Goal: Task Accomplishment & Management: Complete application form

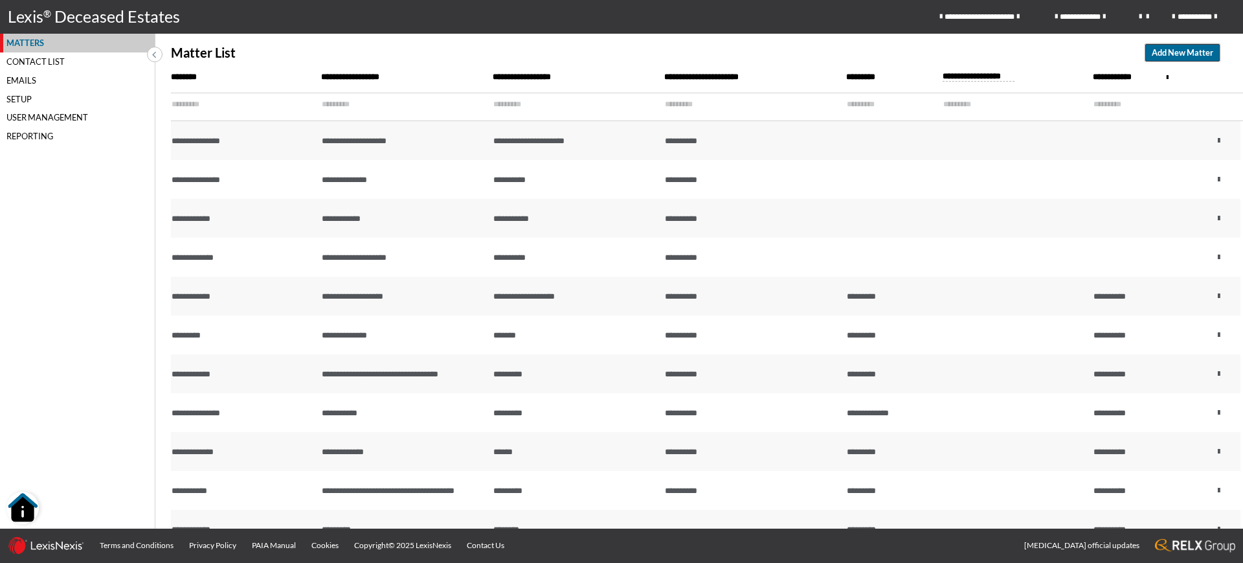
click at [1197, 54] on span "Add New Matter" at bounding box center [1183, 53] width 62 height 12
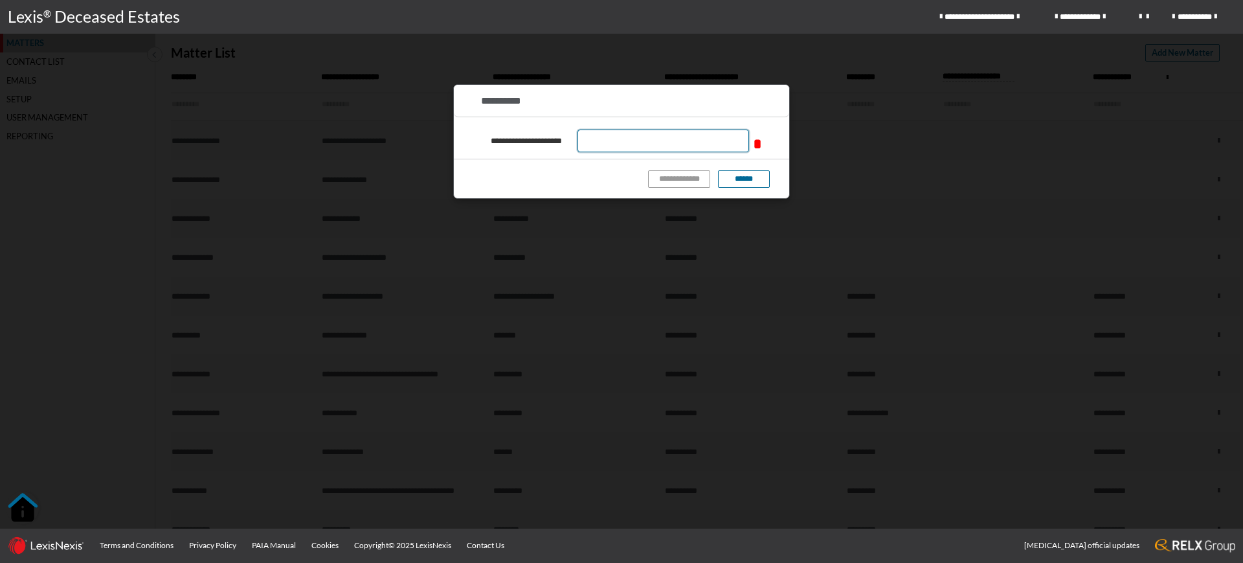
click at [650, 149] on input "text" at bounding box center [664, 141] width 172 height 23
type input "**********"
click at [686, 181] on button "**********" at bounding box center [679, 178] width 62 height 17
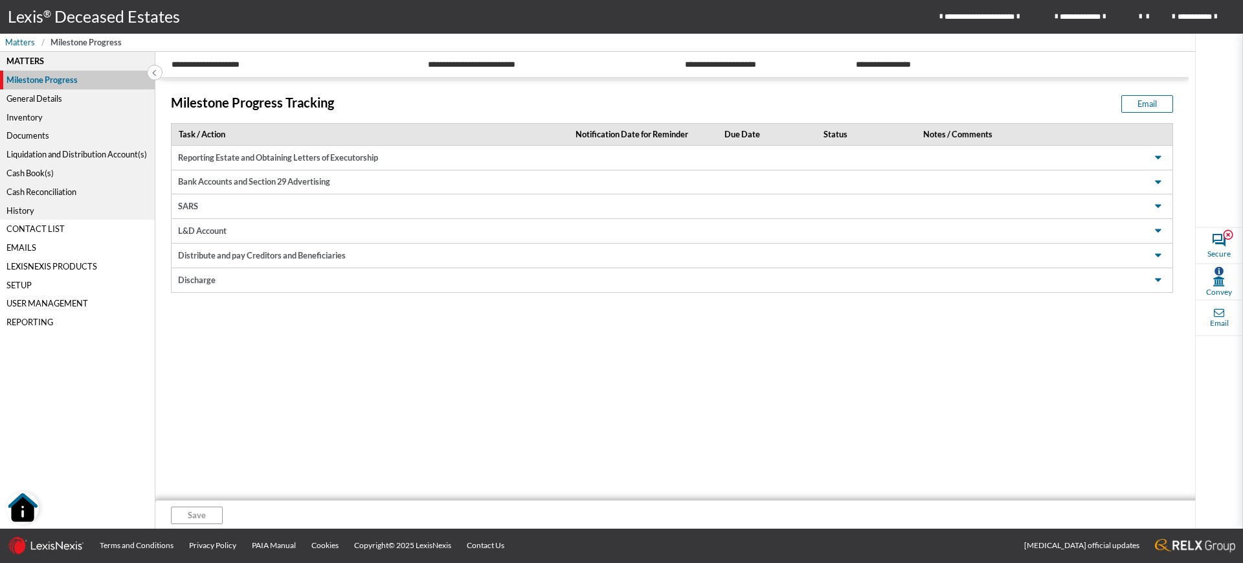
click at [55, 98] on div "General Details" at bounding box center [77, 98] width 155 height 19
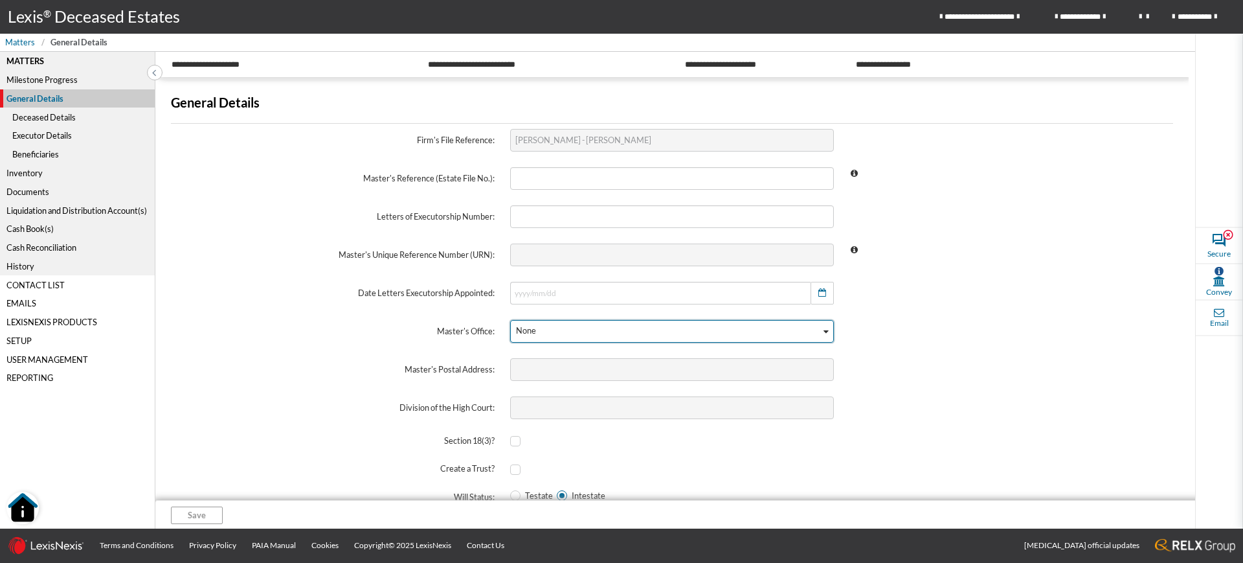
click at [560, 336] on div "None" at bounding box center [666, 330] width 310 height 19
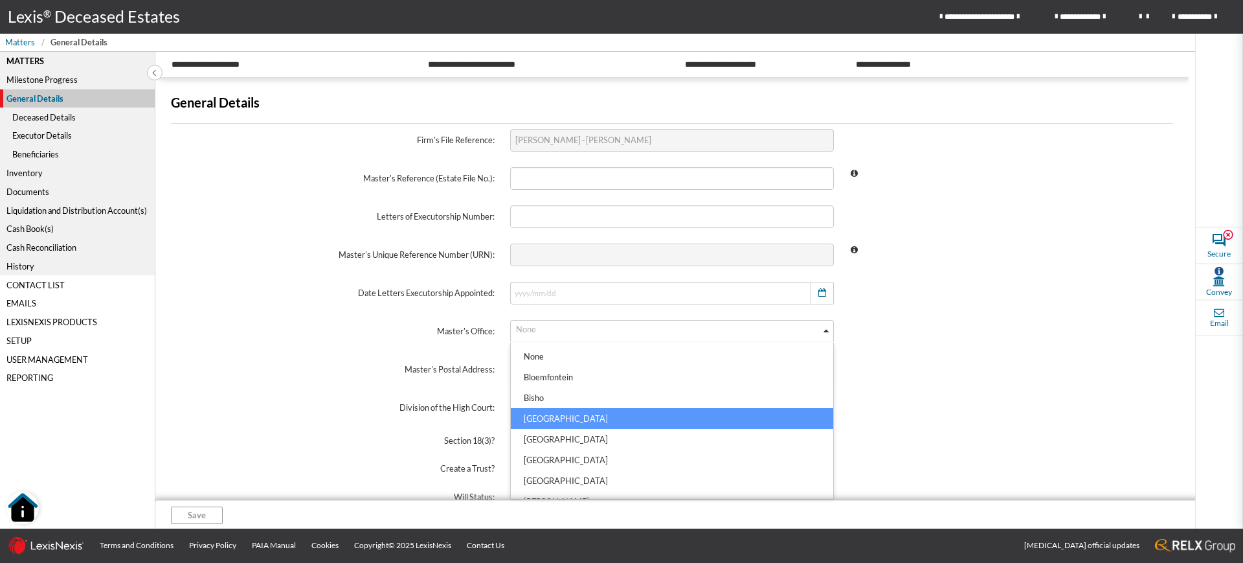
click at [558, 418] on li "[GEOGRAPHIC_DATA]" at bounding box center [672, 418] width 323 height 21
type input "Private Bag X9018, [GEOGRAPHIC_DATA], 8000"
type input "Western Cape"
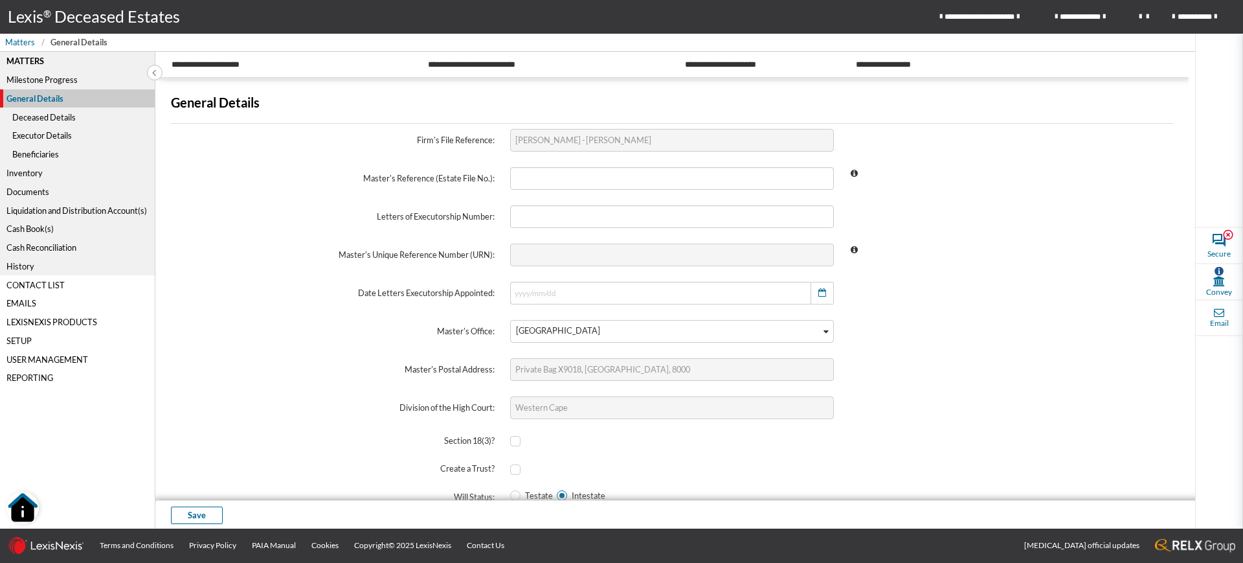
click at [1016, 314] on span at bounding box center [1011, 331] width 339 height 38
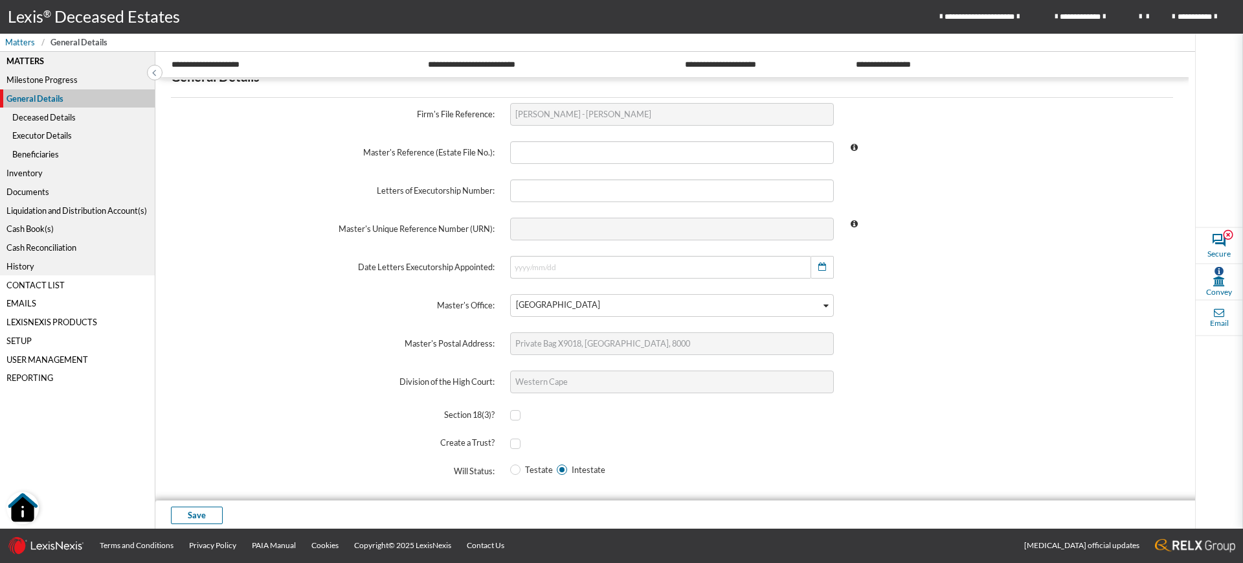
scroll to position [27, 0]
click at [514, 468] on span at bounding box center [515, 468] width 10 height 10
click at [514, 468] on input "Testate" at bounding box center [514, 468] width 8 height 8
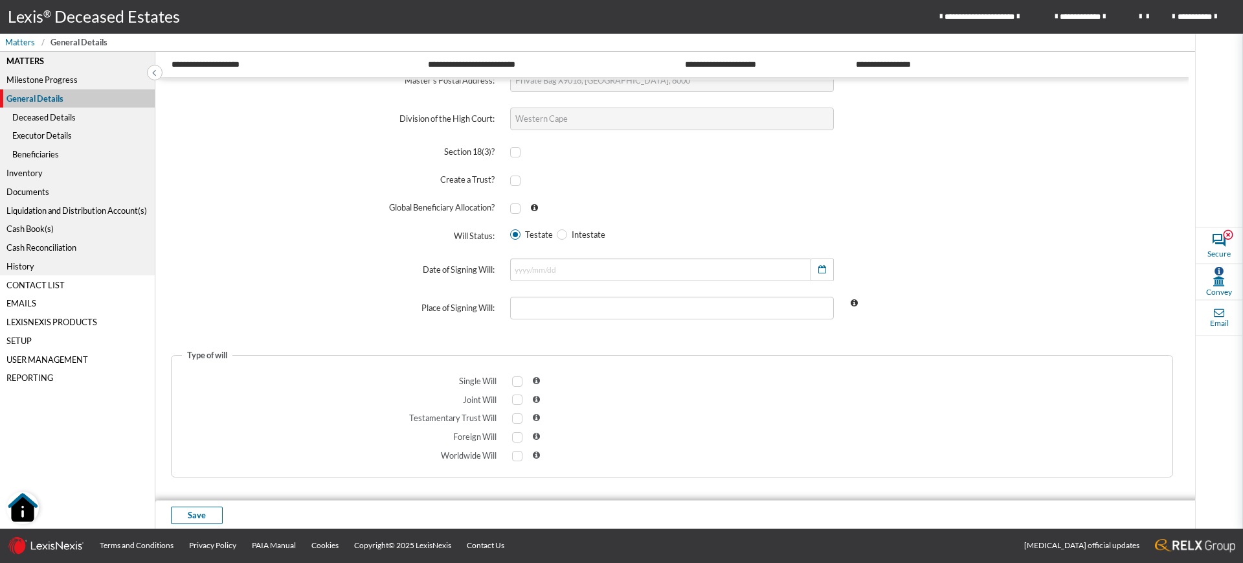
scroll to position [295, 0]
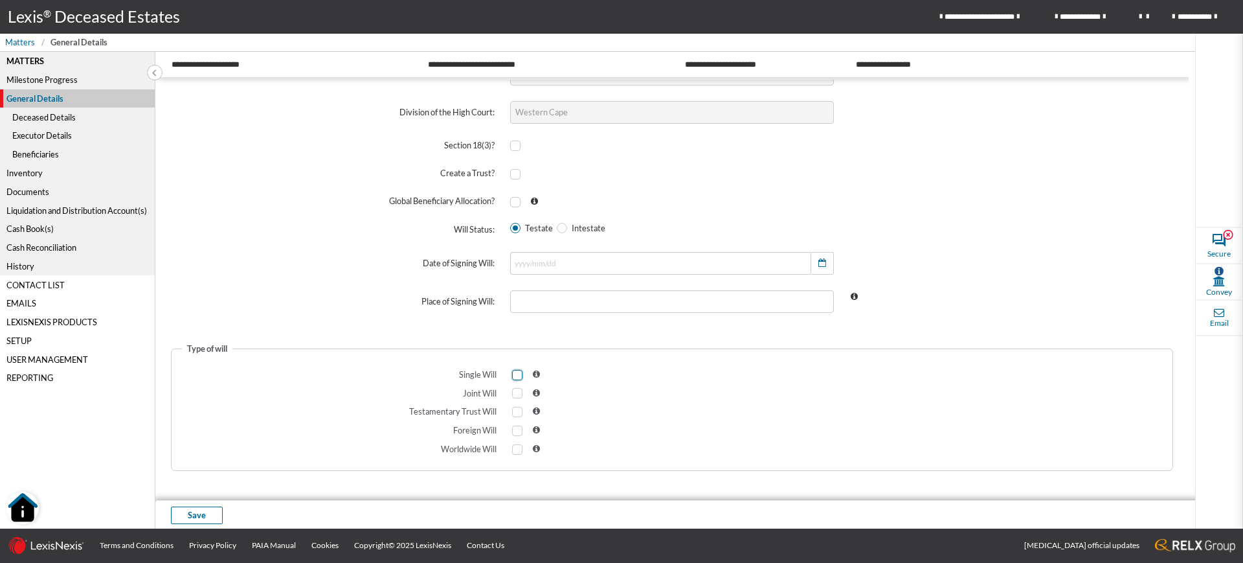
click at [517, 371] on span at bounding box center [517, 375] width 10 height 10
click at [517, 371] on input "checkbox" at bounding box center [516, 374] width 8 height 8
checkbox input "true"
click at [56, 122] on div "Deceased Details" at bounding box center [77, 117] width 155 height 19
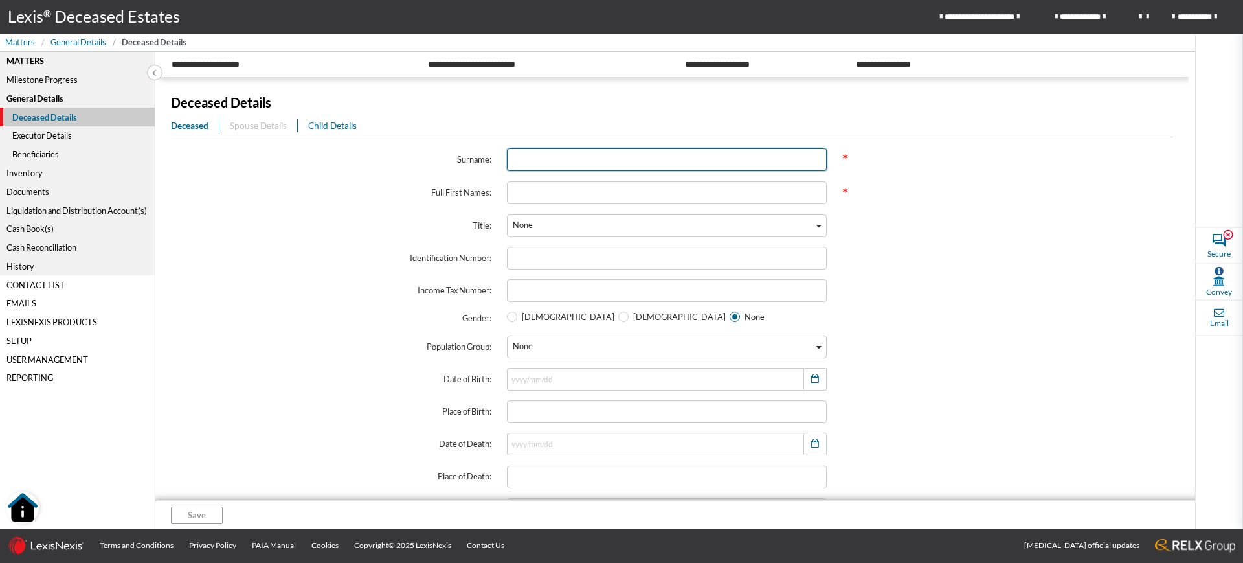
click at [547, 158] on input "text" at bounding box center [667, 159] width 321 height 23
type input "g"
type input "GREEN"
type input "KEVIN ALAN"
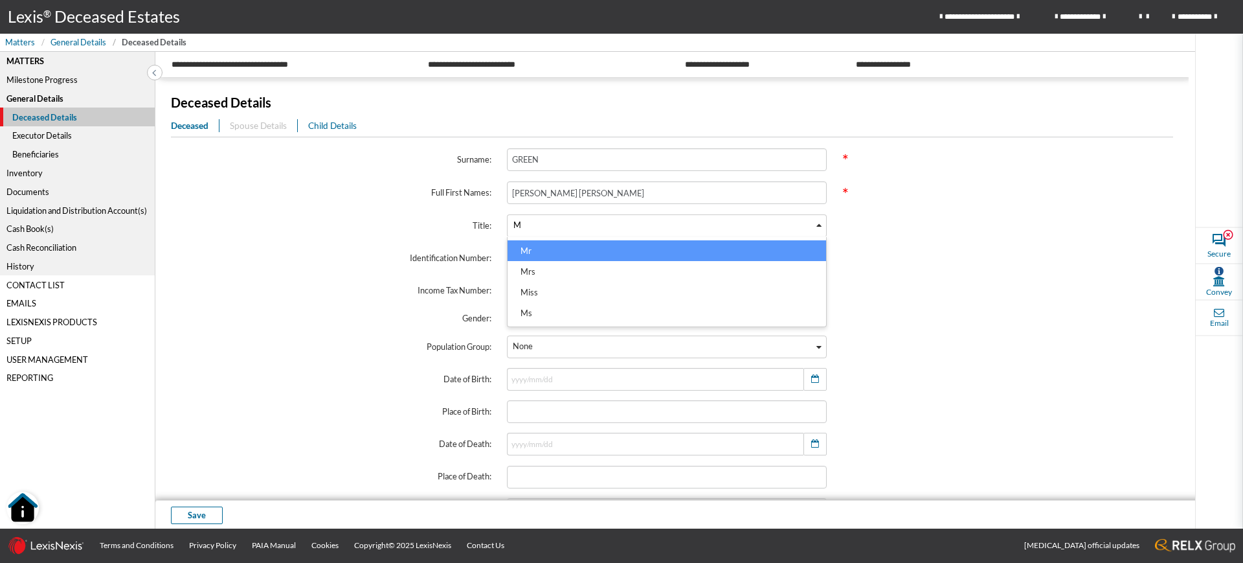
click at [541, 249] on li "Mr" at bounding box center [667, 250] width 319 height 21
type input "M"
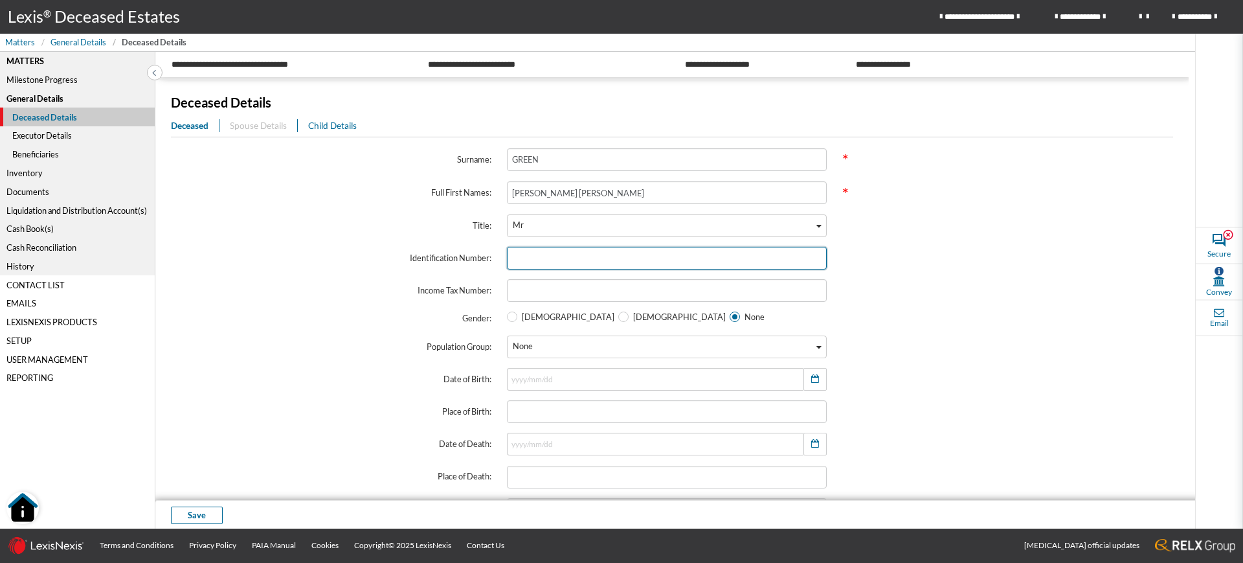
click at [533, 254] on input "text" at bounding box center [667, 258] width 321 height 23
type input "520805"
type input "1952/08/05"
type input "5208055100089"
radio input "true"
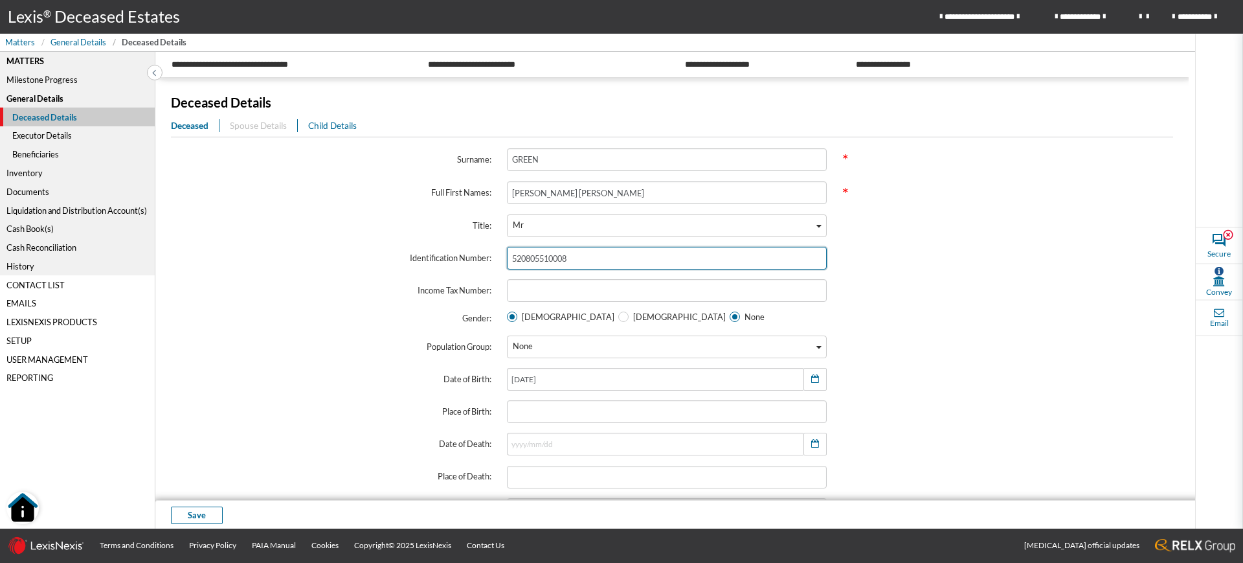
radio input "false"
type input "5208055100089"
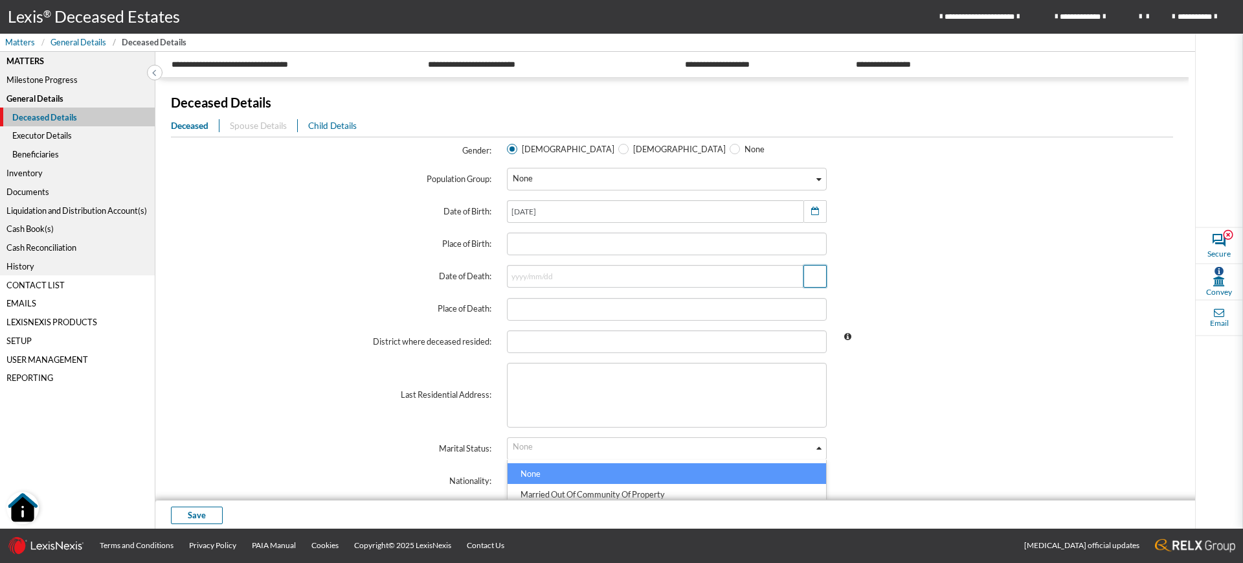
click at [811, 275] on icon "button" at bounding box center [815, 276] width 8 height 8
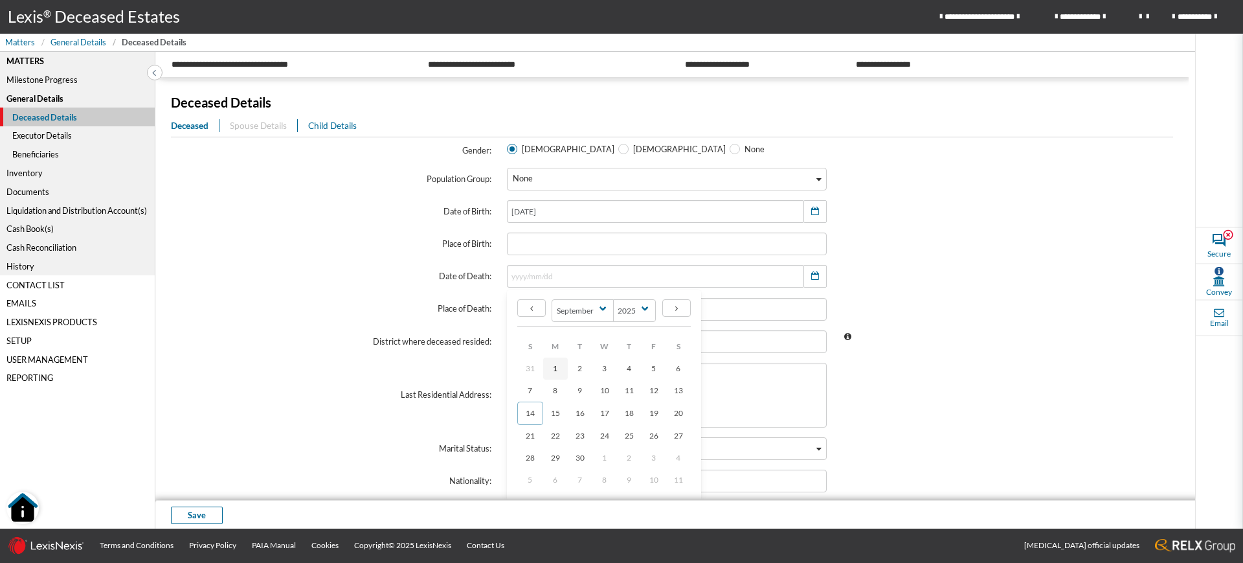
click at [553, 369] on span "1" at bounding box center [555, 368] width 5 height 10
type input "2025/09/01"
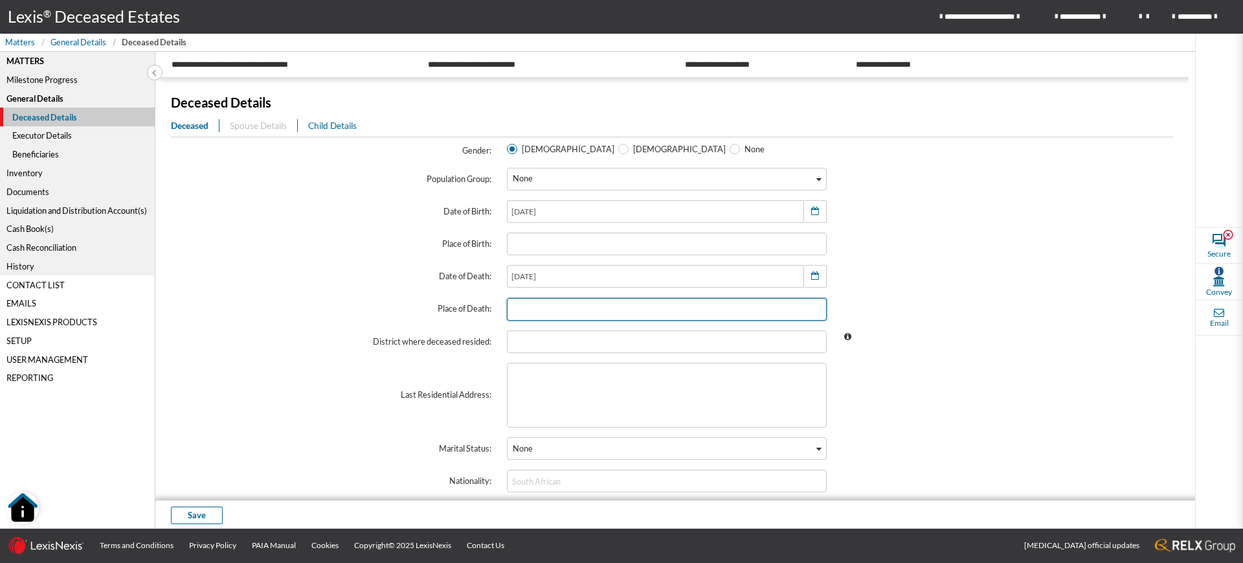
click at [698, 316] on input "text" at bounding box center [667, 309] width 321 height 23
type input "CAPE TOWN"
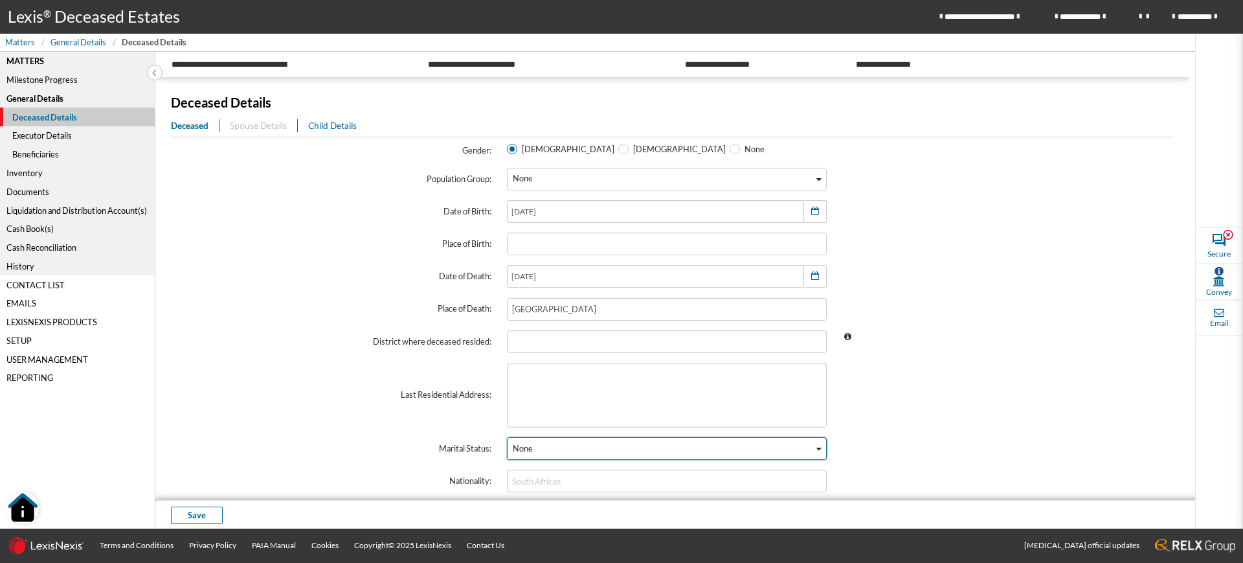
click at [697, 457] on div "None Loading..." at bounding box center [667, 448] width 321 height 23
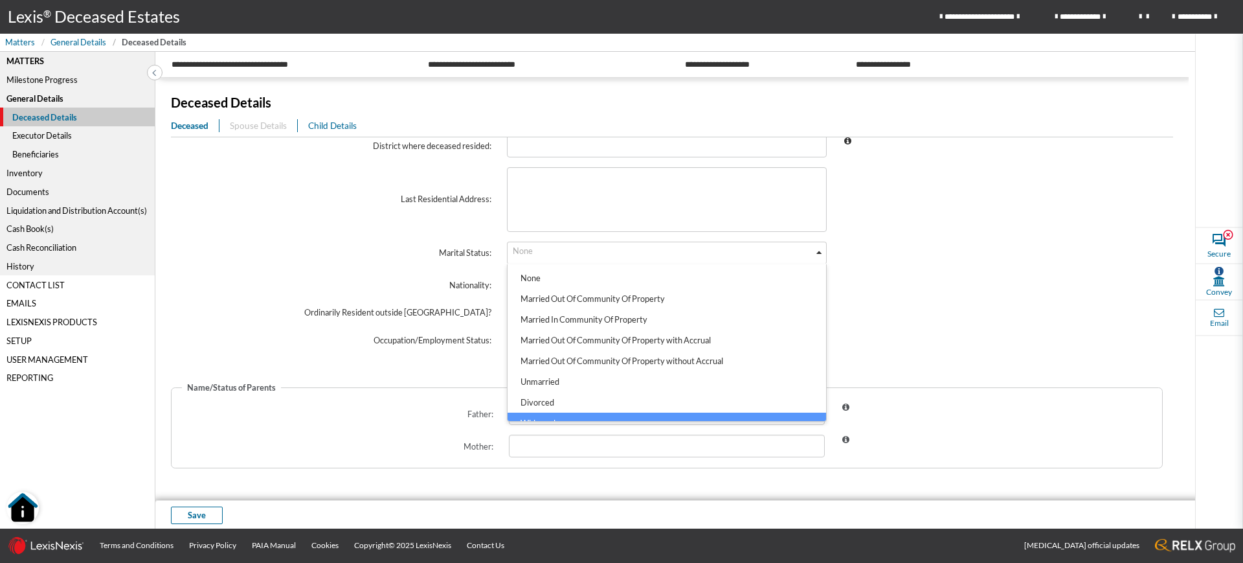
scroll to position [12, 0]
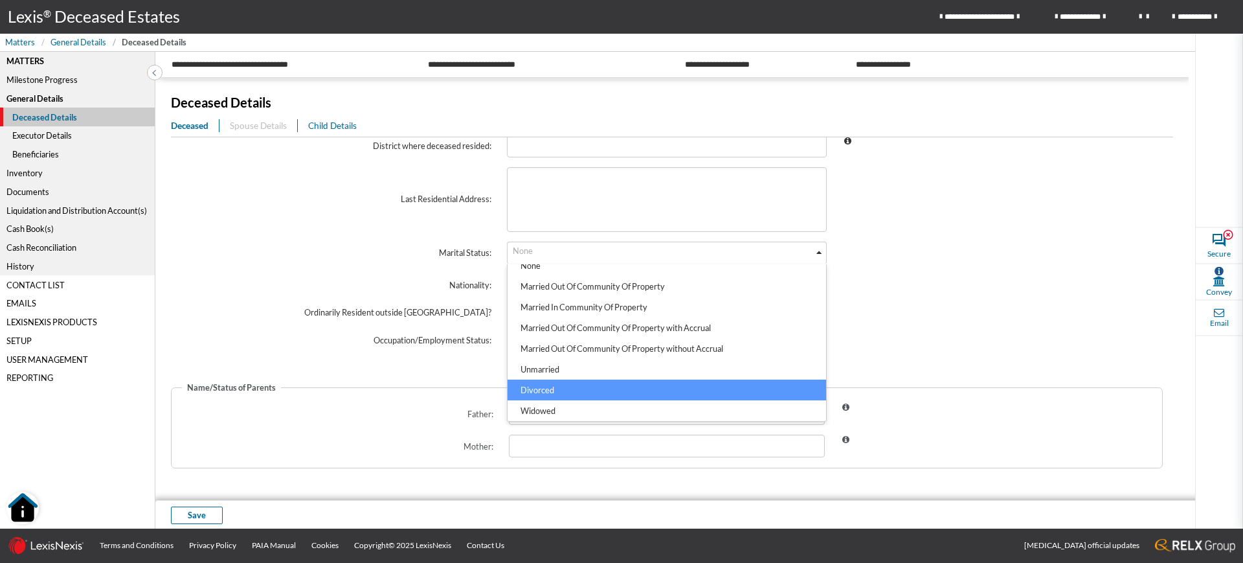
drag, startPoint x: 613, startPoint y: 376, endPoint x: 898, endPoint y: 315, distance: 290.9
click at [723, 380] on ul "None Married Out Of Community Of Property Married In Community Of Property Marr…" at bounding box center [667, 342] width 321 height 157
click at [914, 300] on div "Surname: GREEN * Full First Names: KEVIN ALAN * Title: Mr Loading... Identifica…" at bounding box center [667, 68] width 992 height 582
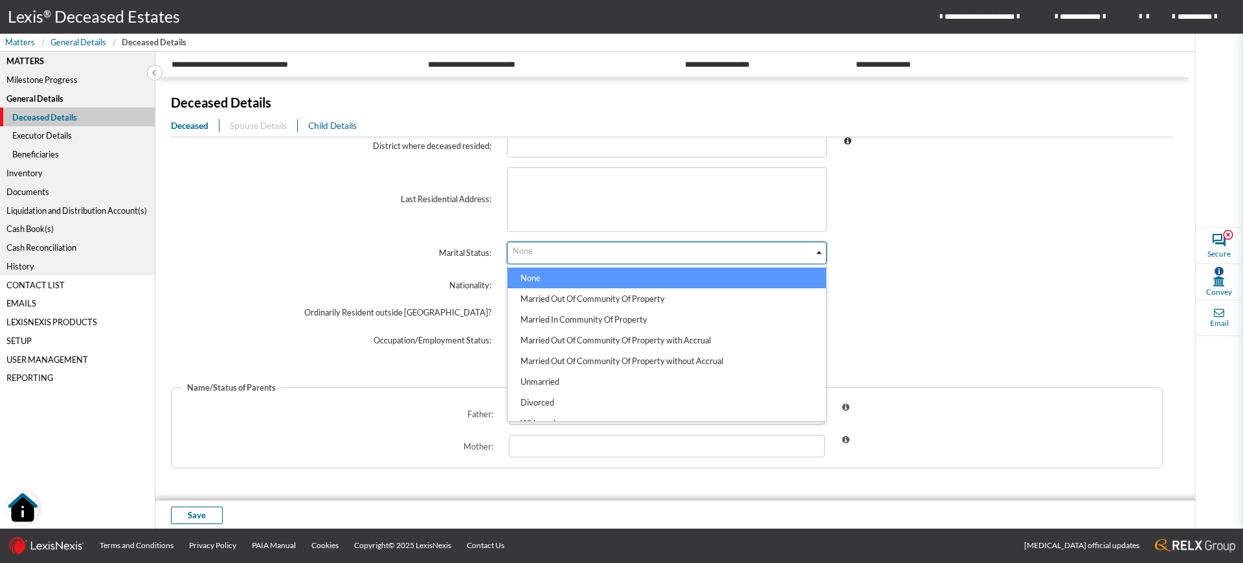
click at [590, 249] on div "None" at bounding box center [661, 251] width 307 height 19
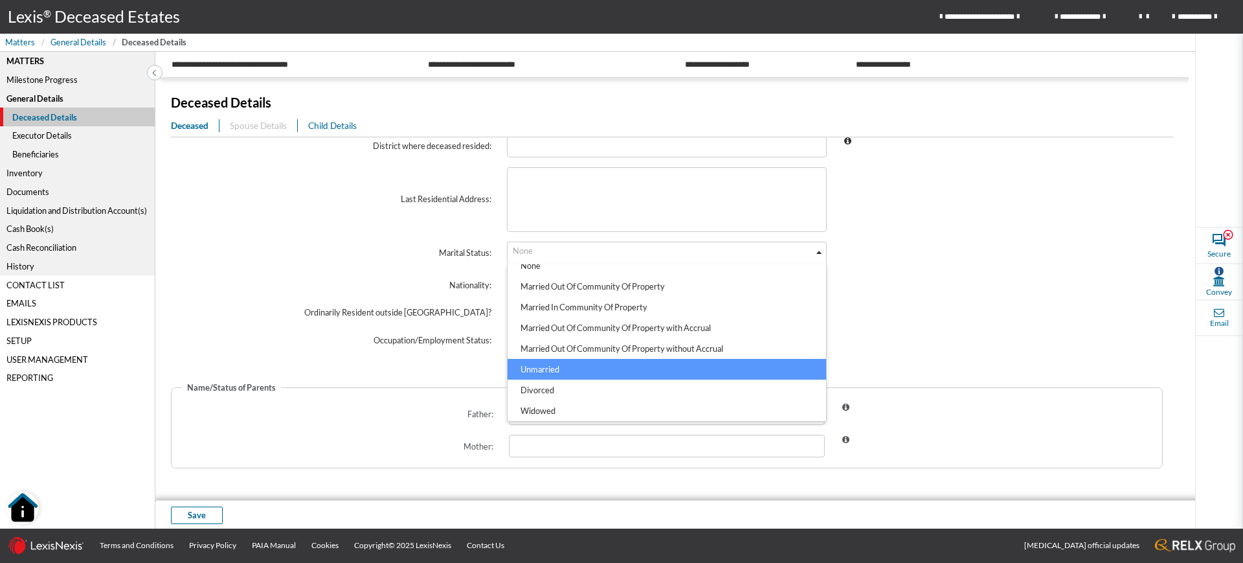
click at [562, 370] on li "Unmarried" at bounding box center [667, 369] width 319 height 21
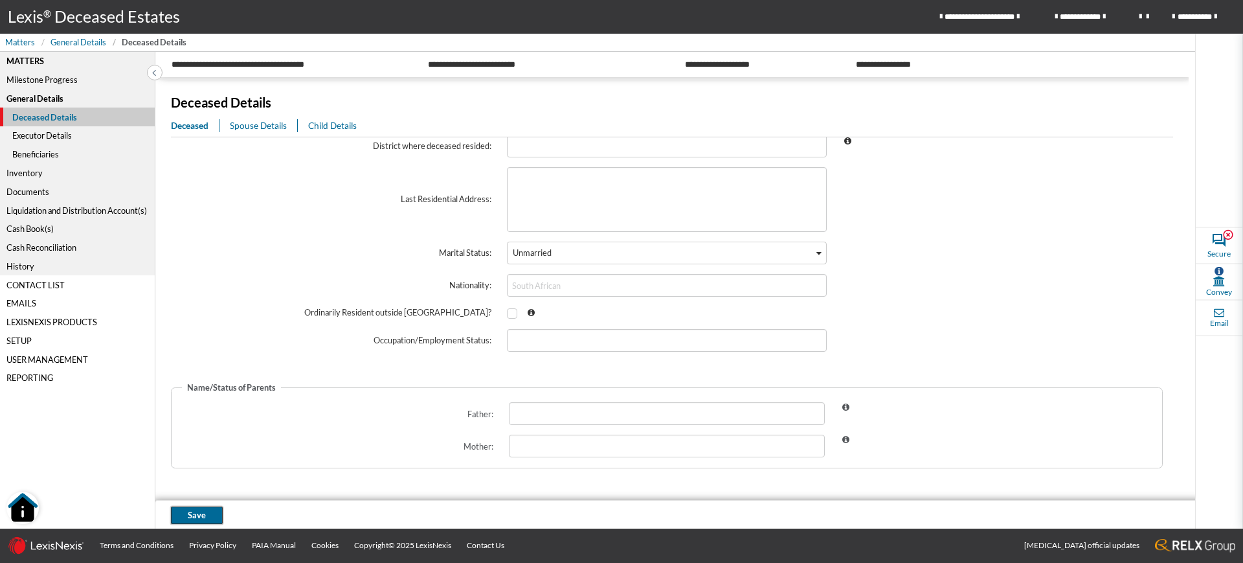
click at [186, 515] on button "Save" at bounding box center [197, 514] width 52 height 17
click at [321, 130] on span "Child Details" at bounding box center [332, 125] width 49 height 10
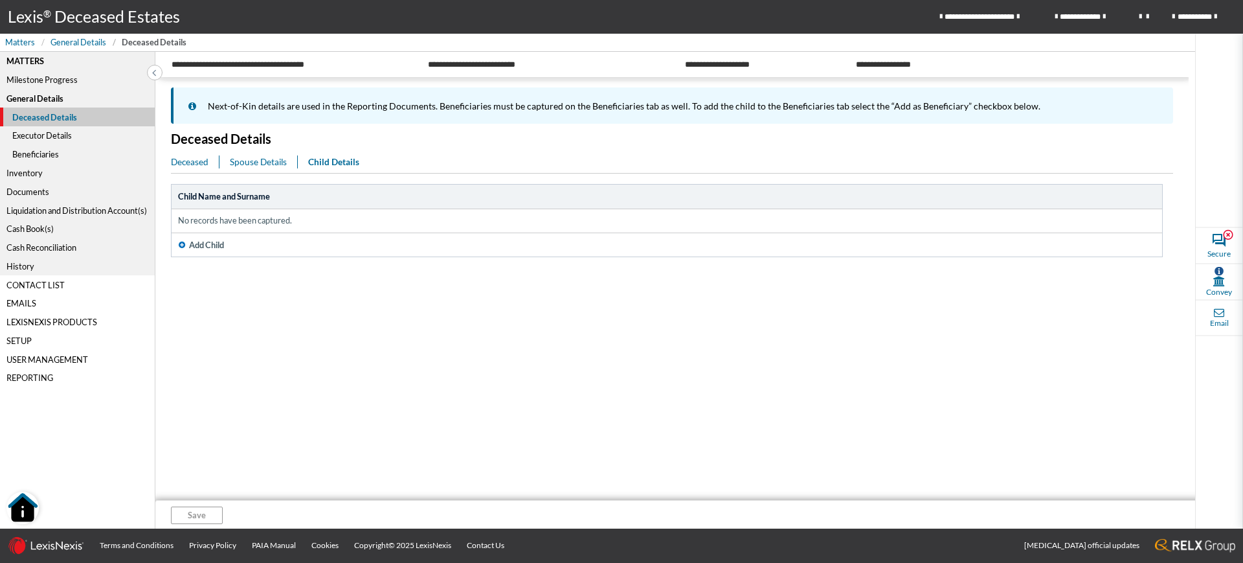
click at [216, 246] on span "Add Child" at bounding box center [206, 245] width 35 height 12
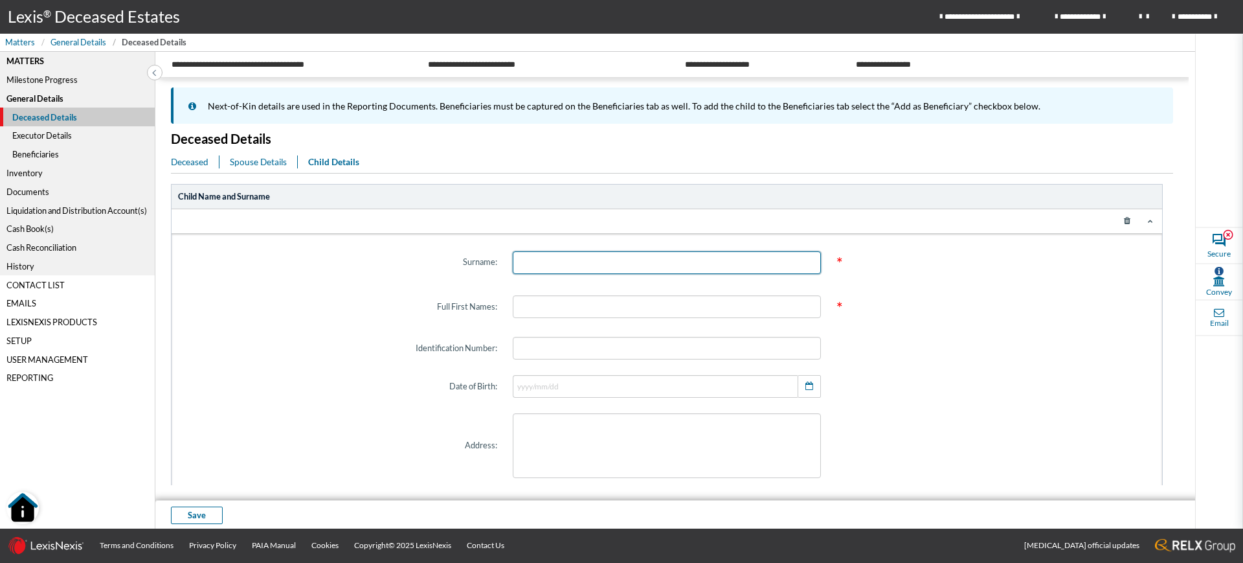
click at [526, 258] on input "text" at bounding box center [667, 262] width 309 height 23
click at [592, 259] on input "KAYLA" at bounding box center [667, 262] width 309 height 23
type input "K"
type input "BOOTH"
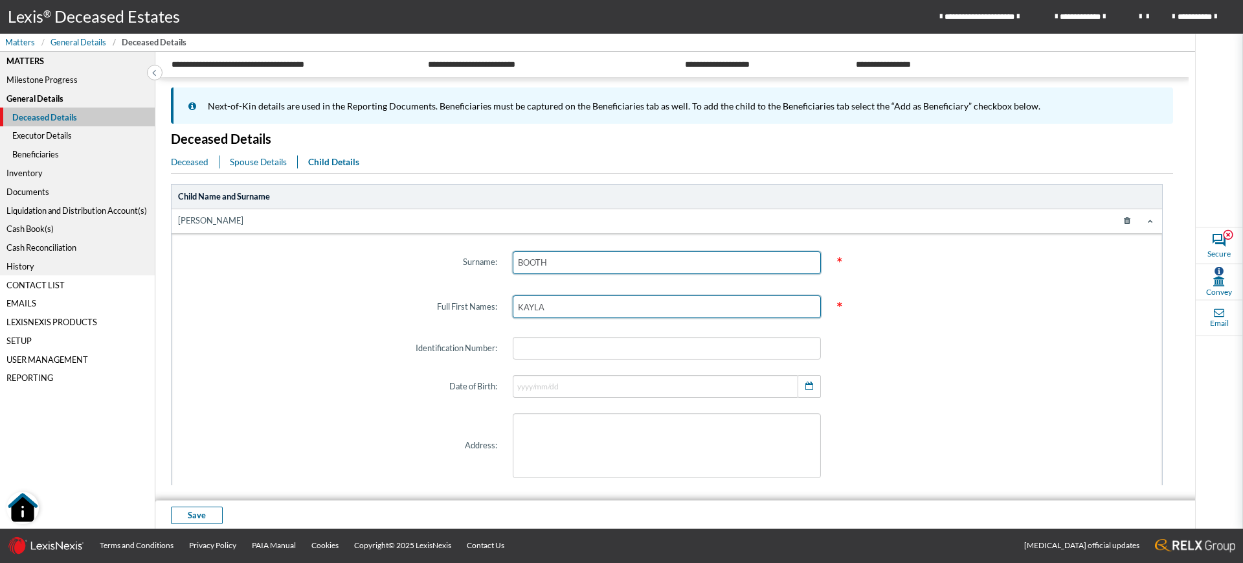
type input "KAYLA"
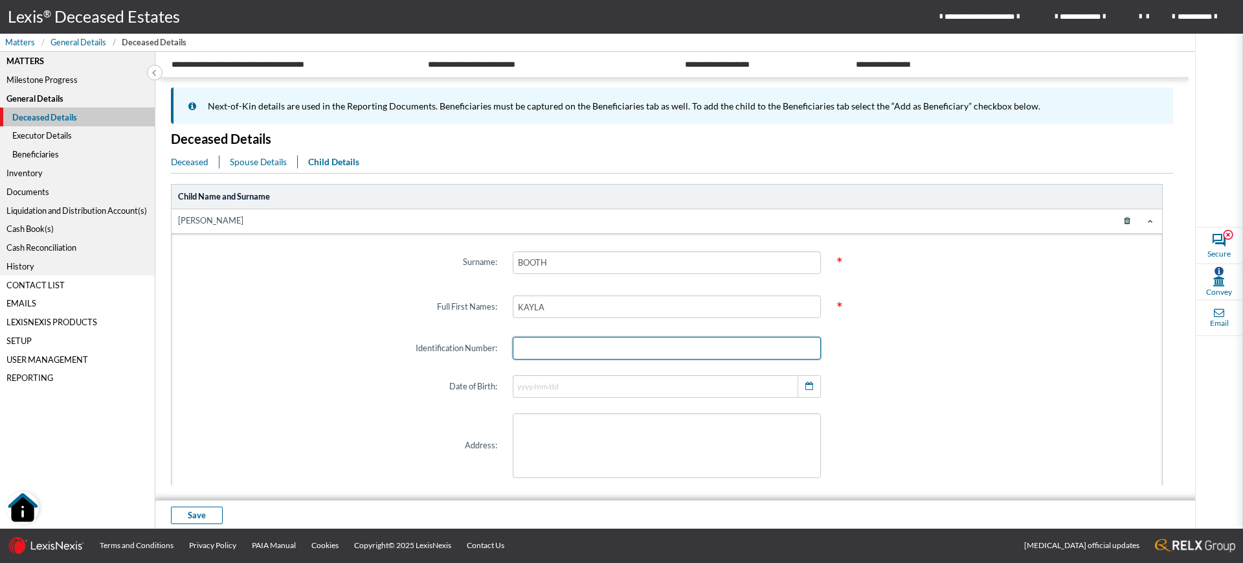
click at [566, 354] on input "text" at bounding box center [667, 348] width 309 height 23
type input "931222"
type input "1993/12/22"
type input "931222"
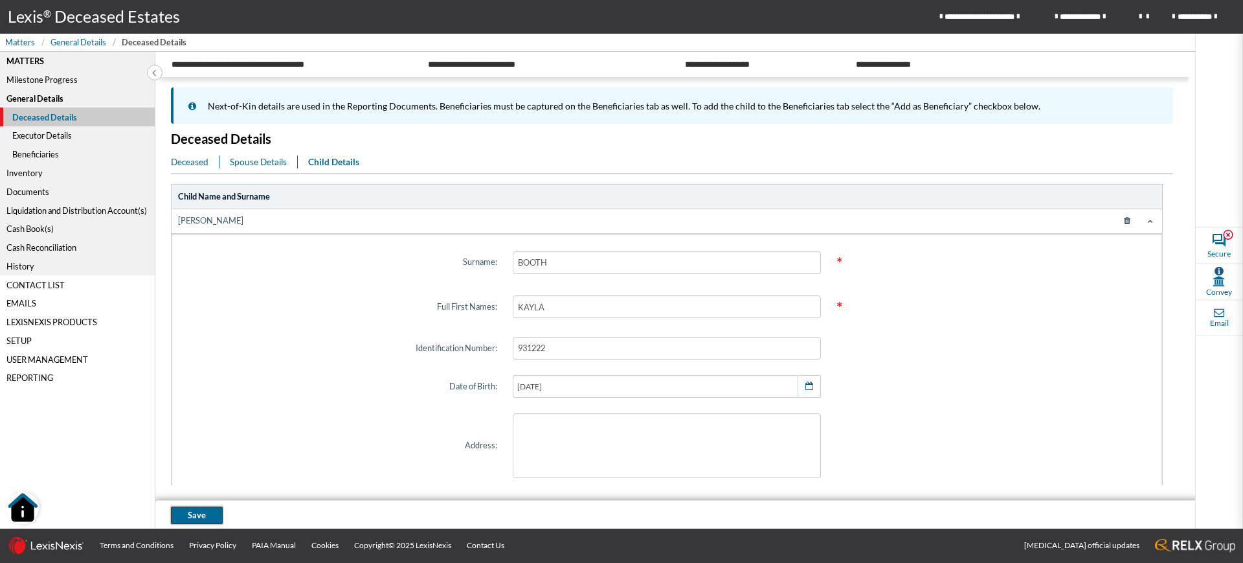
click at [199, 513] on span "Save" at bounding box center [197, 515] width 18 height 12
click at [41, 152] on div "Beneficiaries" at bounding box center [77, 154] width 155 height 19
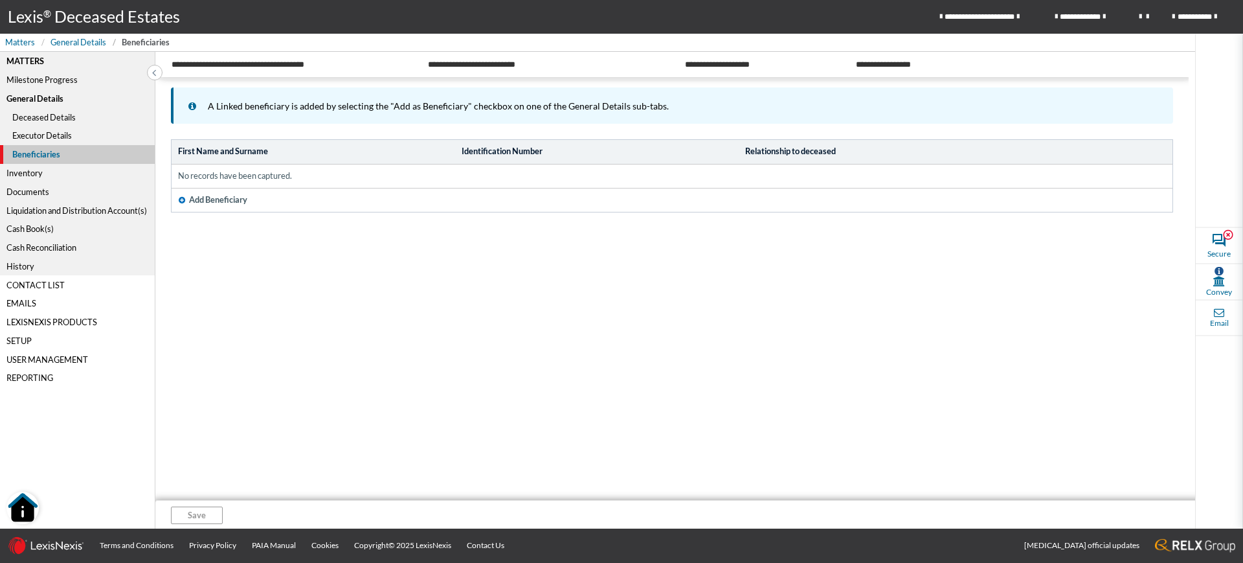
click at [185, 202] on icon "button" at bounding box center [182, 200] width 6 height 8
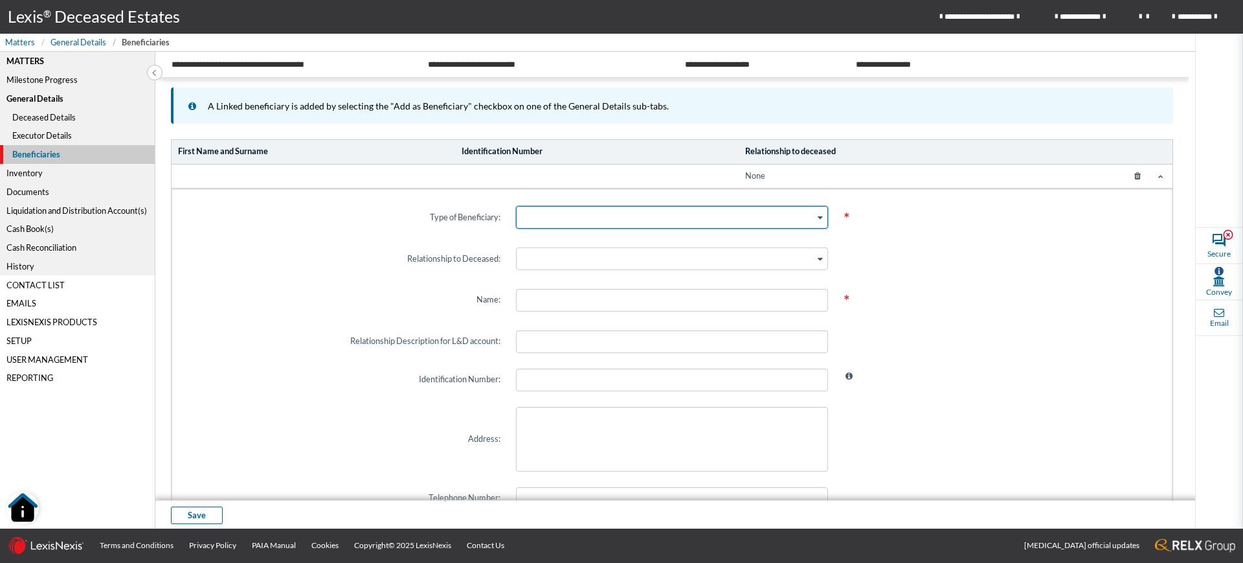
click at [539, 225] on div "Search for option" at bounding box center [666, 216] width 299 height 19
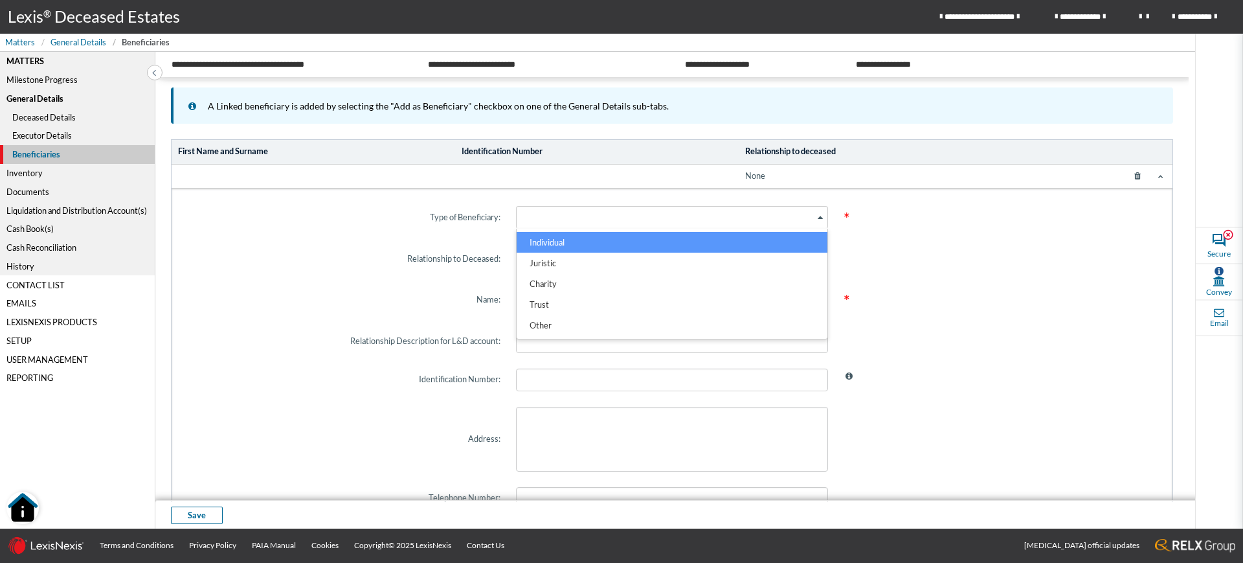
click at [548, 239] on li "Individual" at bounding box center [672, 242] width 311 height 21
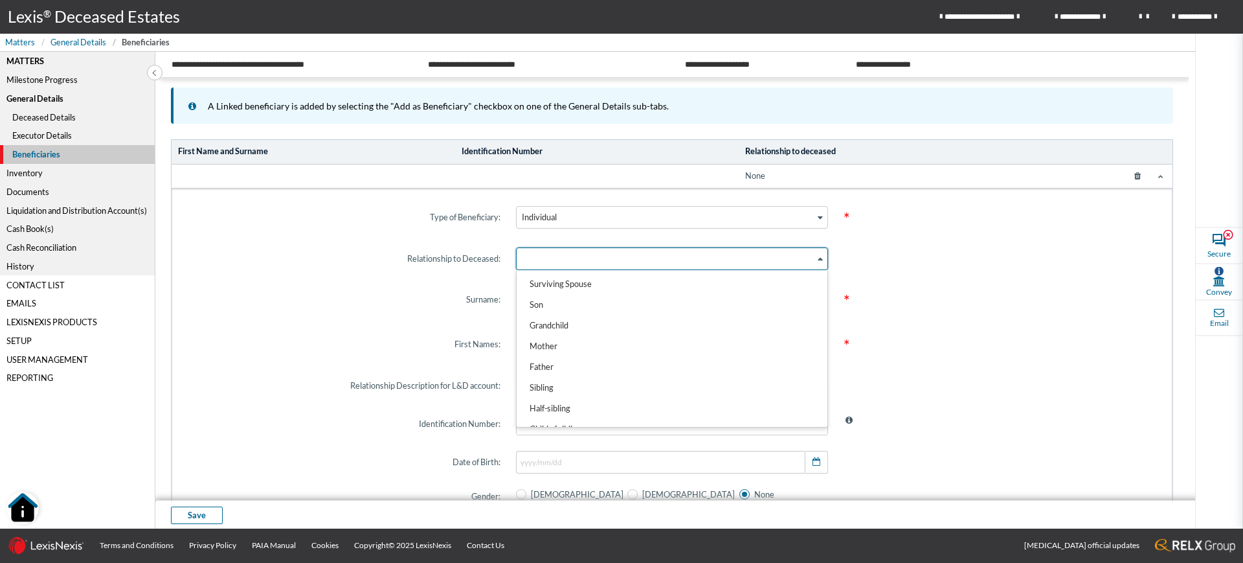
click at [543, 258] on div "Search for option" at bounding box center [666, 257] width 299 height 19
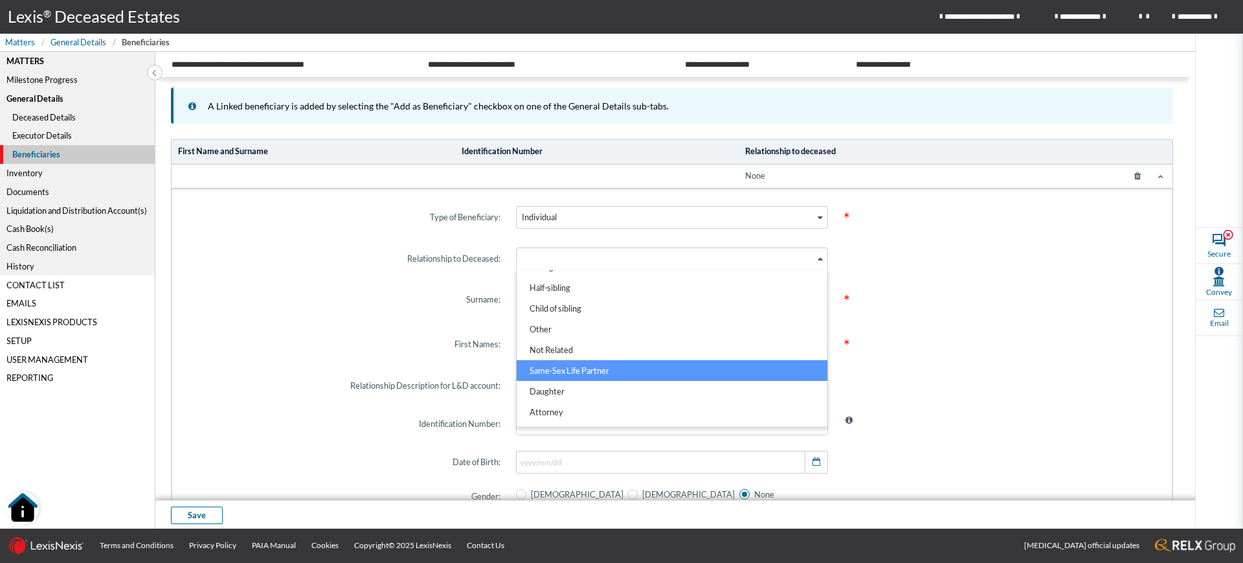
scroll to position [118, 0]
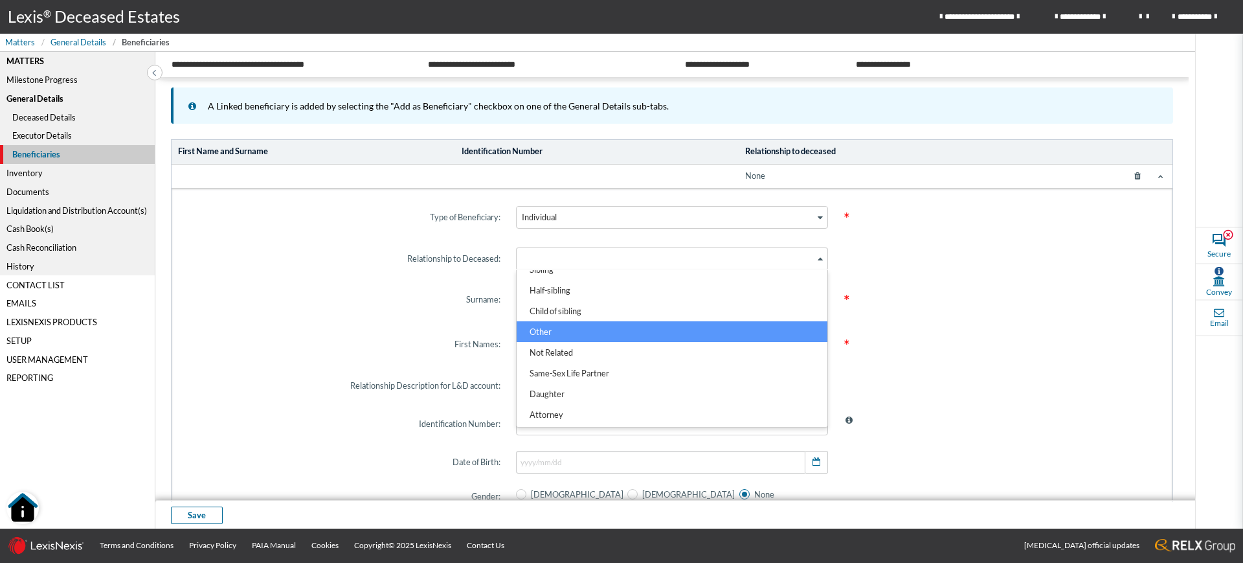
click at [590, 334] on li "Other" at bounding box center [672, 331] width 311 height 21
type input "Other"
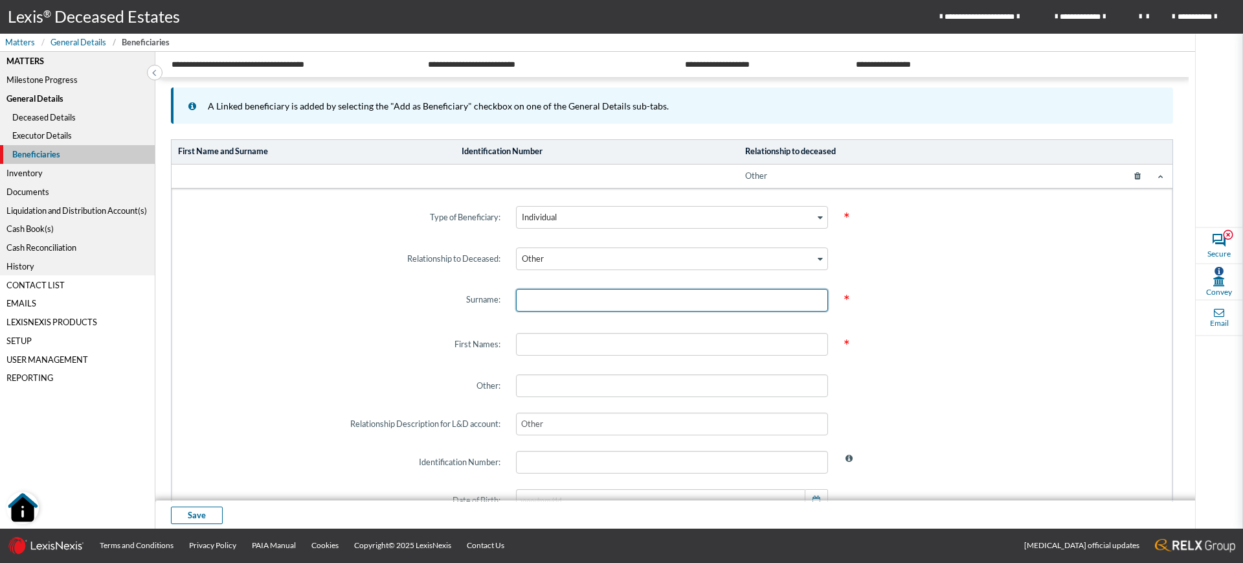
click at [552, 302] on input "text" at bounding box center [672, 300] width 312 height 23
type input "BOOTH"
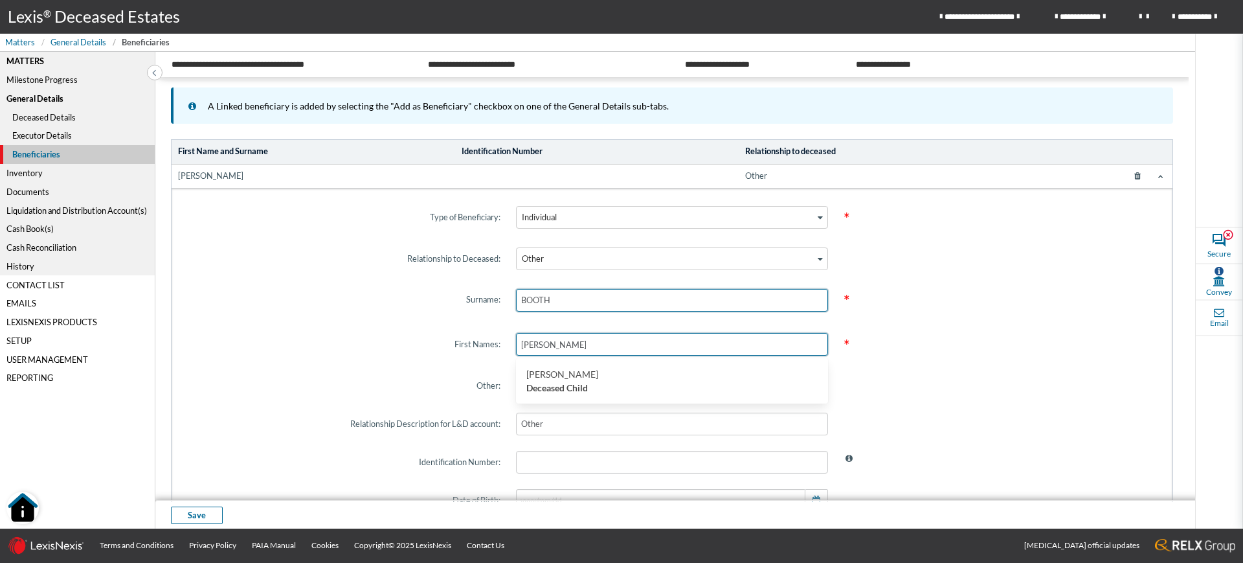
type input "CAROL"
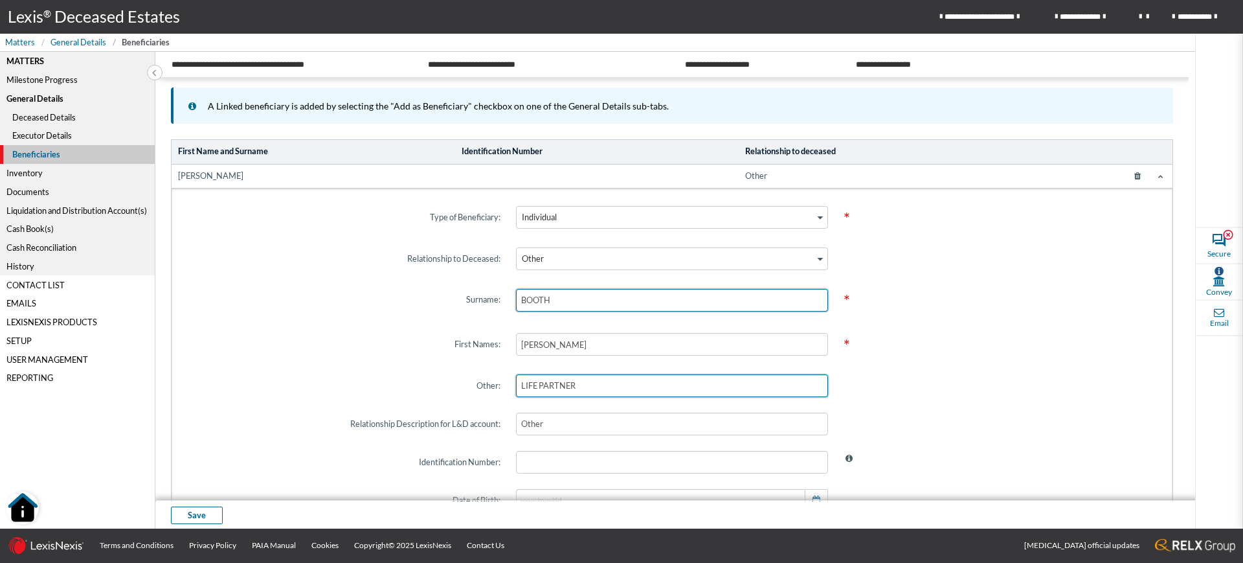
type input "LIFE PARTNER"
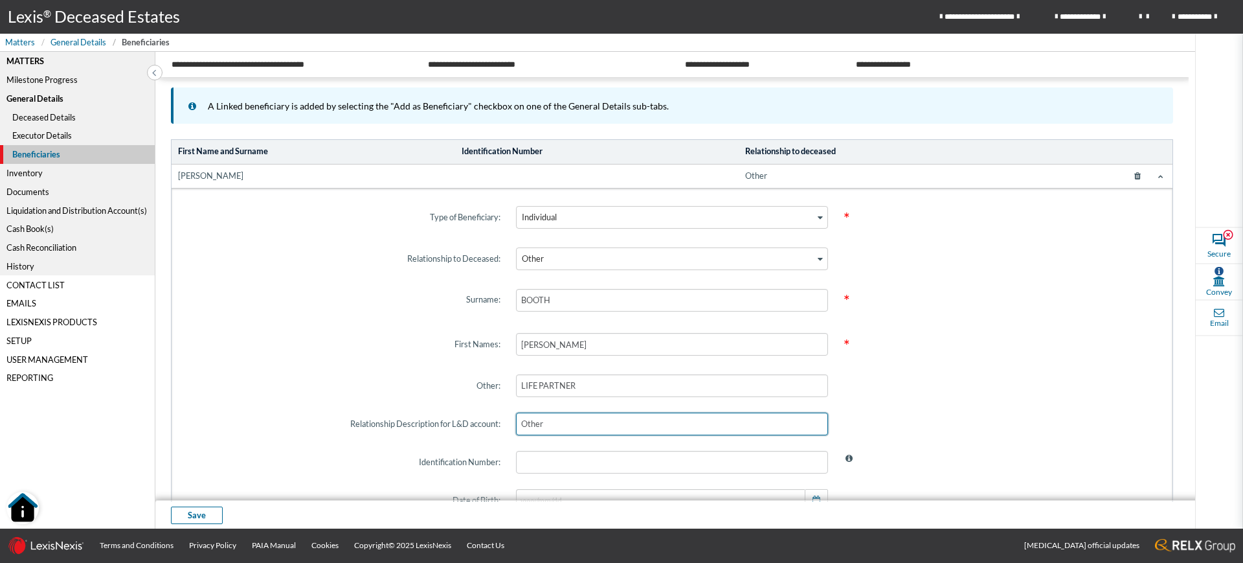
click at [591, 419] on input "Other" at bounding box center [672, 424] width 312 height 23
type input "O"
type input "LIFE PARTNER"
type input "600522"
type input "1960/05/22"
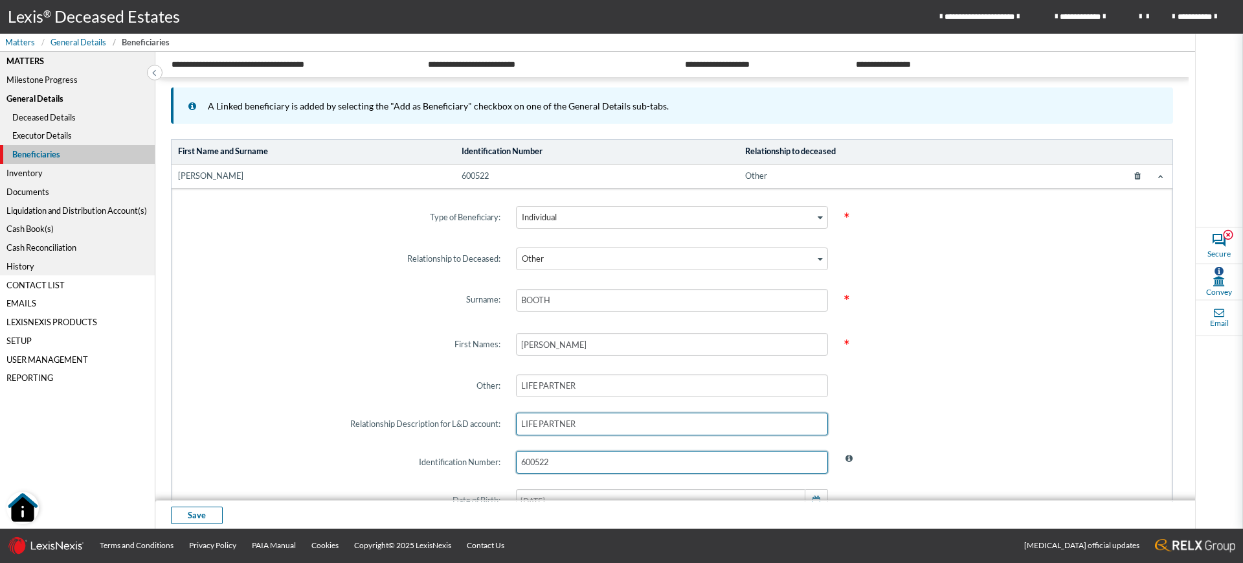
type input "600522"
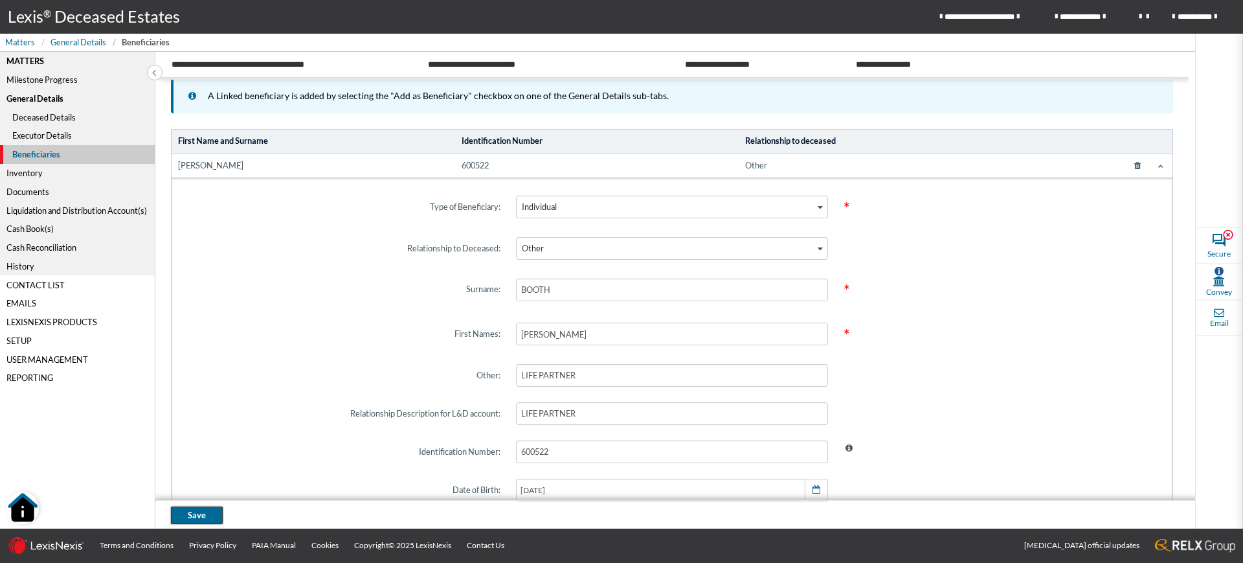
click at [201, 510] on span "Save" at bounding box center [197, 515] width 18 height 12
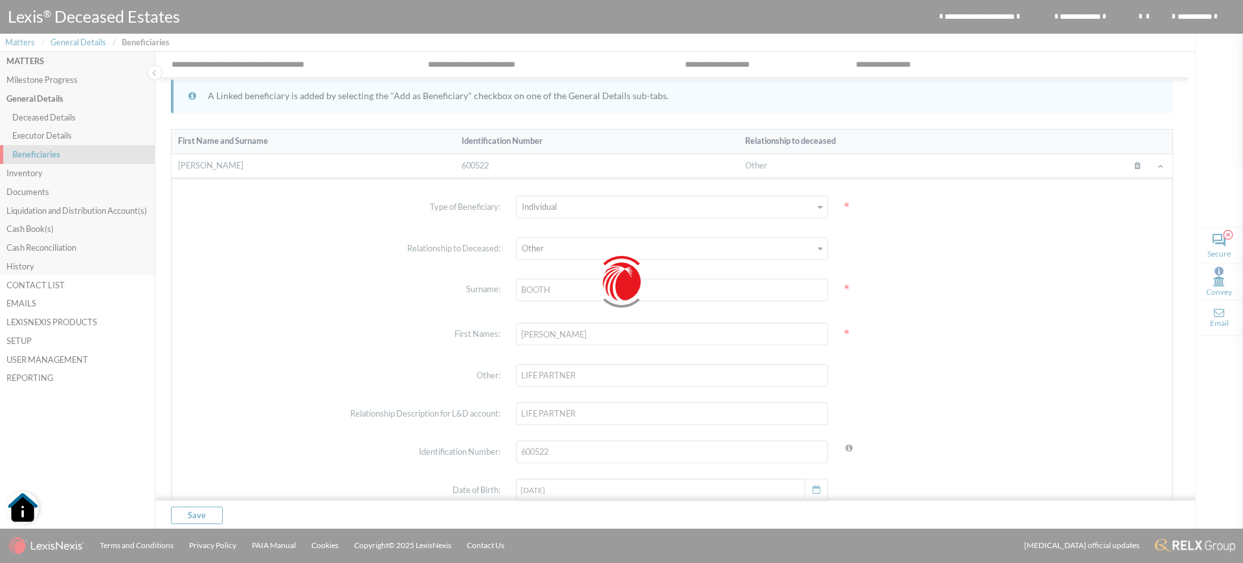
scroll to position [0, 0]
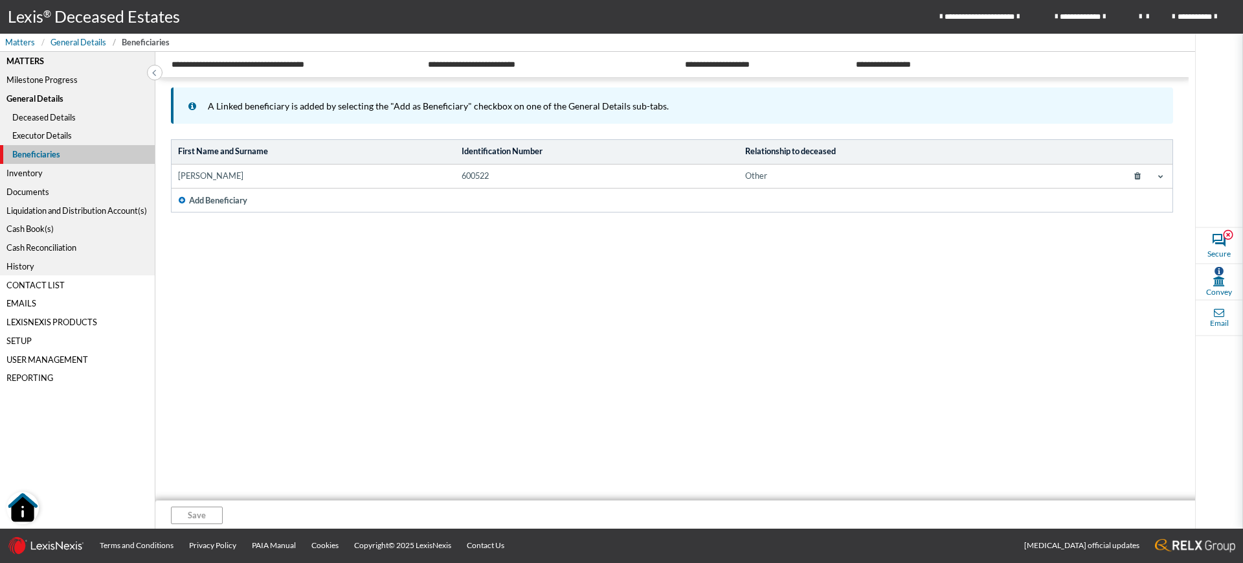
click at [88, 220] on div "Cash Book(s)" at bounding box center [77, 229] width 155 height 19
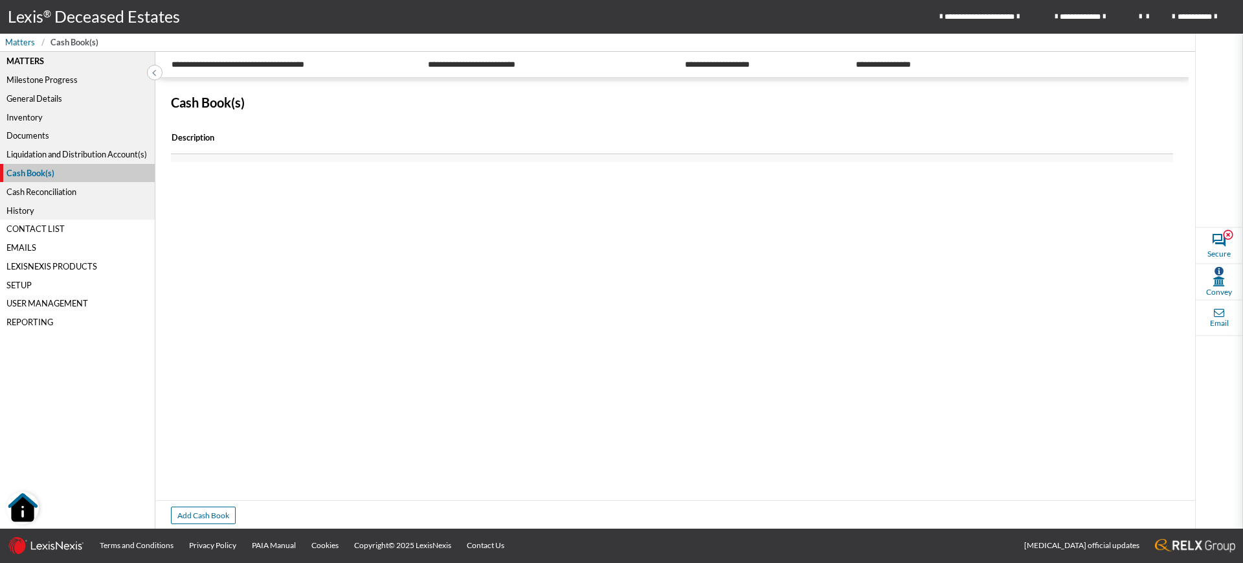
drag, startPoint x: 111, startPoint y: 162, endPoint x: 123, endPoint y: 147, distance: 19.3
click at [123, 147] on div "Liquidation and Distribution Account(s)" at bounding box center [77, 154] width 155 height 19
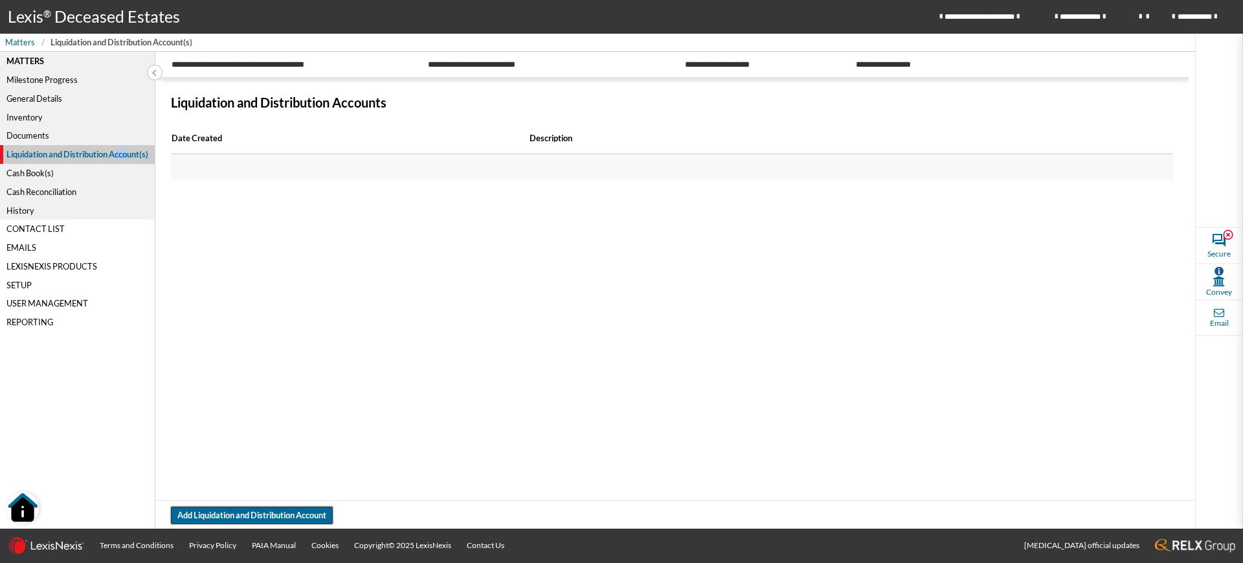
click at [317, 522] on button "Add Liquidation and Distribution Account" at bounding box center [252, 514] width 162 height 17
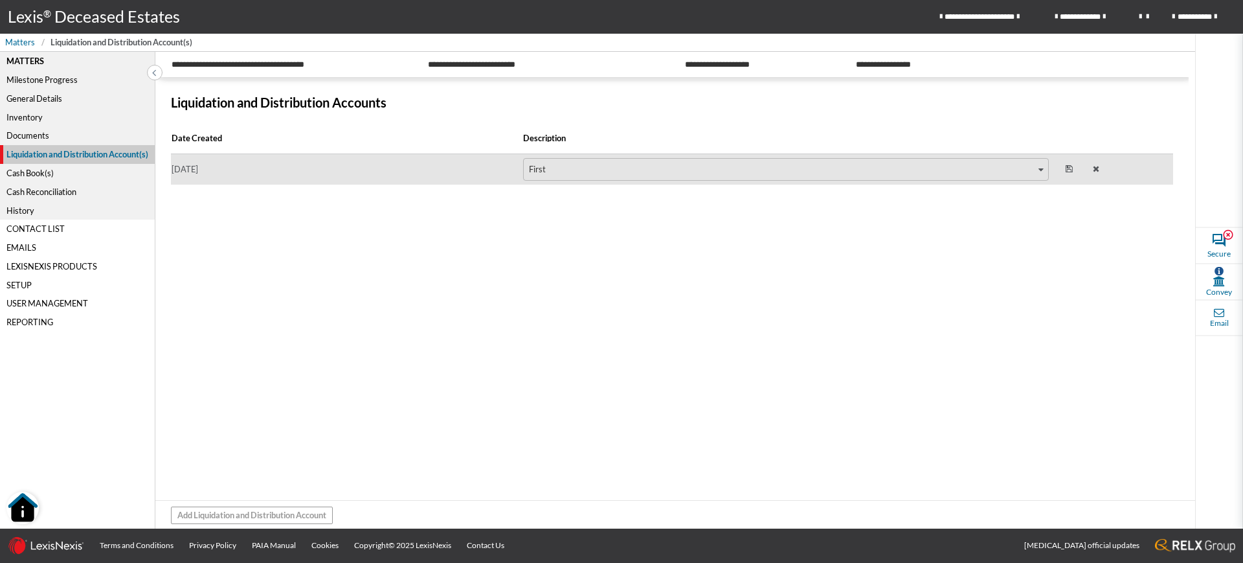
click at [1072, 171] on icon at bounding box center [1069, 169] width 7 height 8
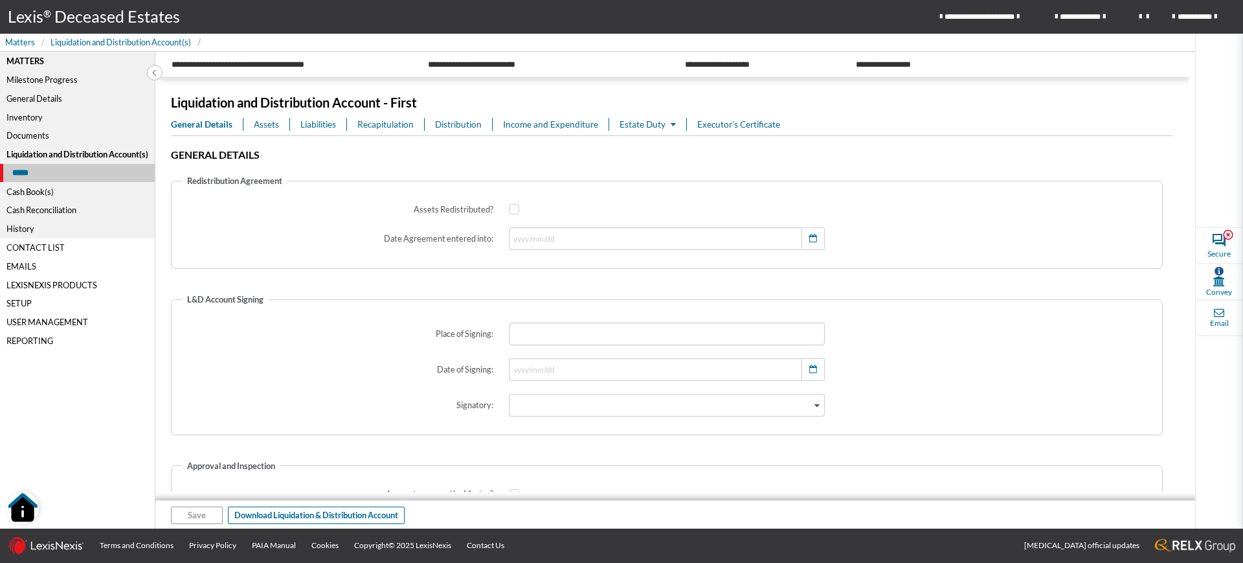
click at [264, 127] on span "Assets" at bounding box center [266, 124] width 25 height 13
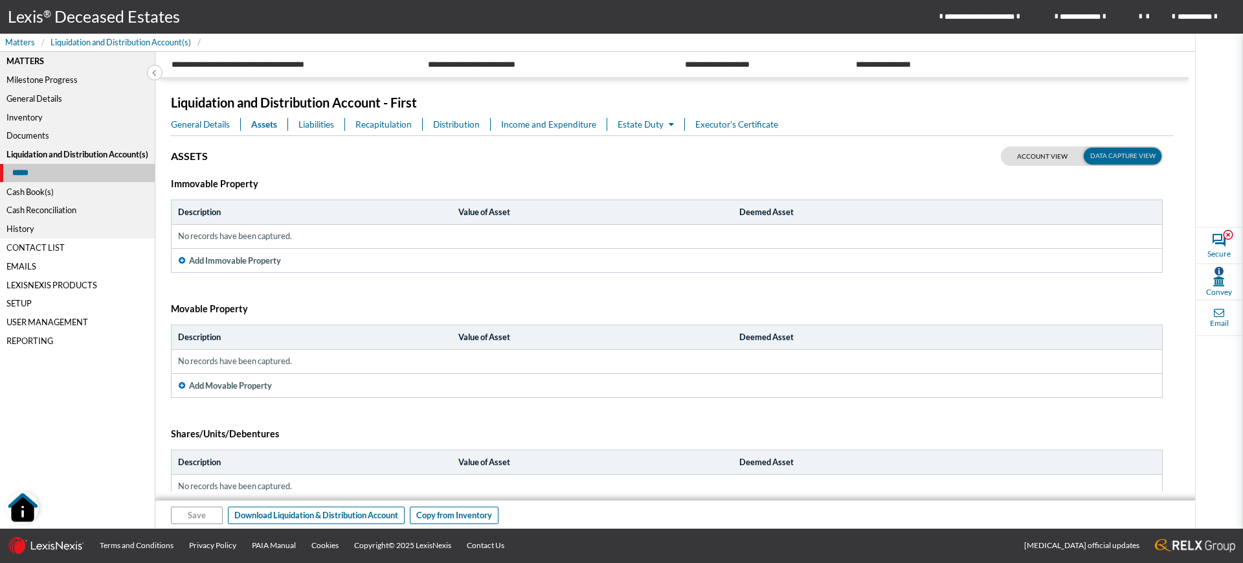
click at [266, 242] on td "No records have been captured." at bounding box center [667, 236] width 991 height 23
click at [264, 260] on span "Add Immovable Property" at bounding box center [235, 261] width 92 height 12
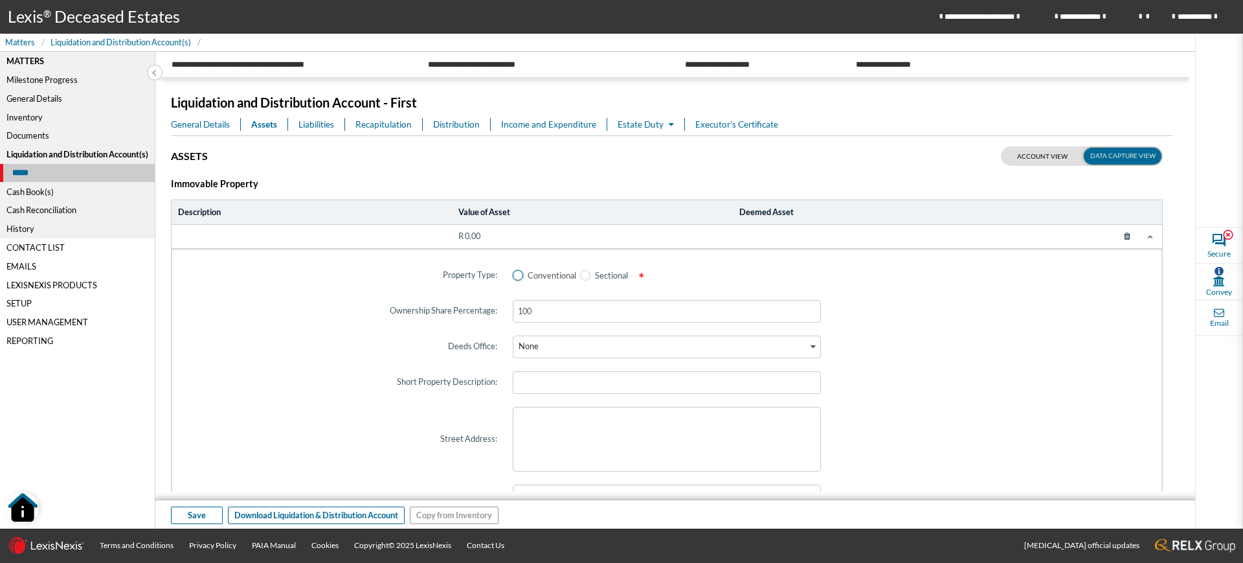
click at [515, 272] on span at bounding box center [518, 275] width 10 height 10
click at [515, 272] on input "Conventional" at bounding box center [517, 275] width 8 height 8
radio input "true"
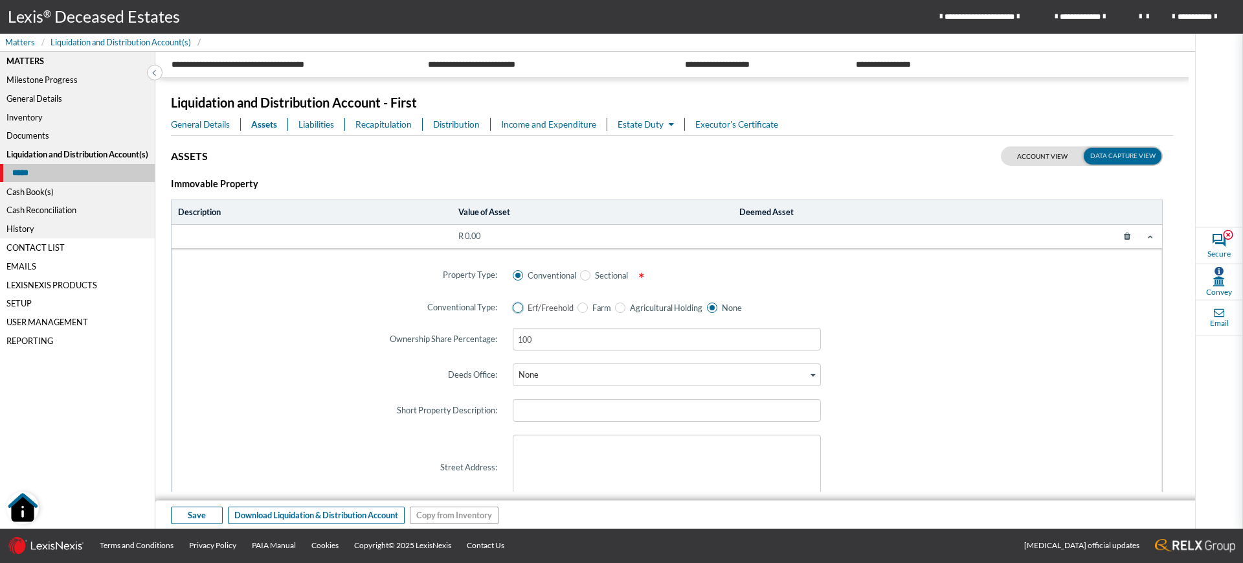
click at [515, 308] on span at bounding box center [518, 307] width 10 height 10
click at [515, 308] on input "Erf/Freehold" at bounding box center [517, 307] width 8 height 8
radio input "true"
radio input "false"
click at [579, 377] on div "None" at bounding box center [661, 373] width 295 height 19
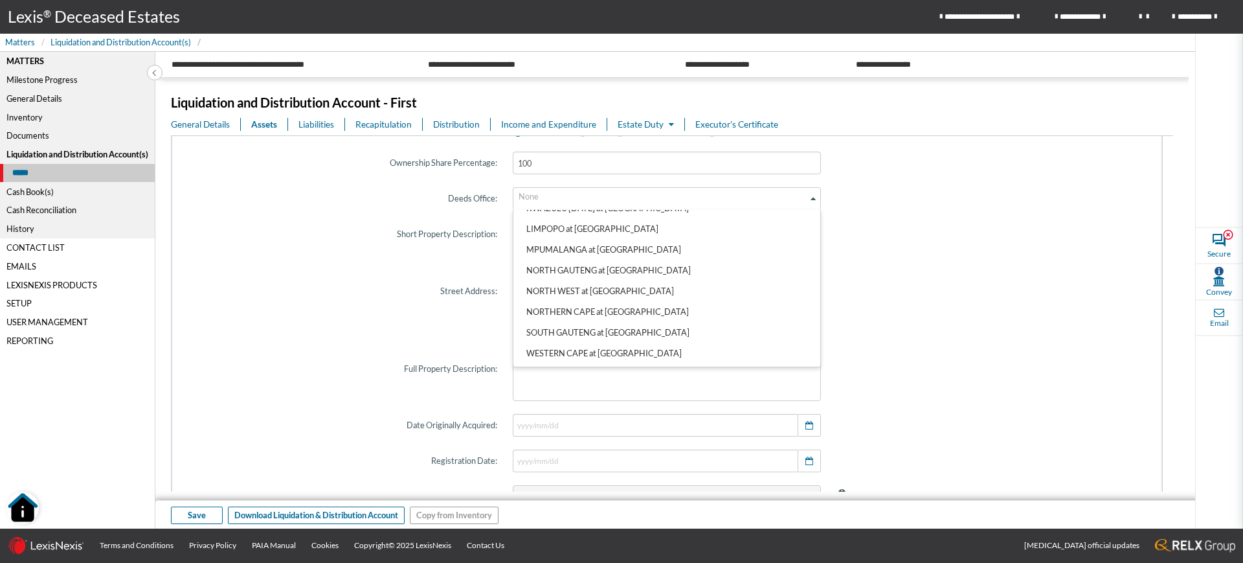
scroll to position [234, 0]
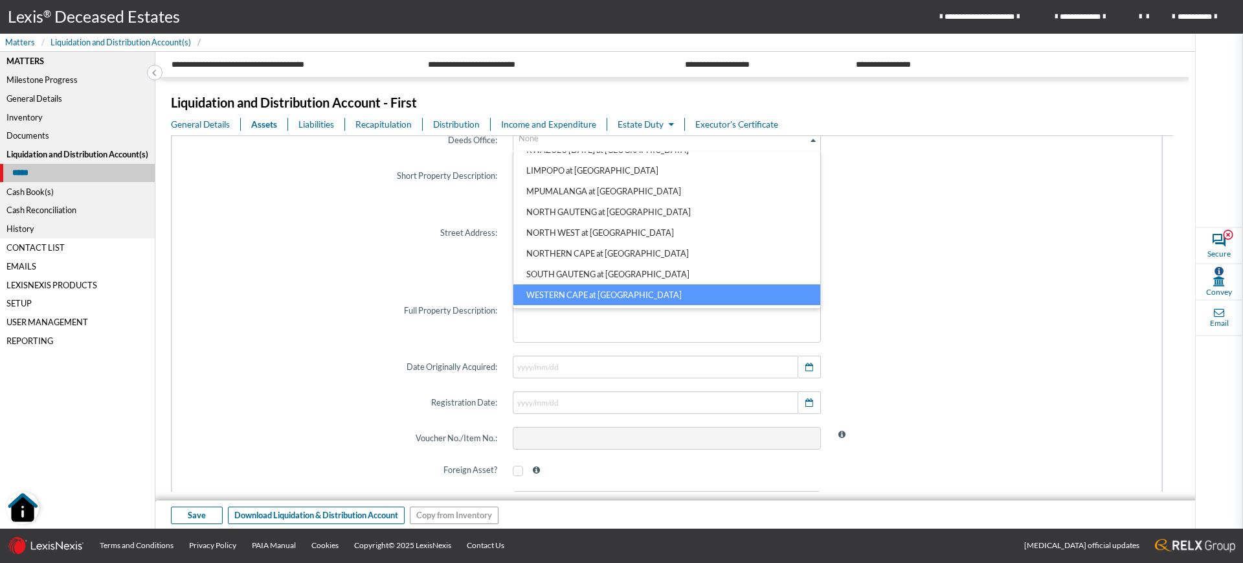
click at [661, 298] on li "WESTERN CAPE at CAPE TOWN" at bounding box center [668, 294] width 308 height 21
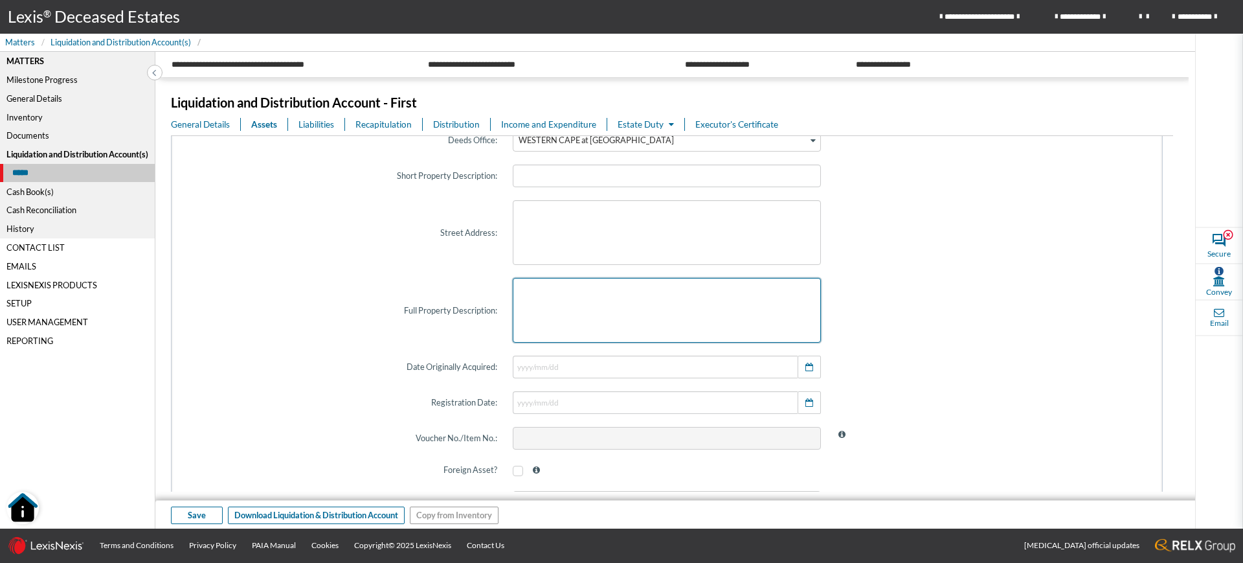
click at [603, 314] on textarea at bounding box center [667, 310] width 309 height 65
click at [591, 270] on div at bounding box center [667, 310] width 324 height 80
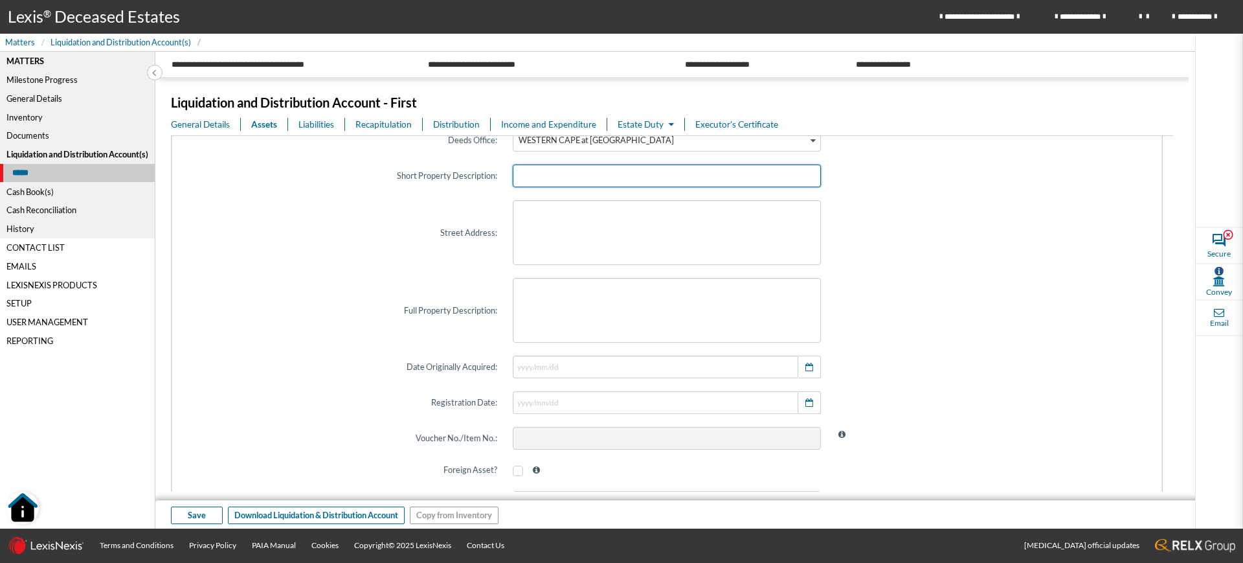
click at [590, 177] on input "text" at bounding box center [667, 175] width 309 height 23
type input "ERF 123 MILNERTON"
type textarea "17 ATHENS"
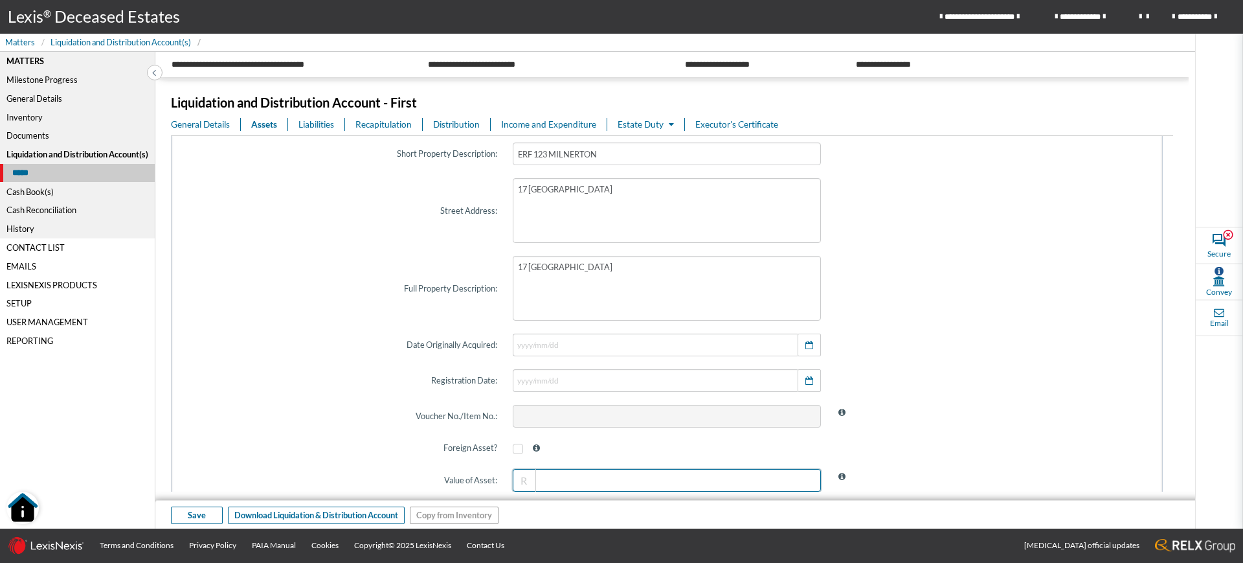
click at [763, 481] on input "text" at bounding box center [667, 480] width 309 height 23
type input "6,500,000.00"
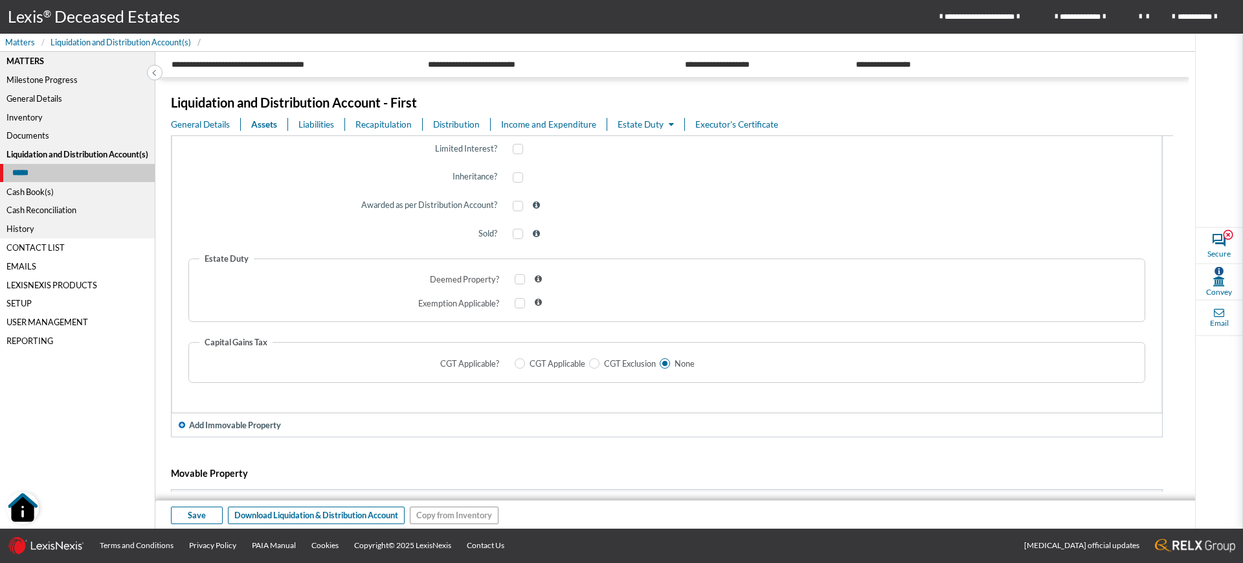
scroll to position [776, 0]
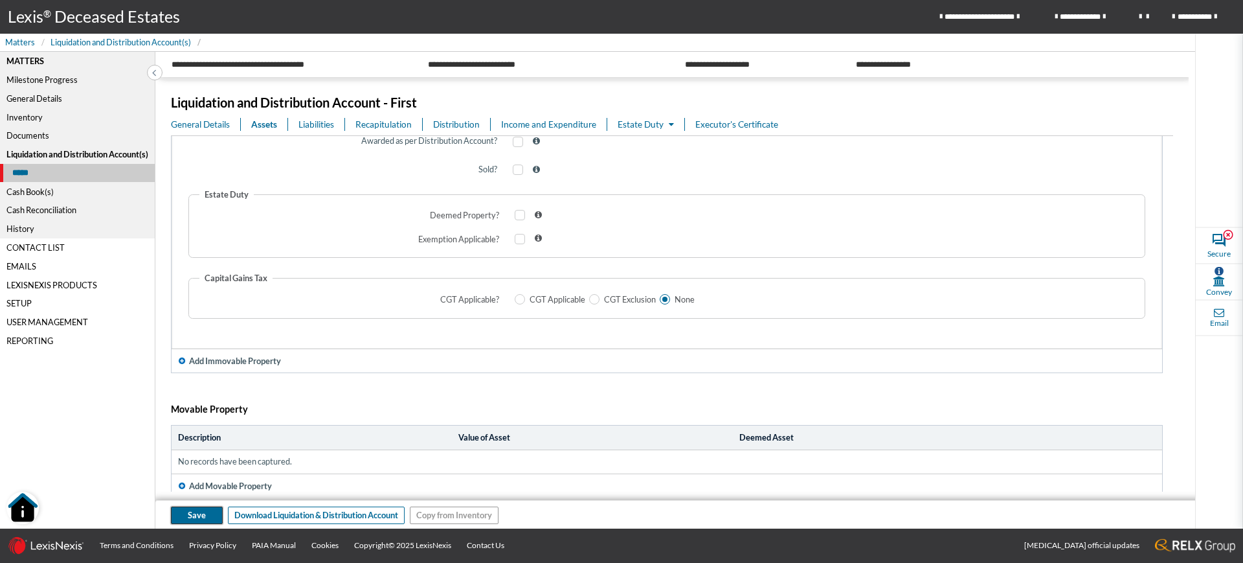
type input "0.00"
click at [190, 515] on span "Save" at bounding box center [197, 515] width 18 height 12
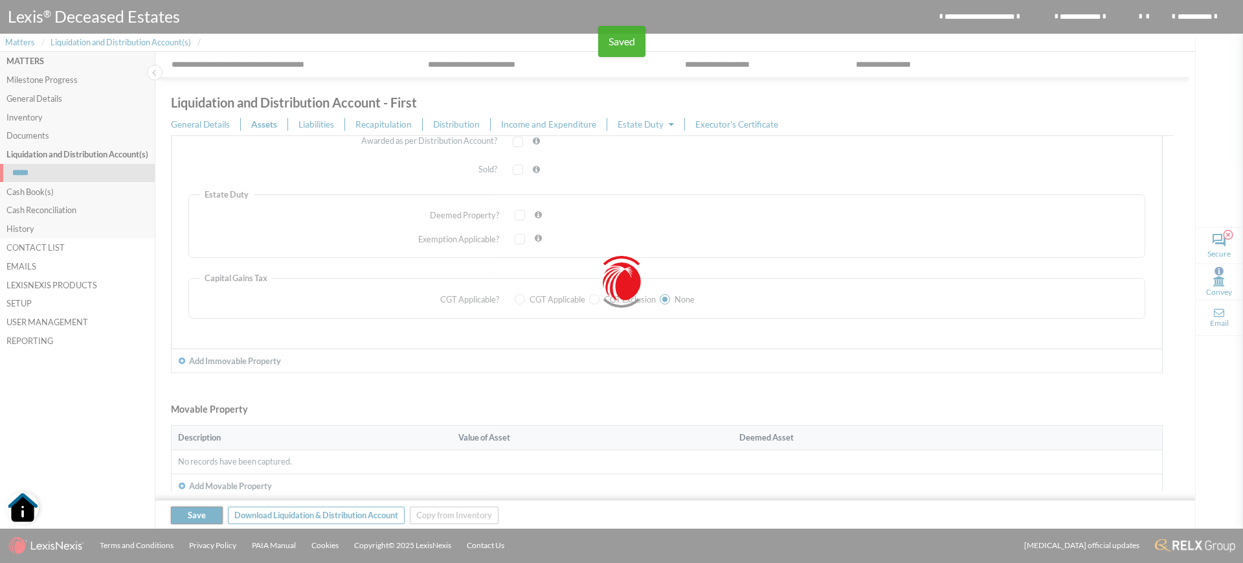
type input "1"
checkbox input "true"
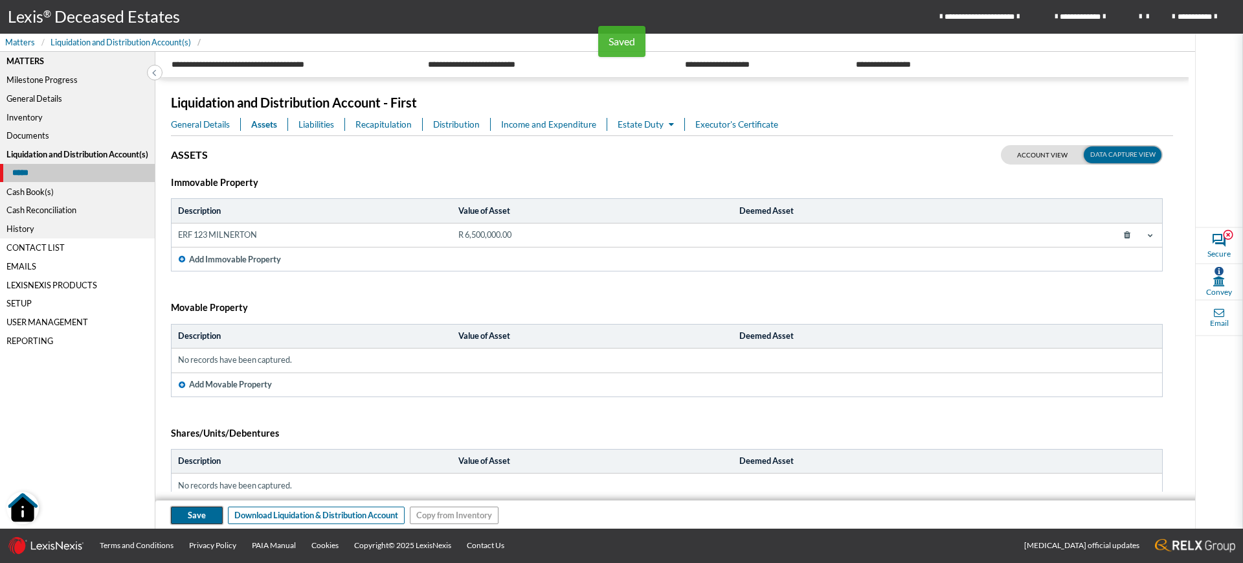
scroll to position [0, 0]
click at [1146, 239] on span at bounding box center [1151, 236] width 10 height 10
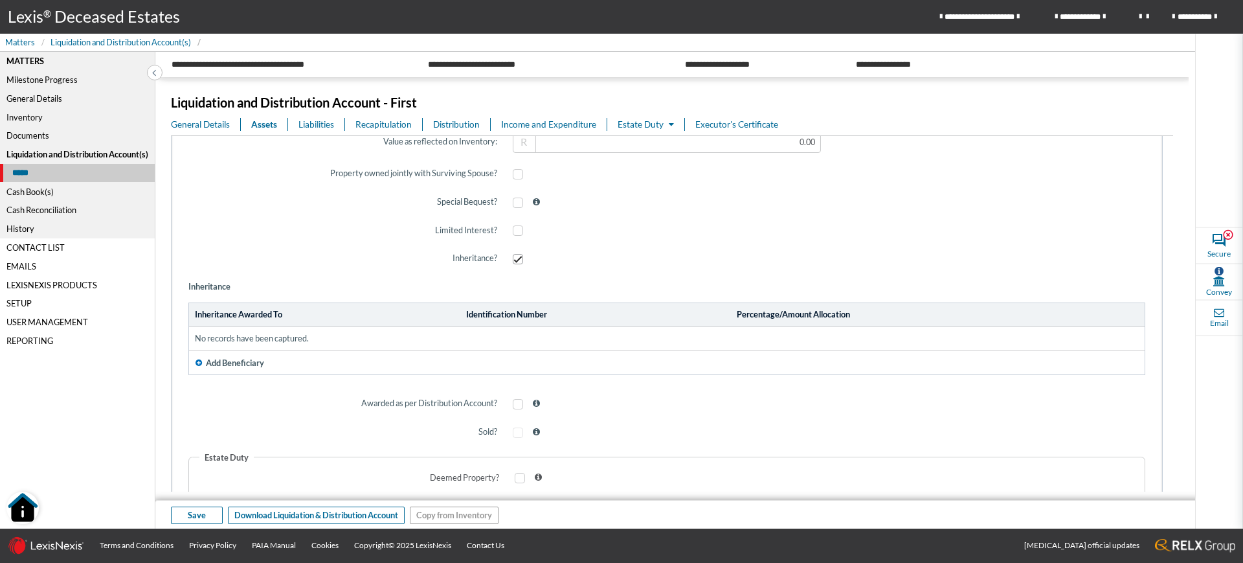
scroll to position [646, 0]
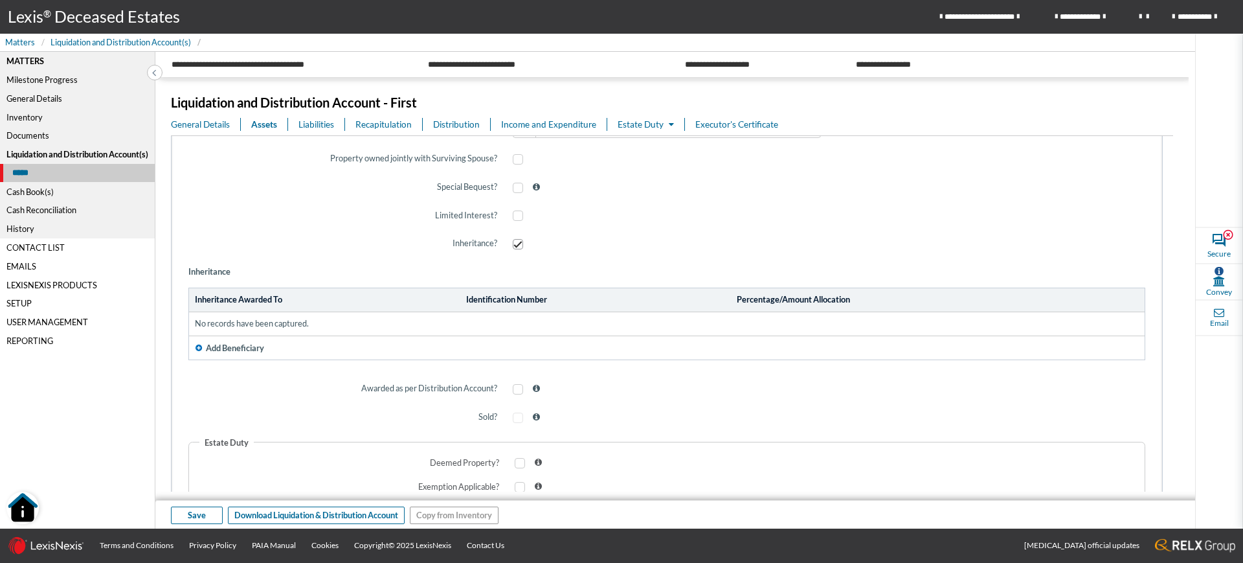
click at [233, 347] on span "Add Beneficiary" at bounding box center [235, 348] width 58 height 12
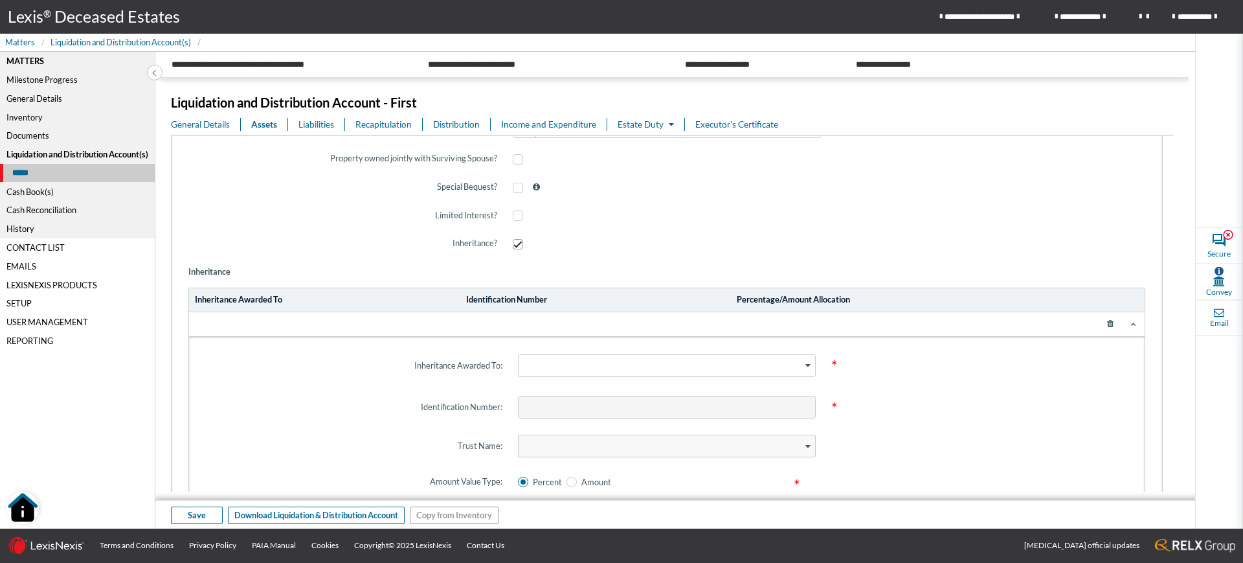
click at [542, 379] on div "Loading..." at bounding box center [666, 365] width 313 height 44
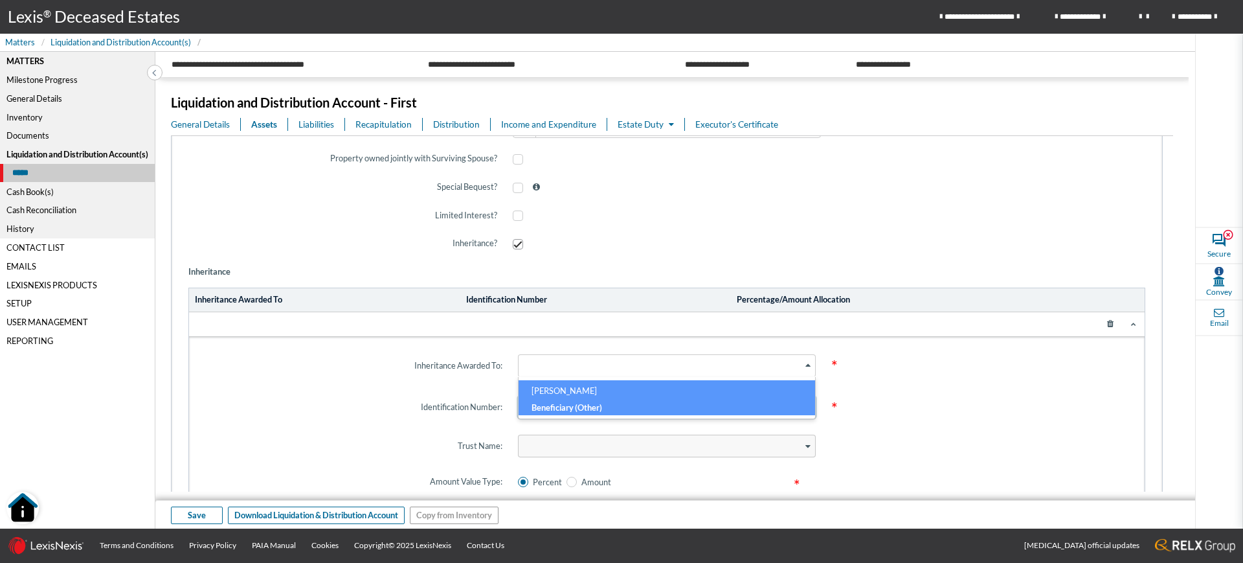
click at [549, 397] on h6 "CAROL BOOTH" at bounding box center [667, 393] width 270 height 17
type input "600522"
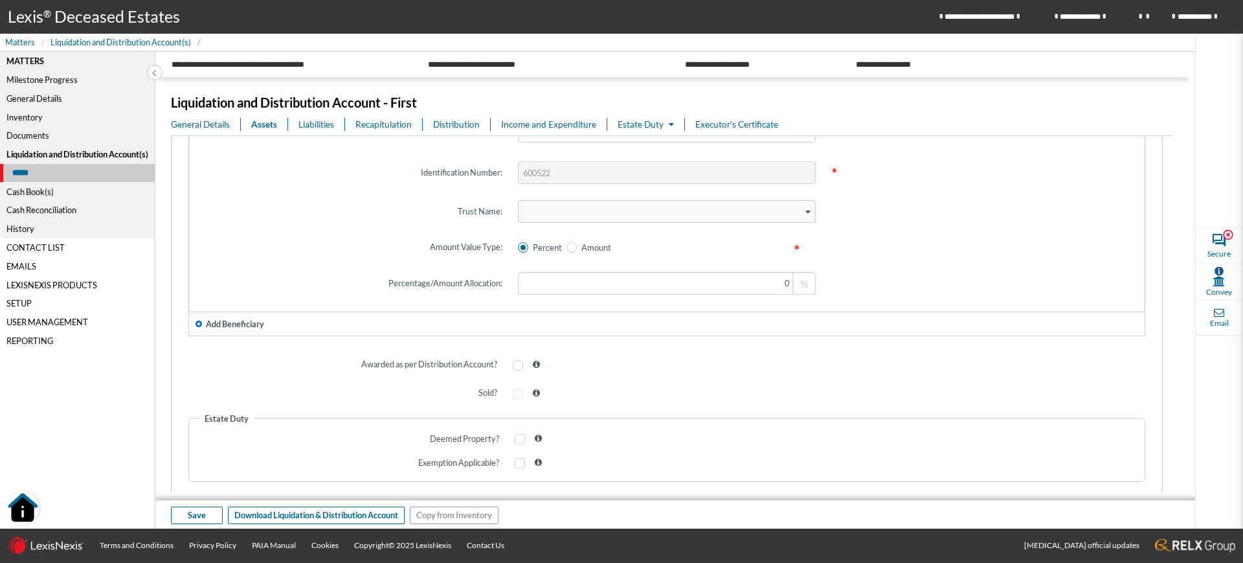
scroll to position [911, 0]
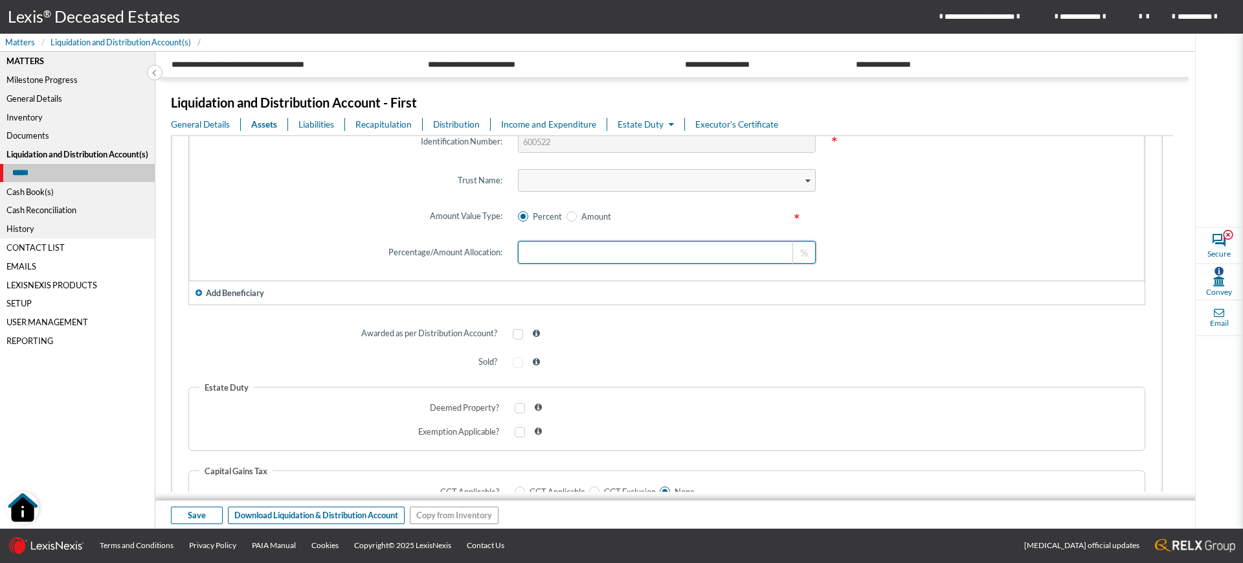
click at [750, 247] on input at bounding box center [666, 252] width 297 height 23
type input "100"
click at [207, 518] on button "Save" at bounding box center [197, 514] width 52 height 17
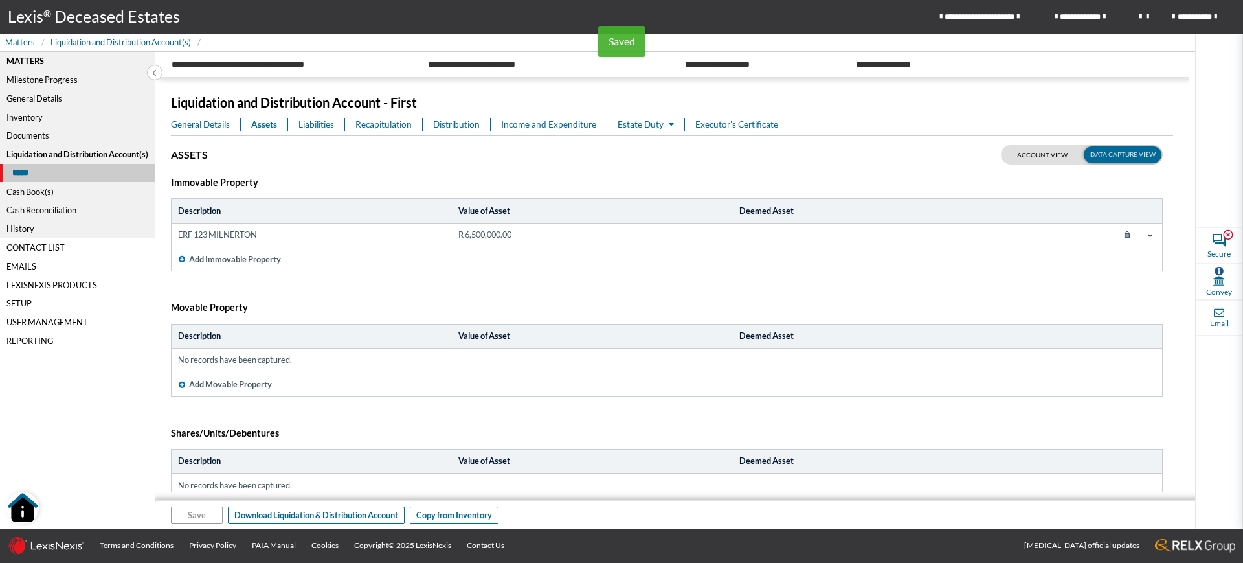
scroll to position [0, 0]
click at [646, 126] on span "Estate Duty" at bounding box center [646, 124] width 56 height 10
click at [666, 149] on link "Estate Duty" at bounding box center [680, 149] width 124 height 21
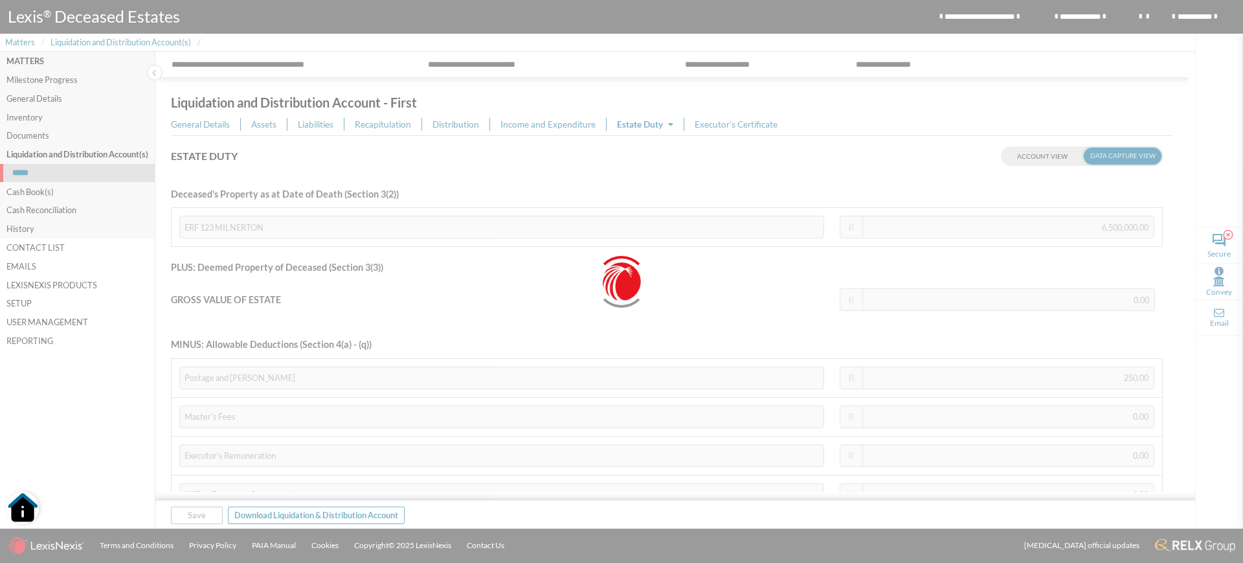
type input "6,500,000.00"
type input "6,499,532.00"
type input "1,299,906.40"
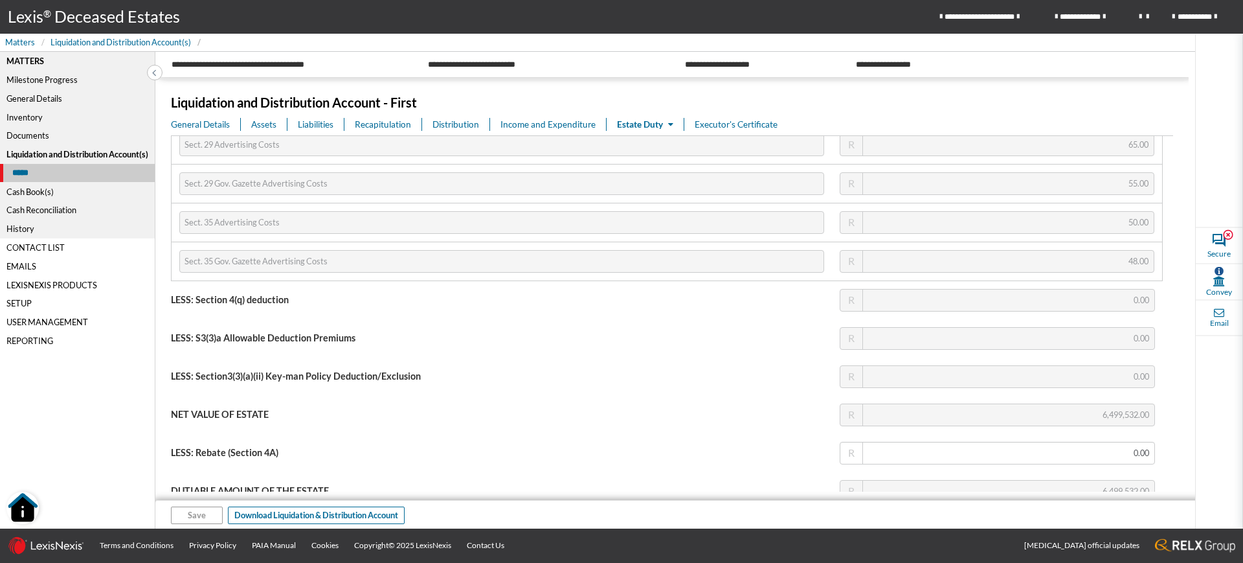
scroll to position [456, 0]
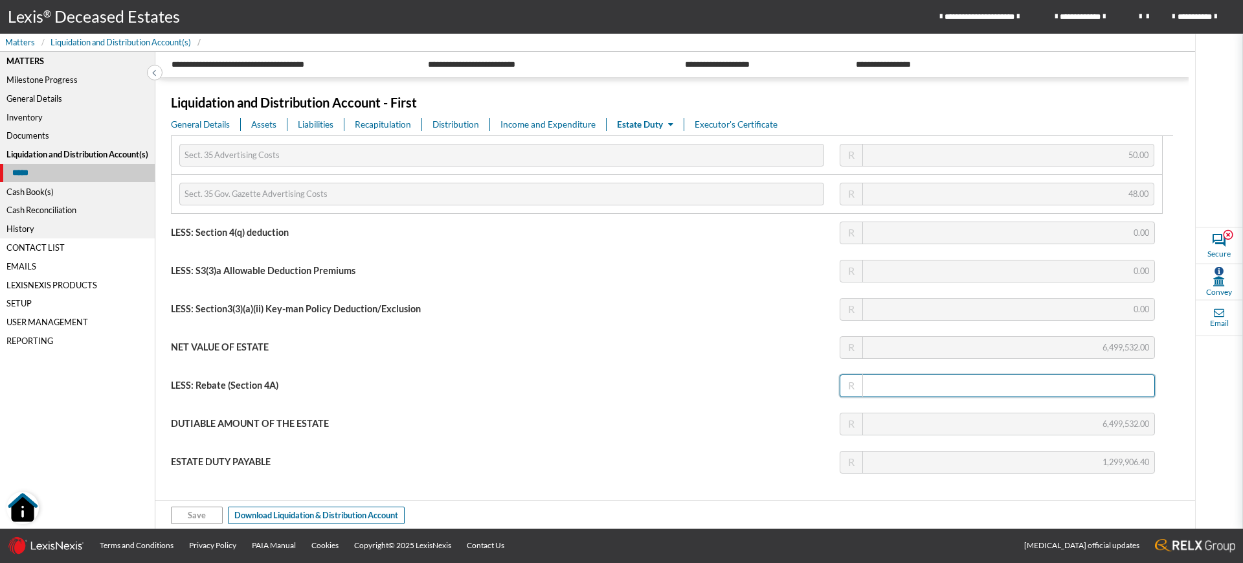
click at [1088, 382] on input "text" at bounding box center [997, 385] width 315 height 23
type input "3"
type input "6,499,529.00"
type input "1,299,905.80"
type input "35"
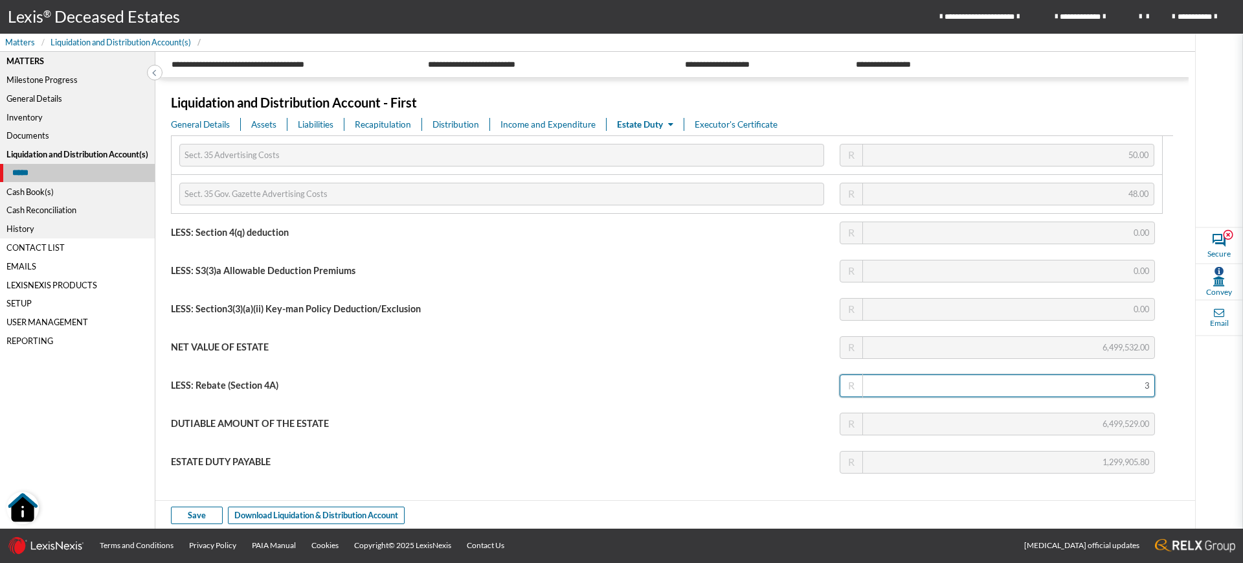
type input "6,499,497.00"
type input "1,299,899.40"
type input "350"
type input "6,499,182.00"
type input "1,299,836.40"
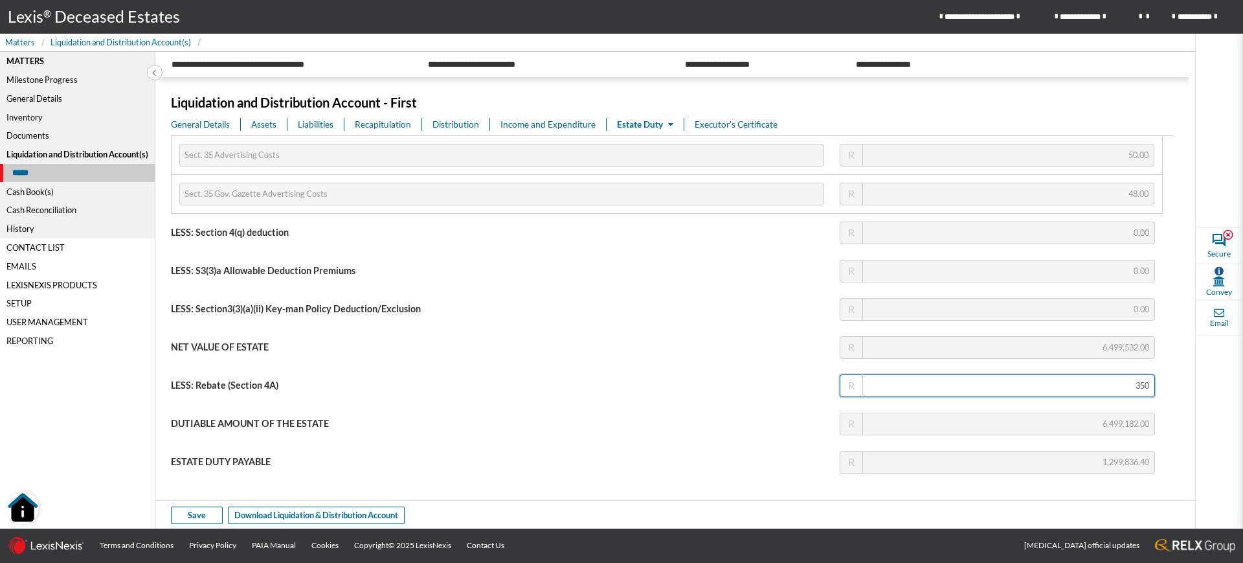
type input "3500"
type input "6,496,032.00"
type input "1,299,206.40"
type input "35000"
type input "6,464,532.00"
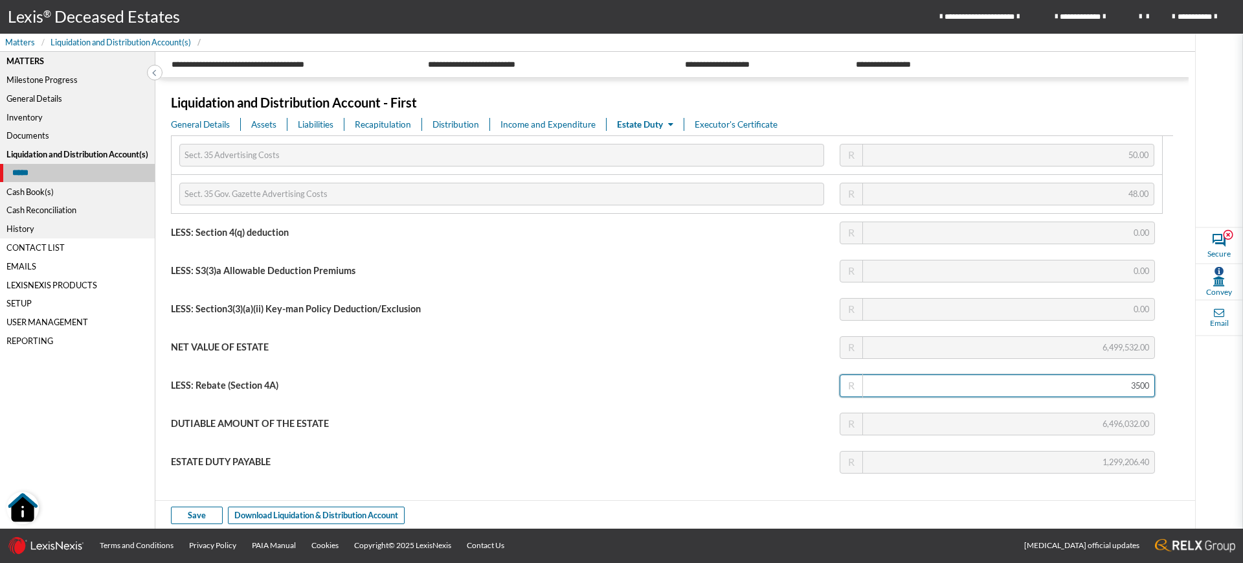
type input "1,292,906.40"
type input "350000"
type input "6,149,532.00"
type input "1,229,906.40"
type input "3500000"
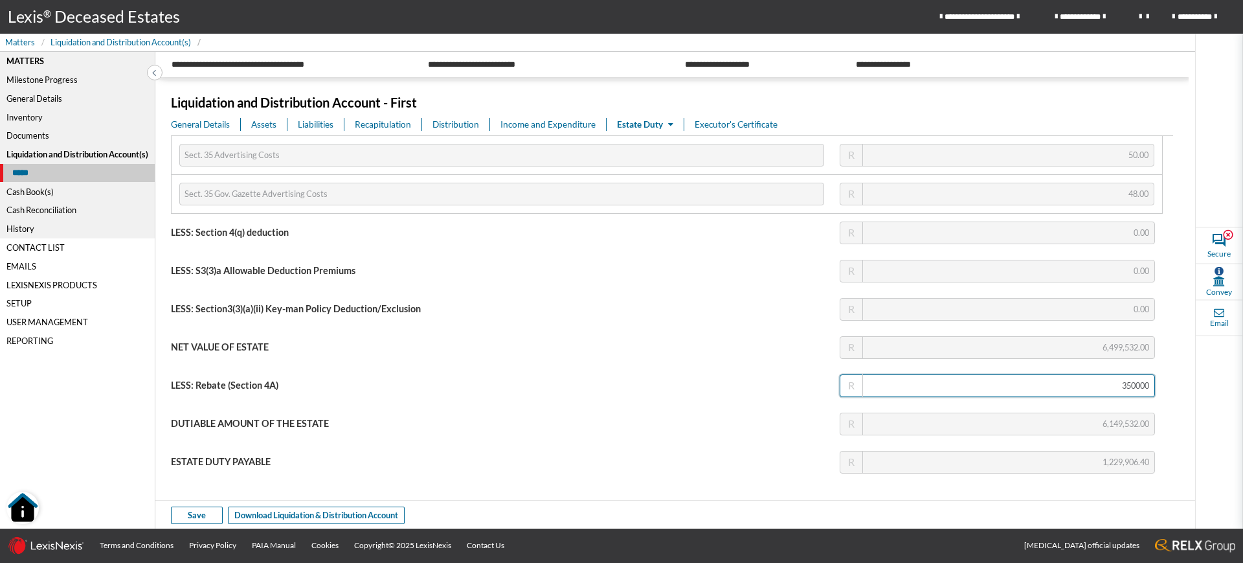
type input "2,999,532.00"
type input "599,906.40"
type input "3,500,000.00"
click at [795, 431] on div "DUTIABLE AMOUNT OF THE ESTATE" at bounding box center [501, 424] width 661 height 38
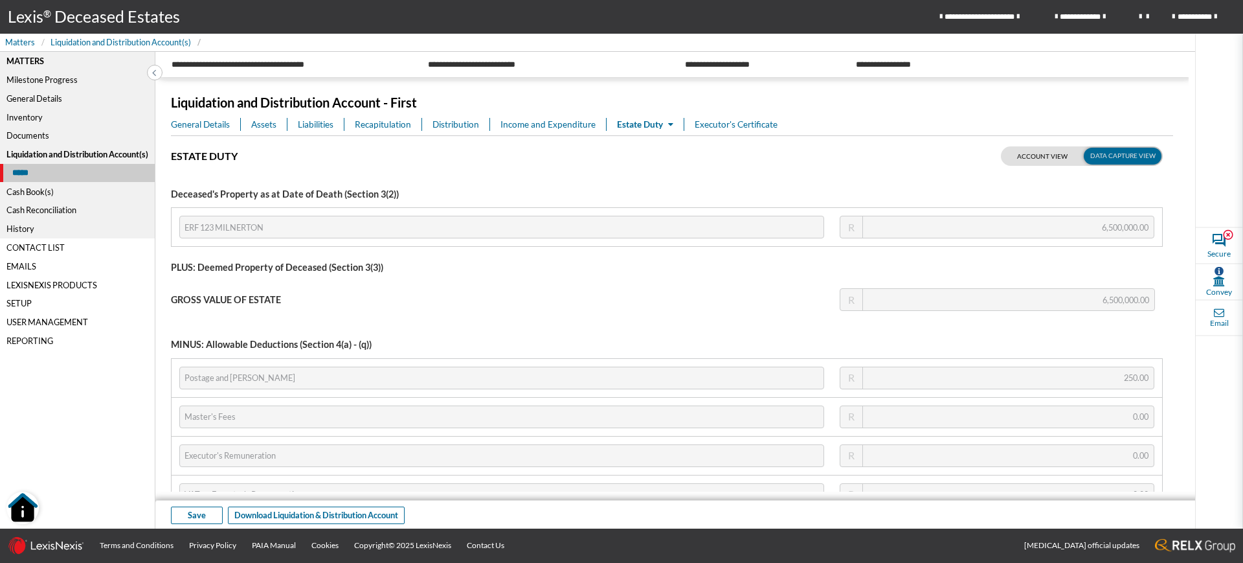
click at [618, 153] on p "Estate Duty" at bounding box center [415, 156] width 504 height 35
click at [27, 95] on div "General Details" at bounding box center [77, 98] width 155 height 19
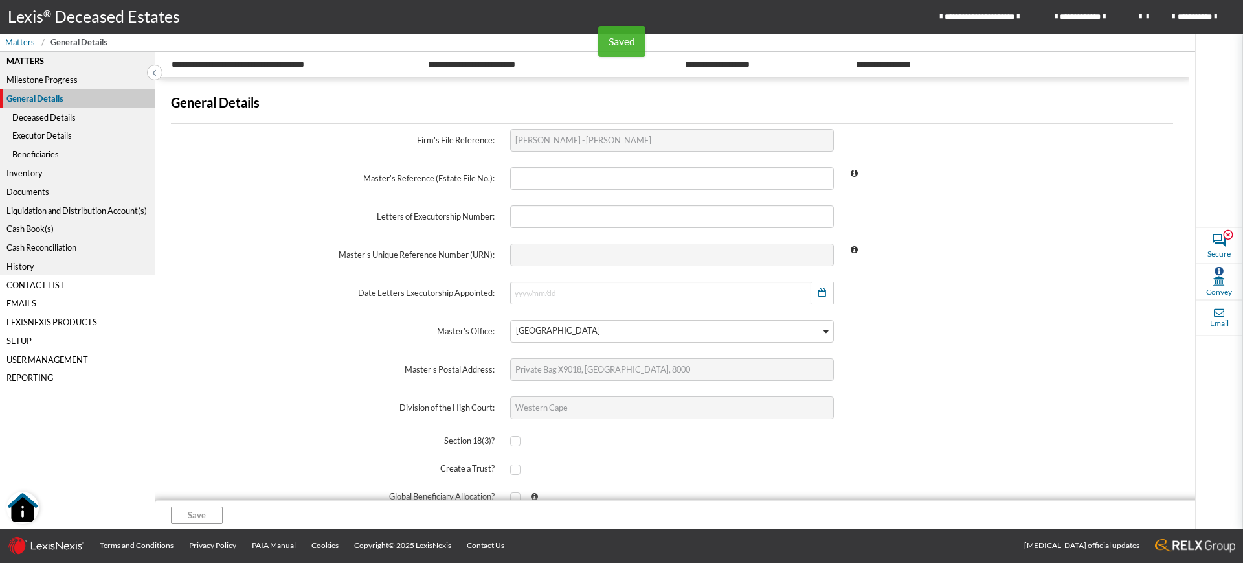
click at [40, 114] on div "Deceased Details" at bounding box center [77, 117] width 155 height 19
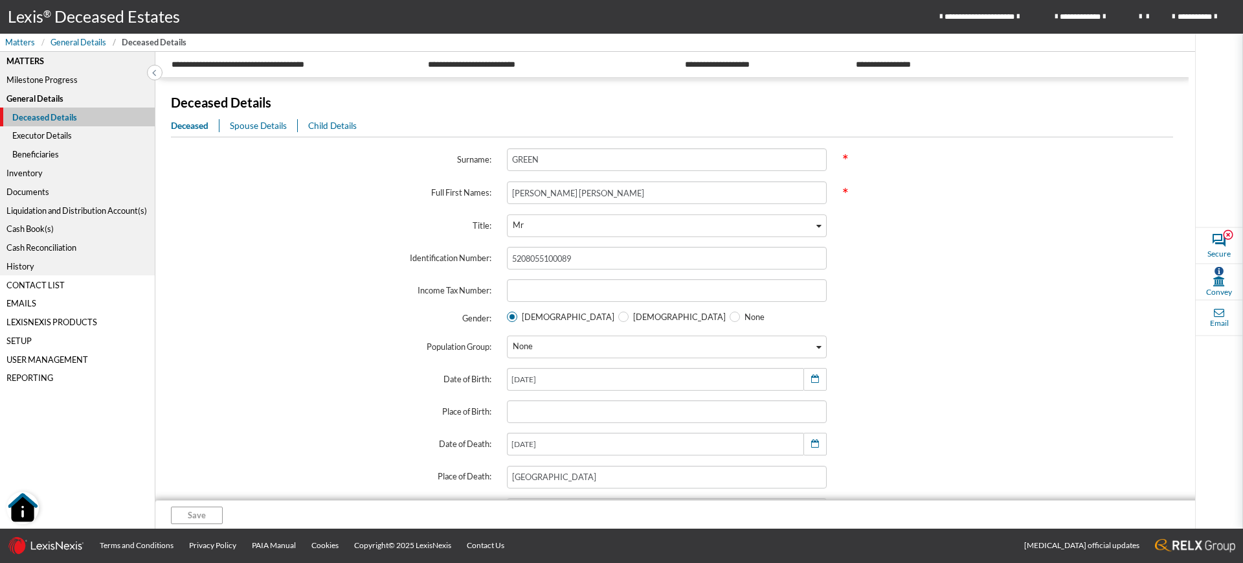
click at [256, 125] on span "Spouse Details" at bounding box center [258, 125] width 57 height 10
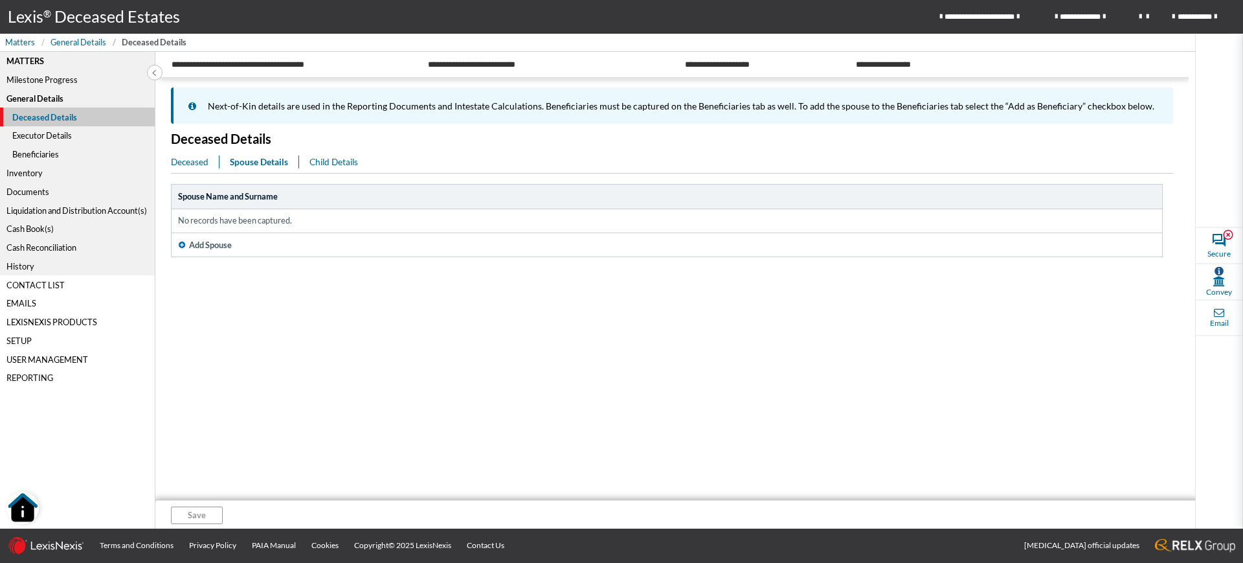
click at [422, 216] on td "No records have been captured." at bounding box center [667, 220] width 991 height 23
click at [221, 245] on span "Add Spouse" at bounding box center [210, 245] width 43 height 12
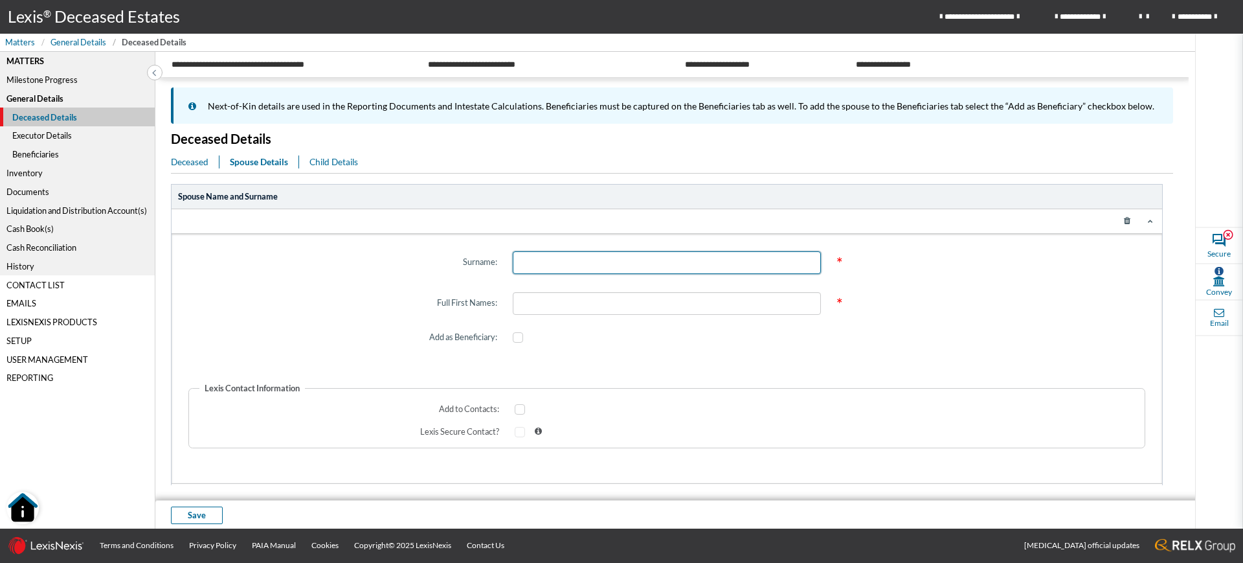
click at [569, 258] on input "text" at bounding box center [667, 262] width 309 height 23
type input "b"
type input "BOOTH"
type input "CAROL"
click at [516, 336] on span at bounding box center [518, 337] width 10 height 10
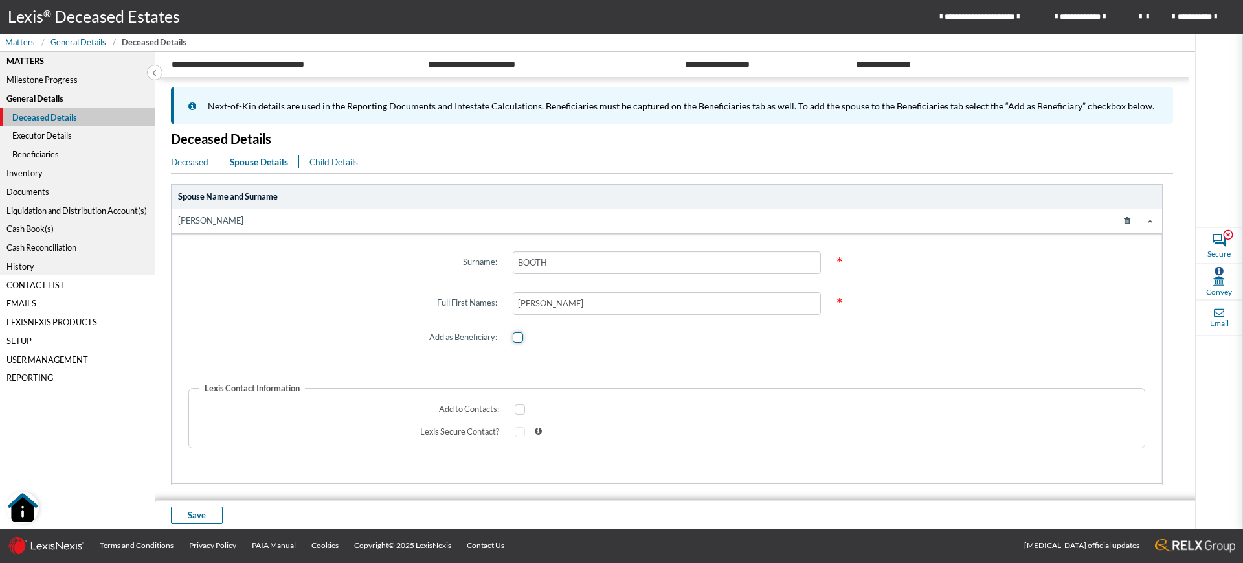
click at [516, 336] on input "checkbox" at bounding box center [517, 338] width 8 height 8
checkbox input "true"
click at [201, 520] on span "Save" at bounding box center [197, 515] width 18 height 12
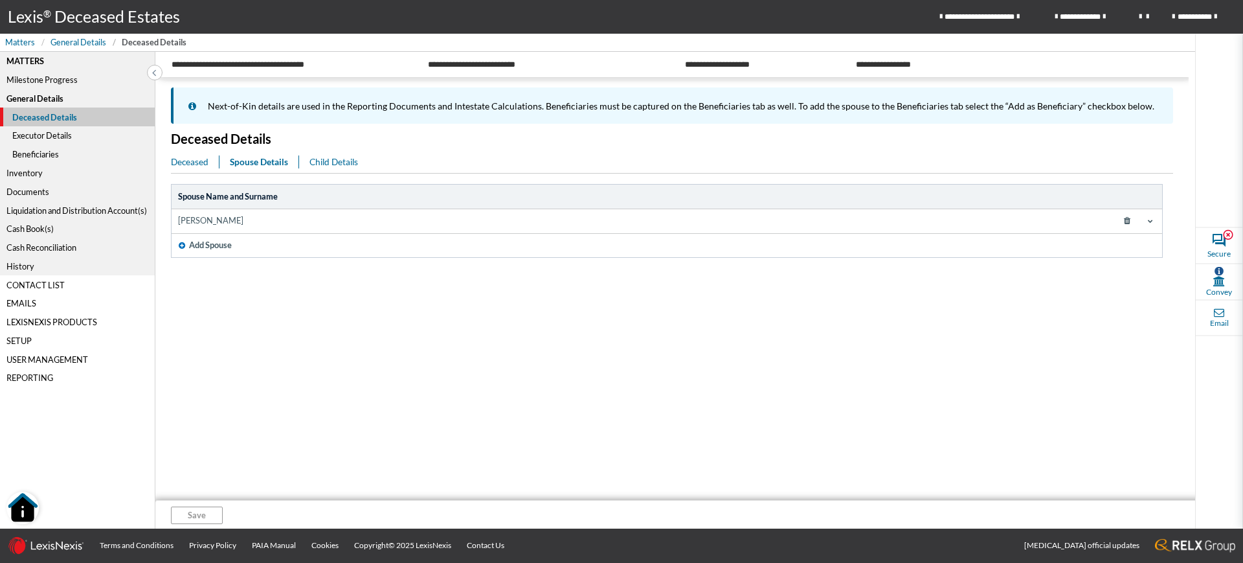
click at [1150, 220] on icon at bounding box center [1150, 220] width 5 height 5
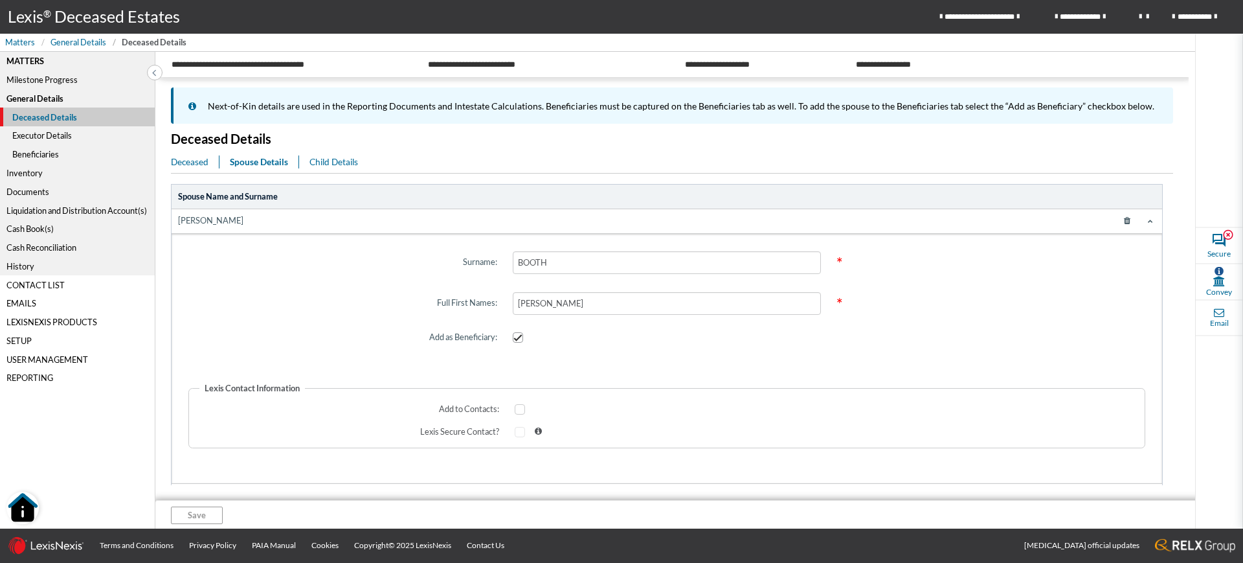
click at [33, 156] on div "Beneficiaries" at bounding box center [77, 154] width 155 height 19
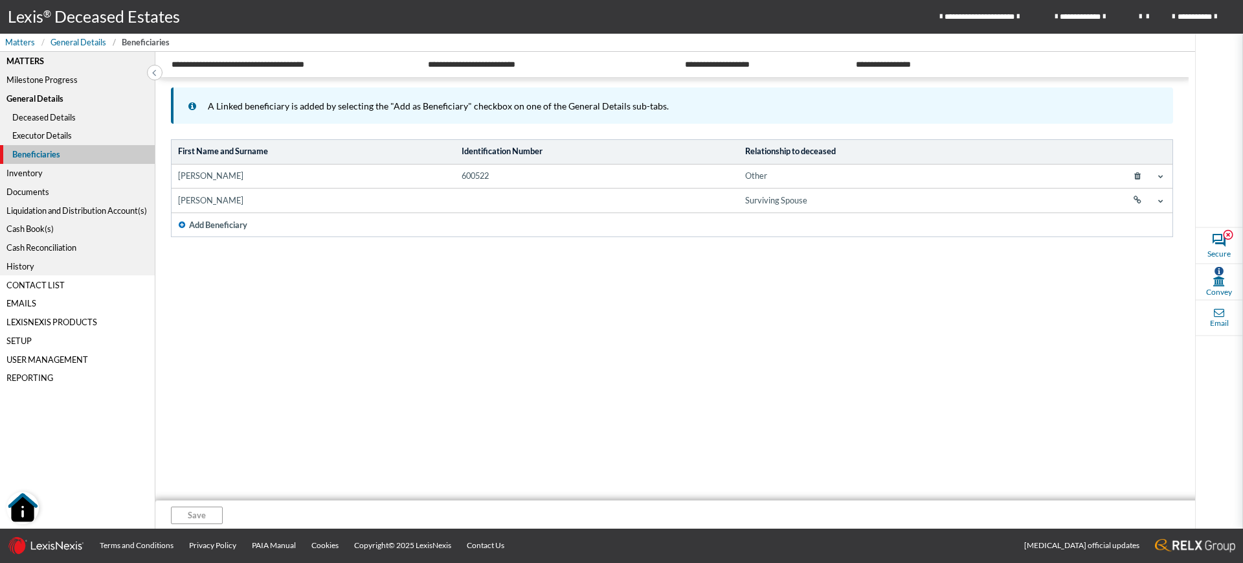
click at [1140, 179] on icon at bounding box center [1138, 176] width 23 height 19
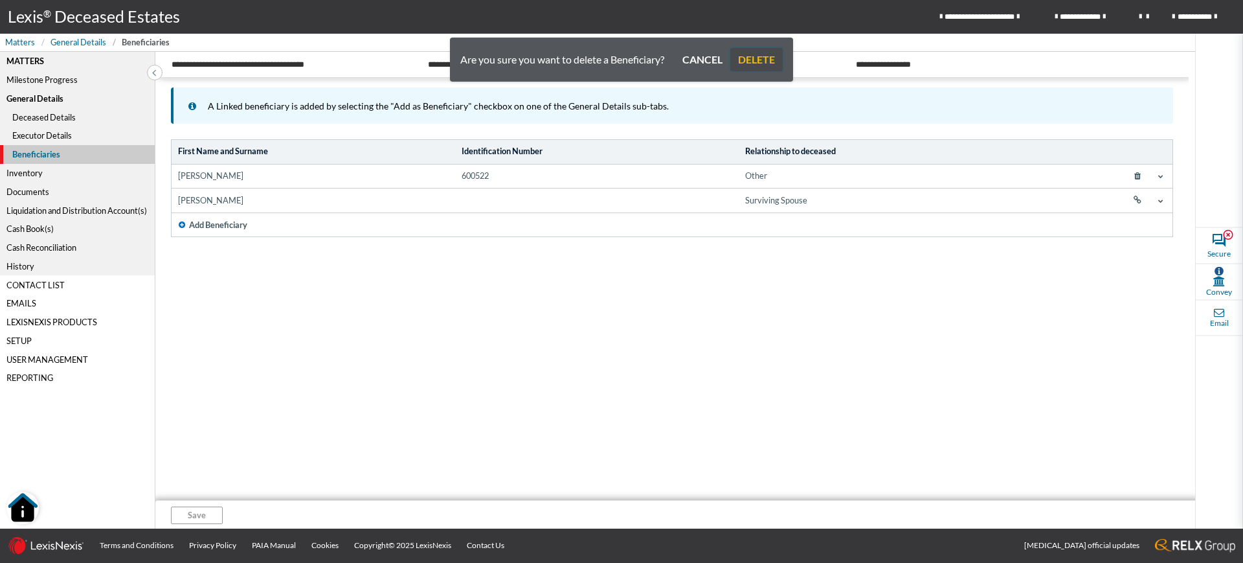
click at [762, 66] on button "DELETE" at bounding box center [757, 59] width 52 height 23
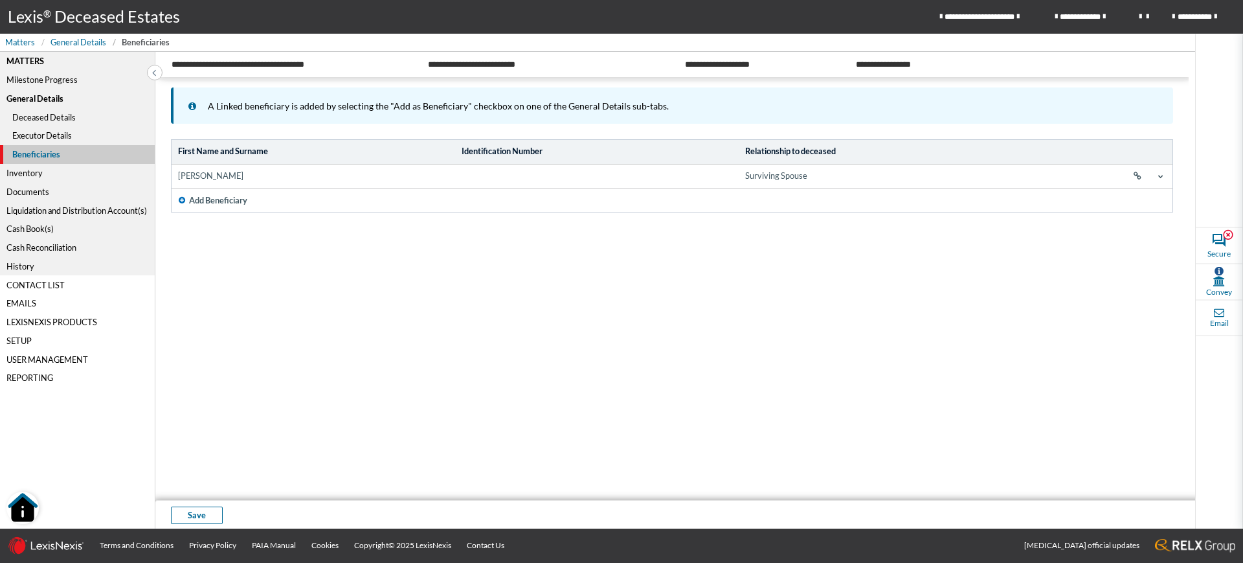
click at [88, 211] on div "Liquidation and Distribution Account(s)" at bounding box center [77, 210] width 155 height 19
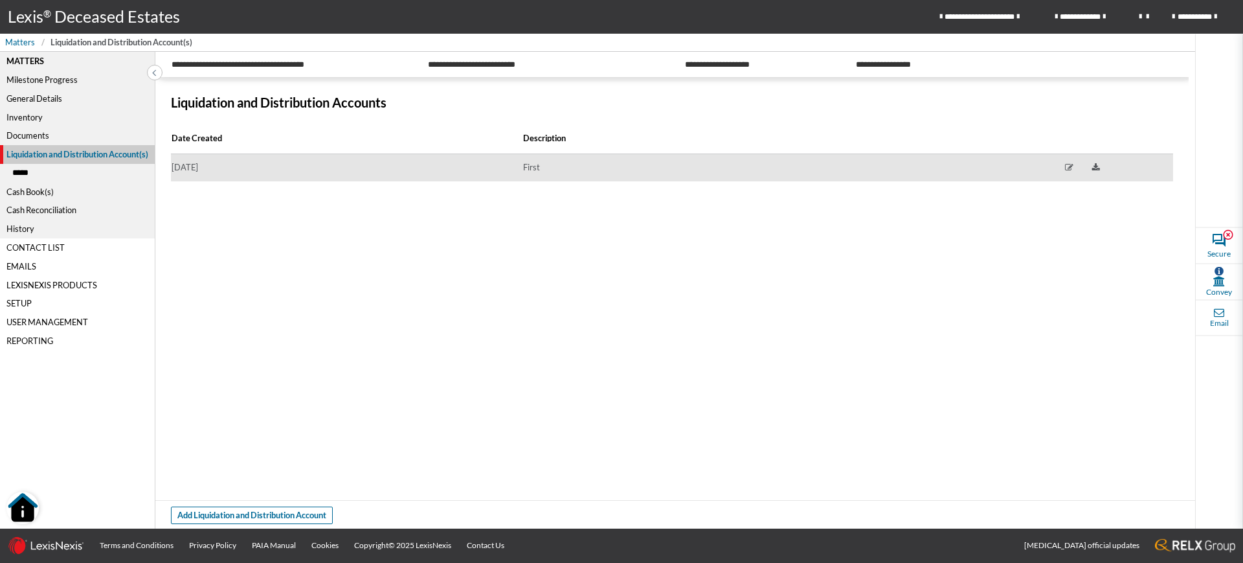
click at [372, 172] on td "2025/09/14" at bounding box center [347, 168] width 352 height 28
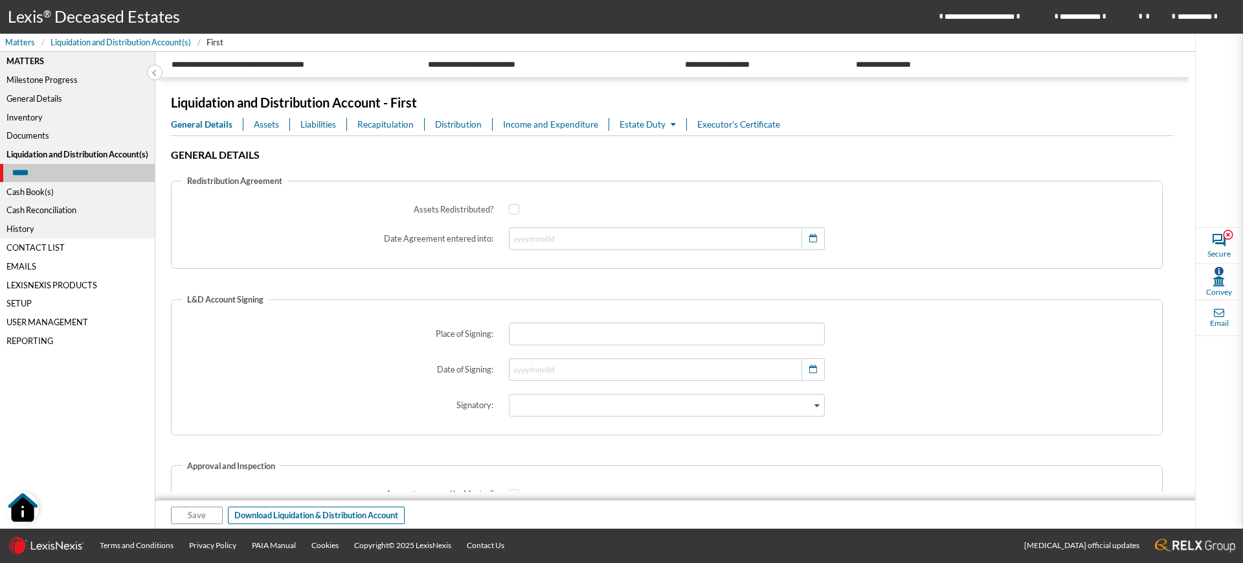
click at [269, 124] on span "Assets" at bounding box center [266, 124] width 25 height 13
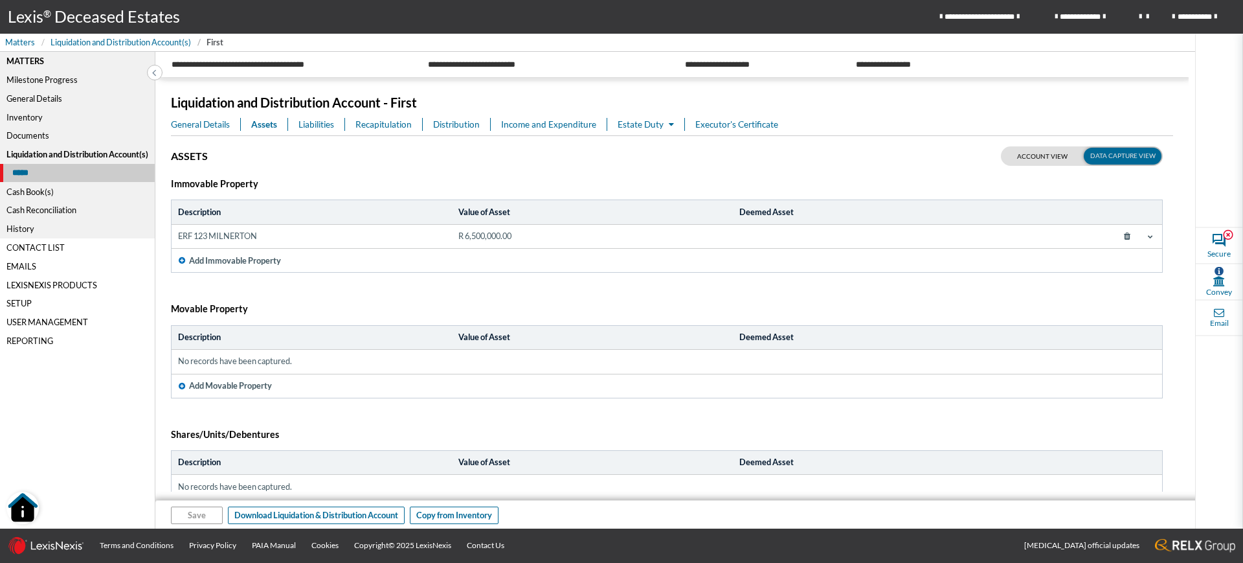
click at [1139, 243] on span at bounding box center [1138, 237] width 36 height 16
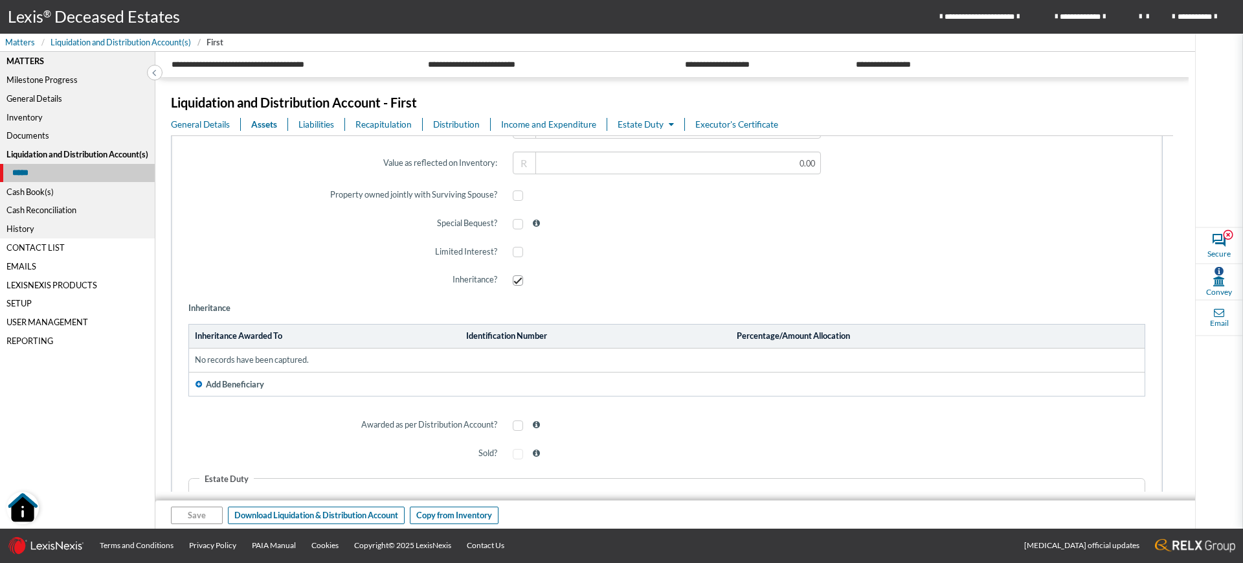
scroll to position [613, 0]
click at [220, 381] on span "Add Beneficiary" at bounding box center [235, 381] width 58 height 12
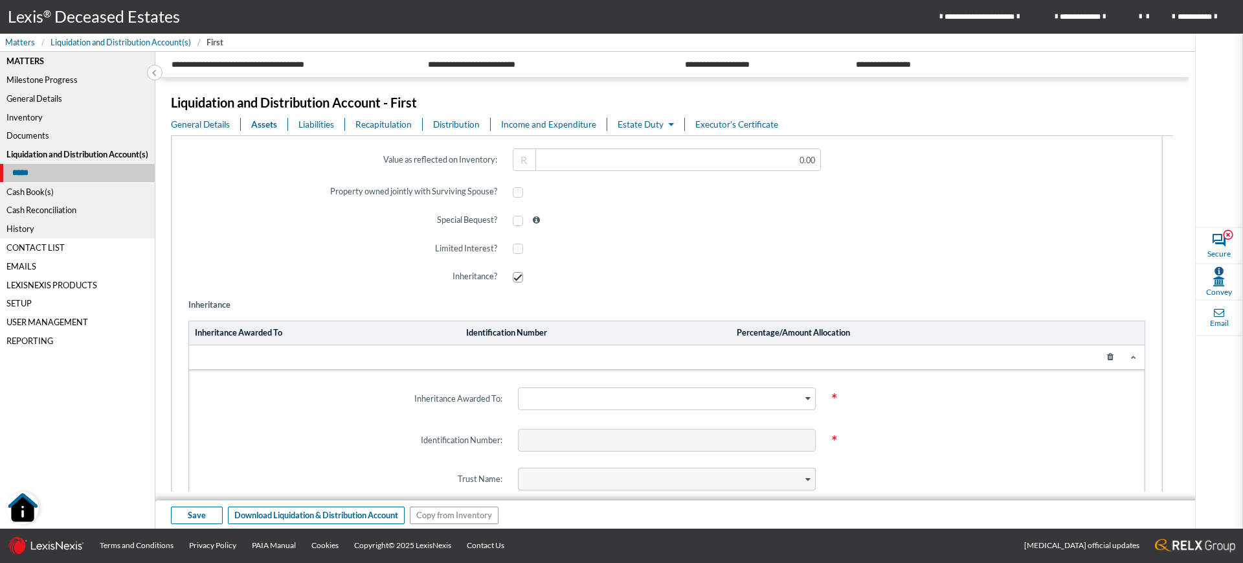
click at [563, 423] on div at bounding box center [666, 440] width 313 height 44
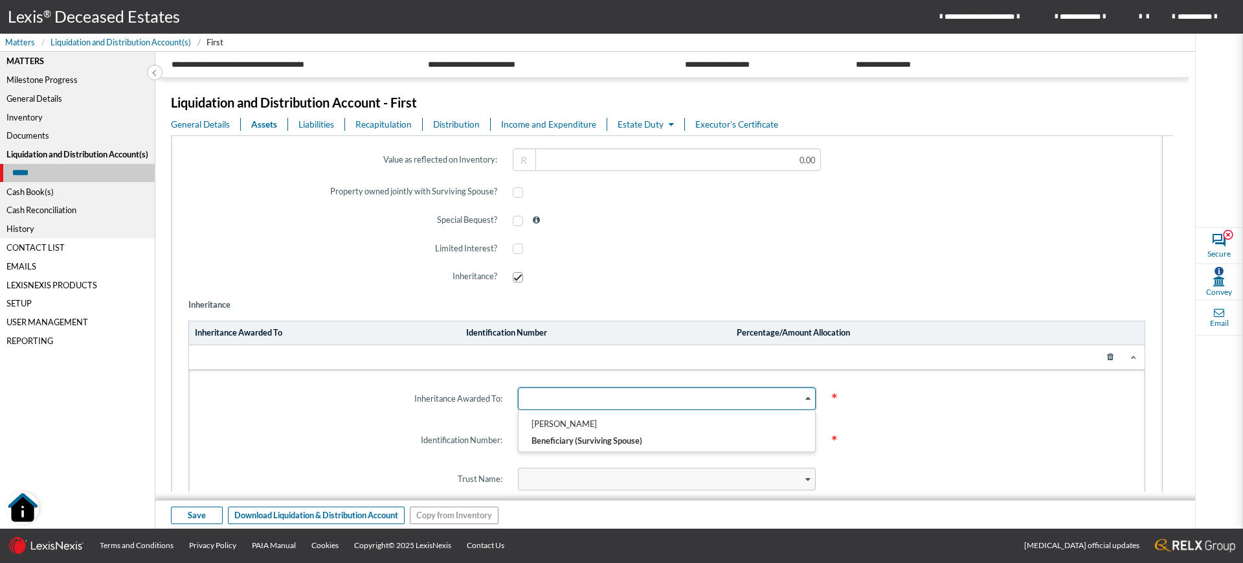
click at [611, 402] on div "Search for option" at bounding box center [661, 397] width 284 height 19
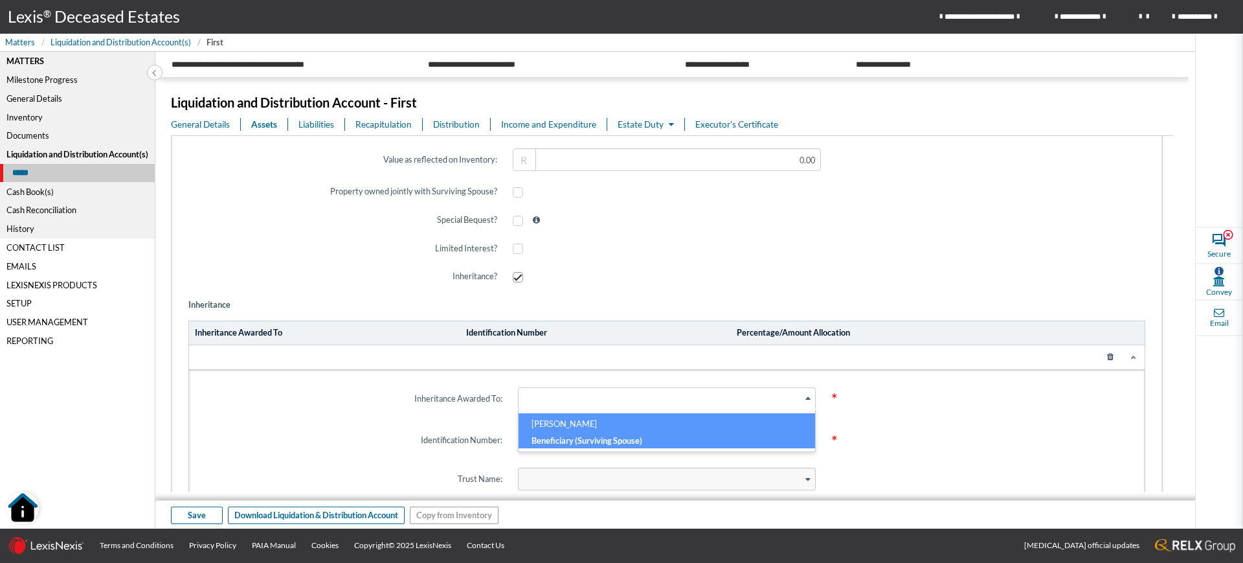
click at [621, 427] on h6 "CAROL BOOTH" at bounding box center [667, 426] width 270 height 17
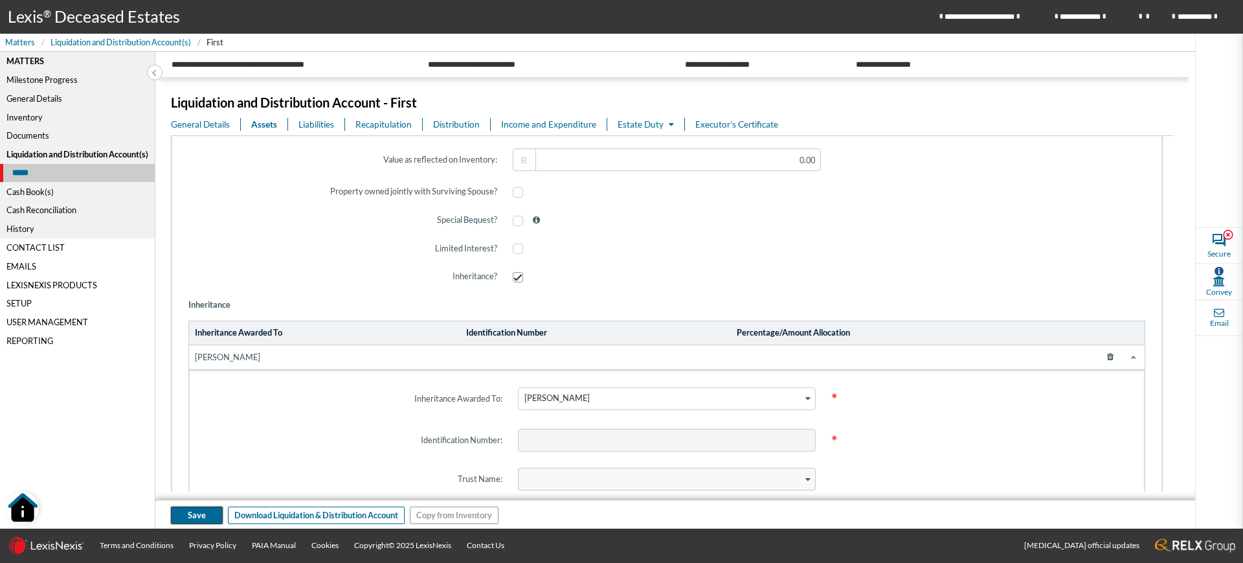
click at [194, 520] on span "Save" at bounding box center [197, 515] width 18 height 12
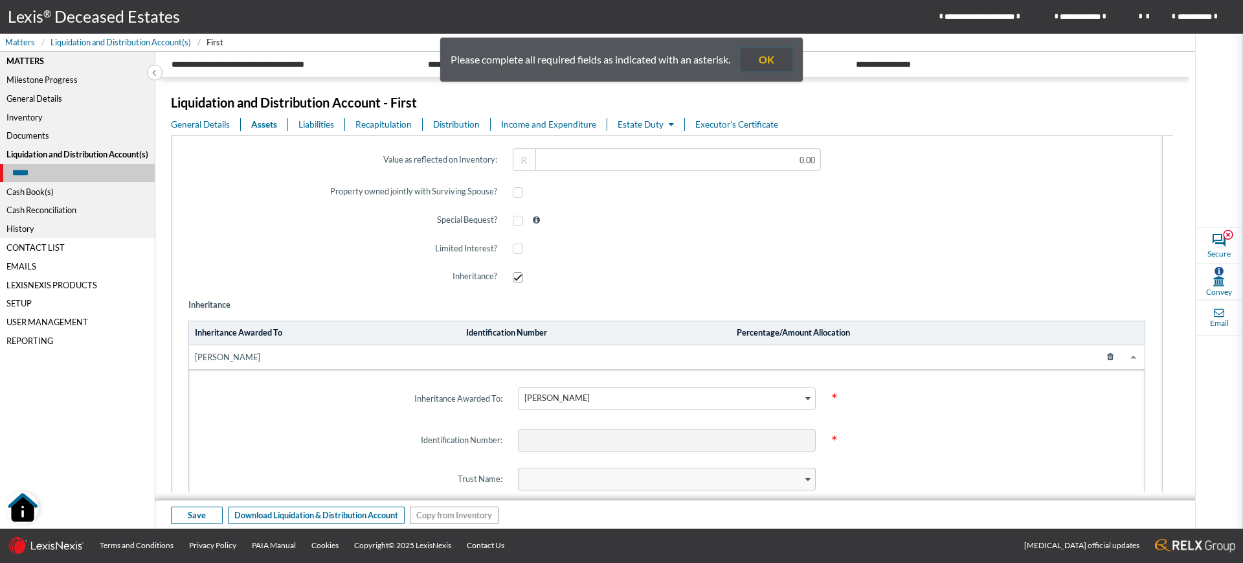
click at [775, 55] on button "OK" at bounding box center [767, 59] width 52 height 23
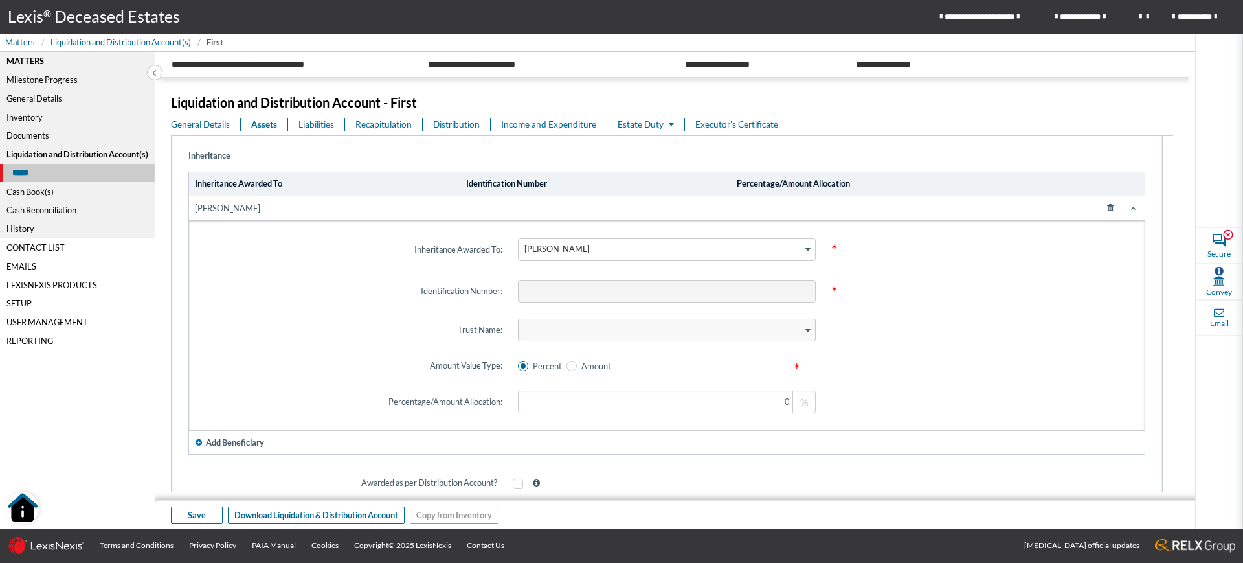
scroll to position [789, 0]
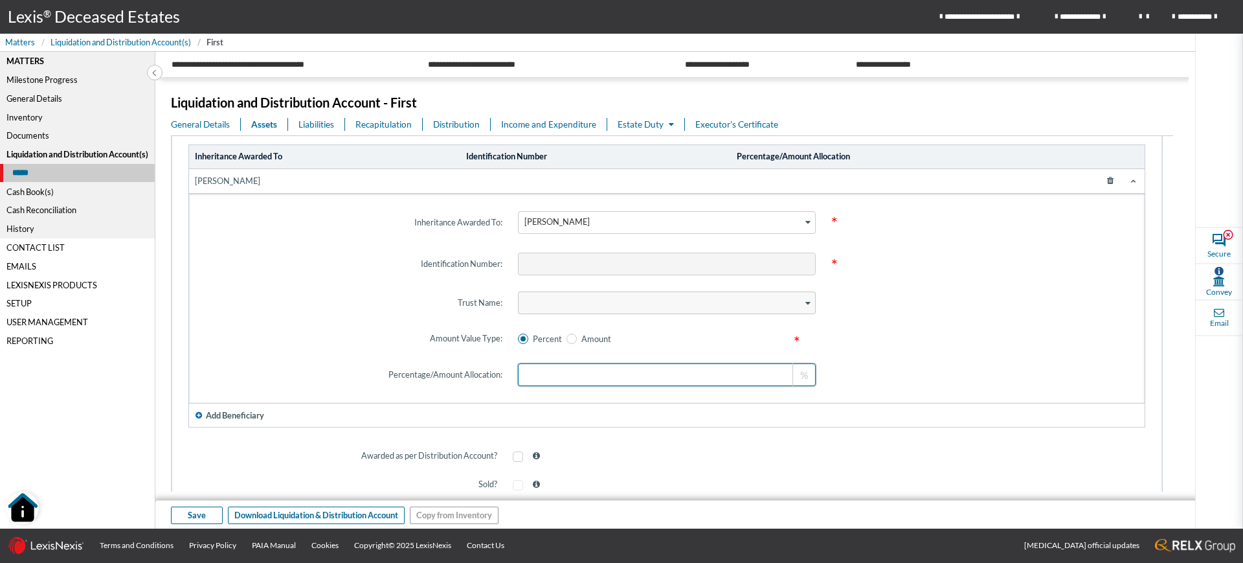
click at [779, 373] on input at bounding box center [666, 374] width 297 height 23
type input "100"
click at [209, 513] on button "Save" at bounding box center [197, 514] width 52 height 17
click at [207, 515] on button "Save" at bounding box center [197, 514] width 52 height 17
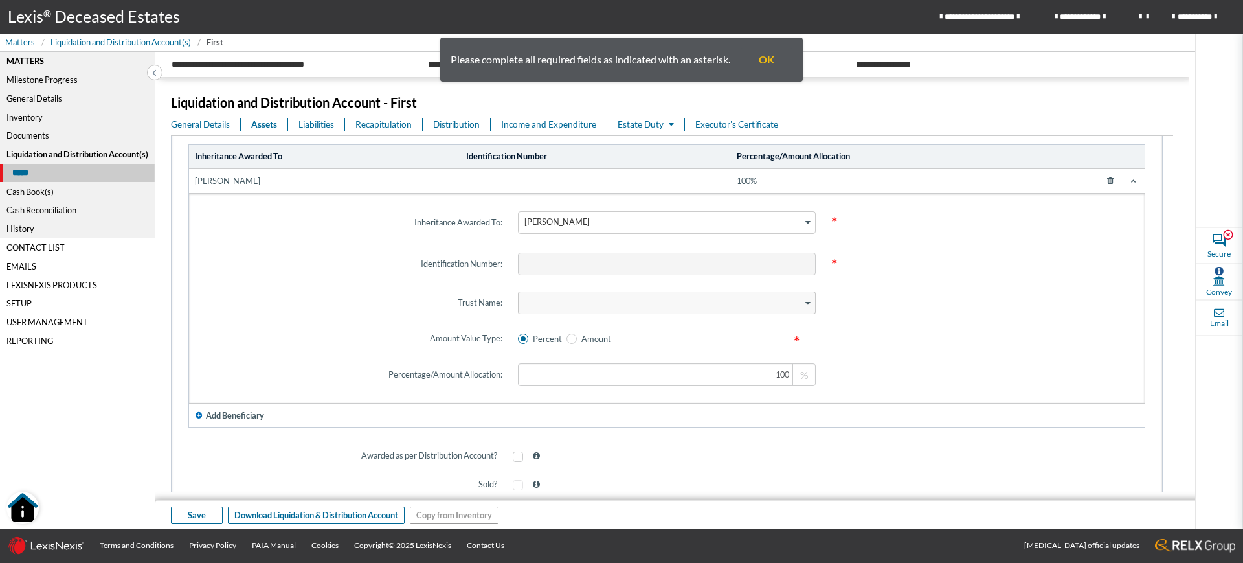
click at [40, 101] on div "General Details" at bounding box center [77, 98] width 155 height 19
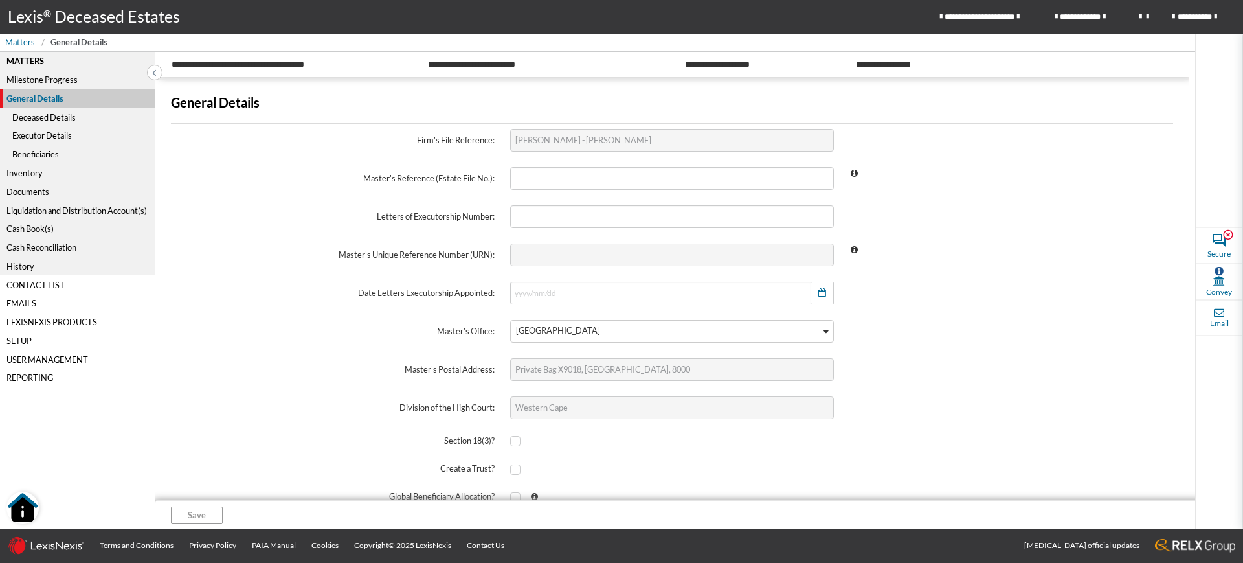
click at [34, 129] on div "Executor Details" at bounding box center [77, 135] width 155 height 19
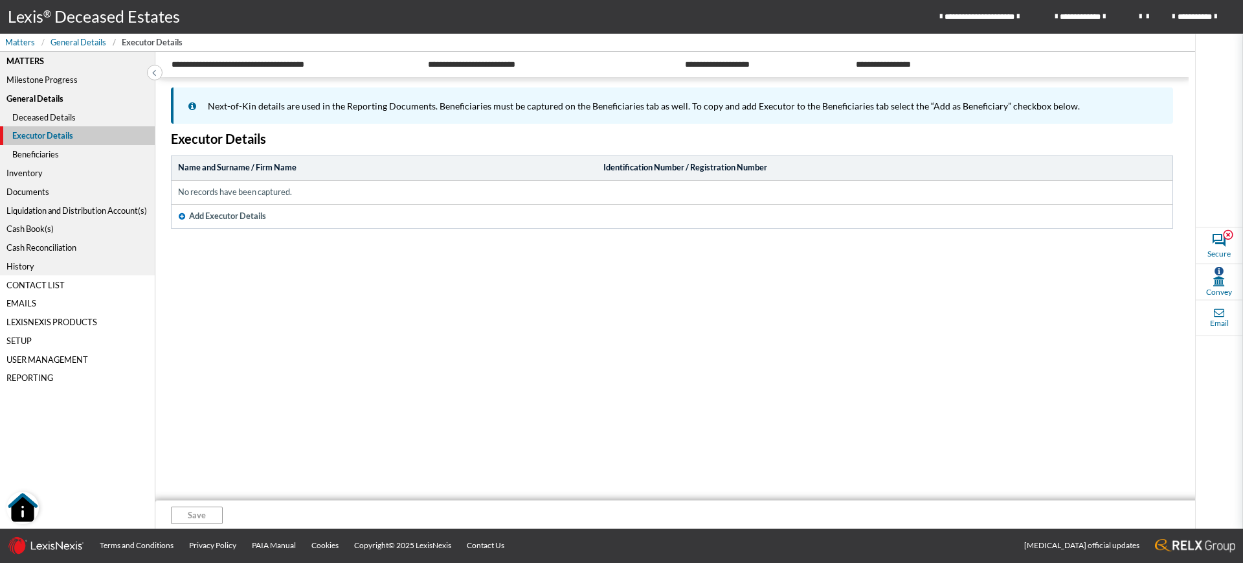
click at [45, 119] on div "Deceased Details" at bounding box center [77, 117] width 155 height 19
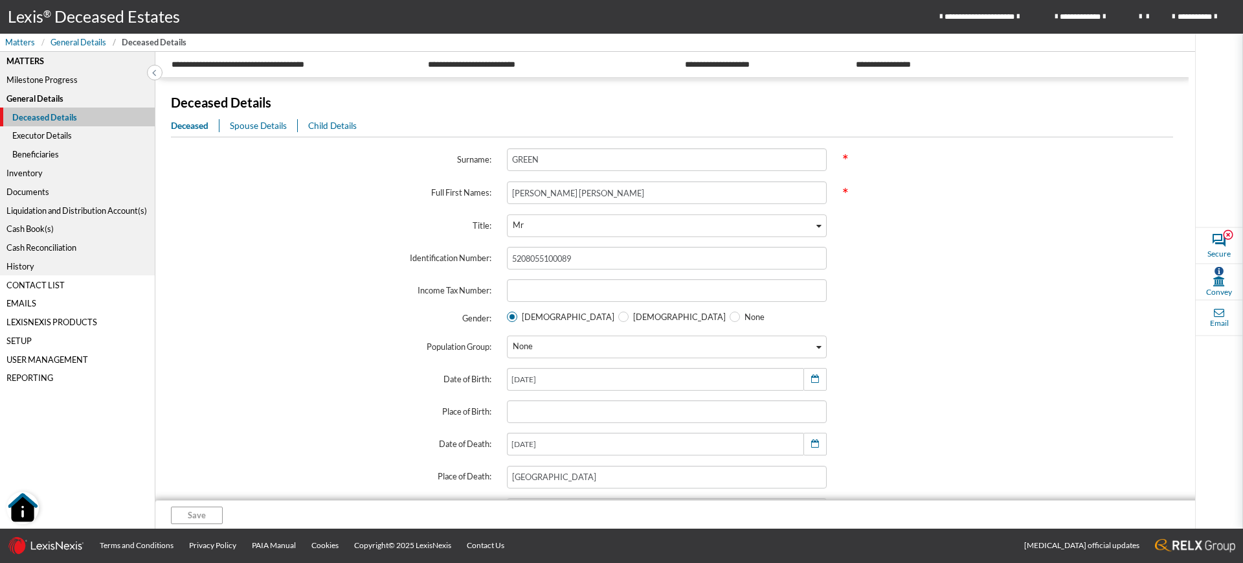
click at [247, 124] on span "Spouse Details" at bounding box center [258, 125] width 57 height 10
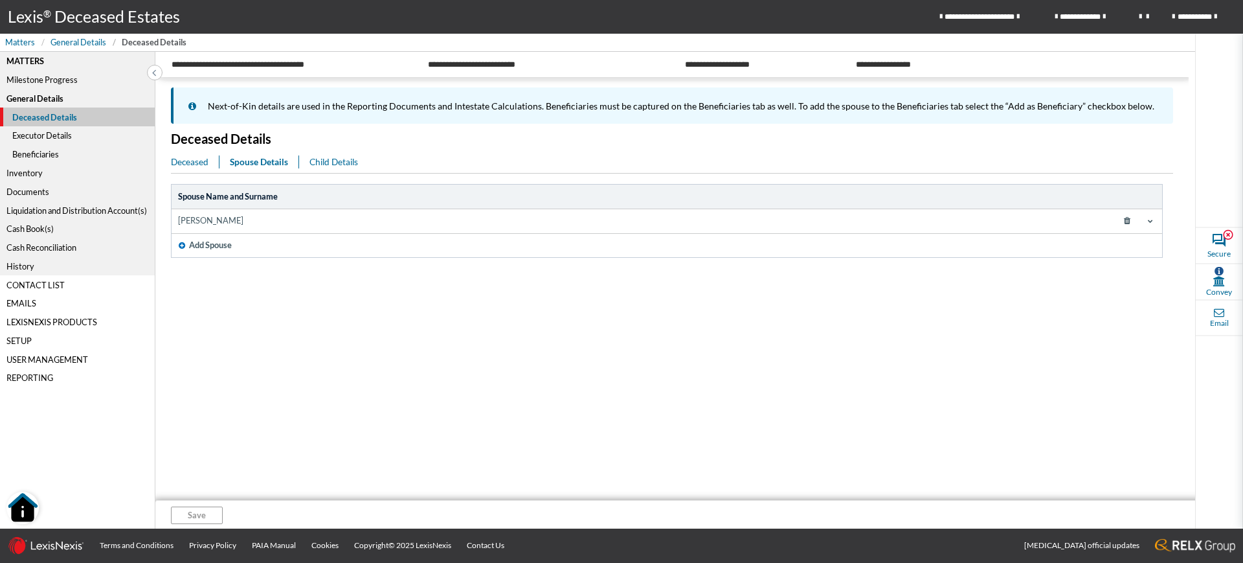
click at [267, 227] on td "CAROL BOOTH" at bounding box center [593, 221] width 843 height 24
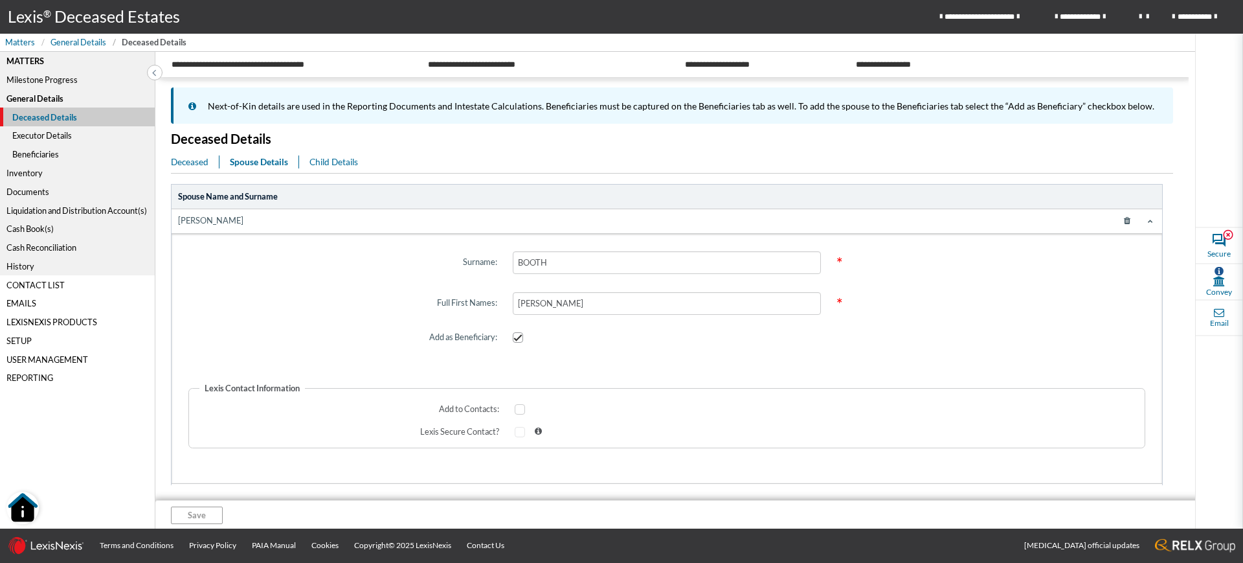
click at [1121, 222] on icon at bounding box center [1127, 221] width 23 height 19
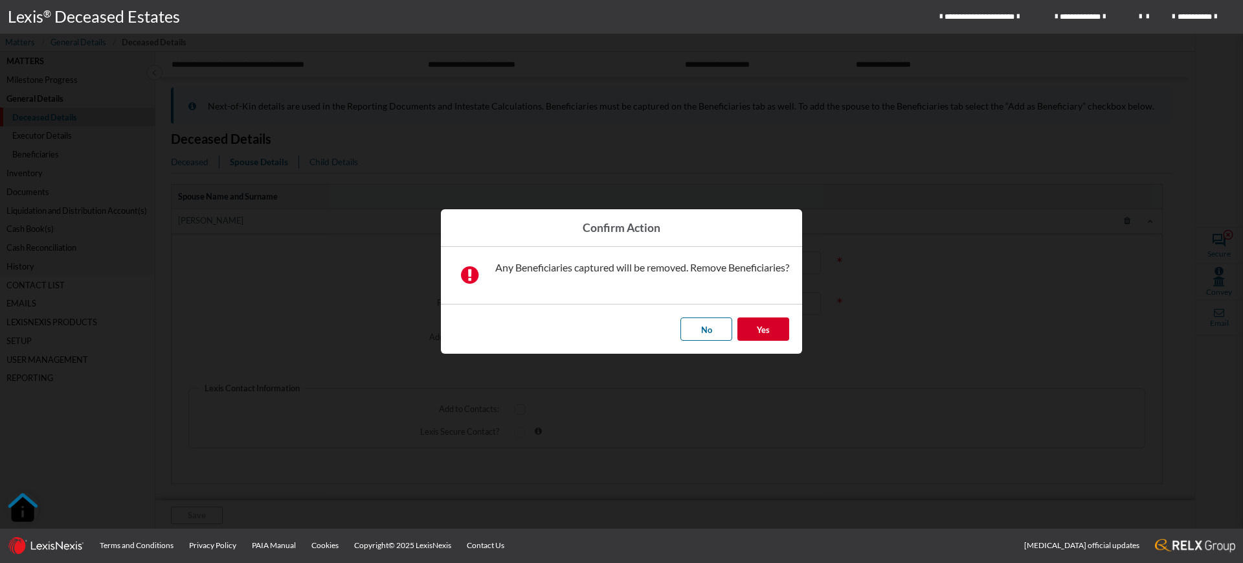
click at [765, 330] on span "Yes" at bounding box center [763, 329] width 13 height 10
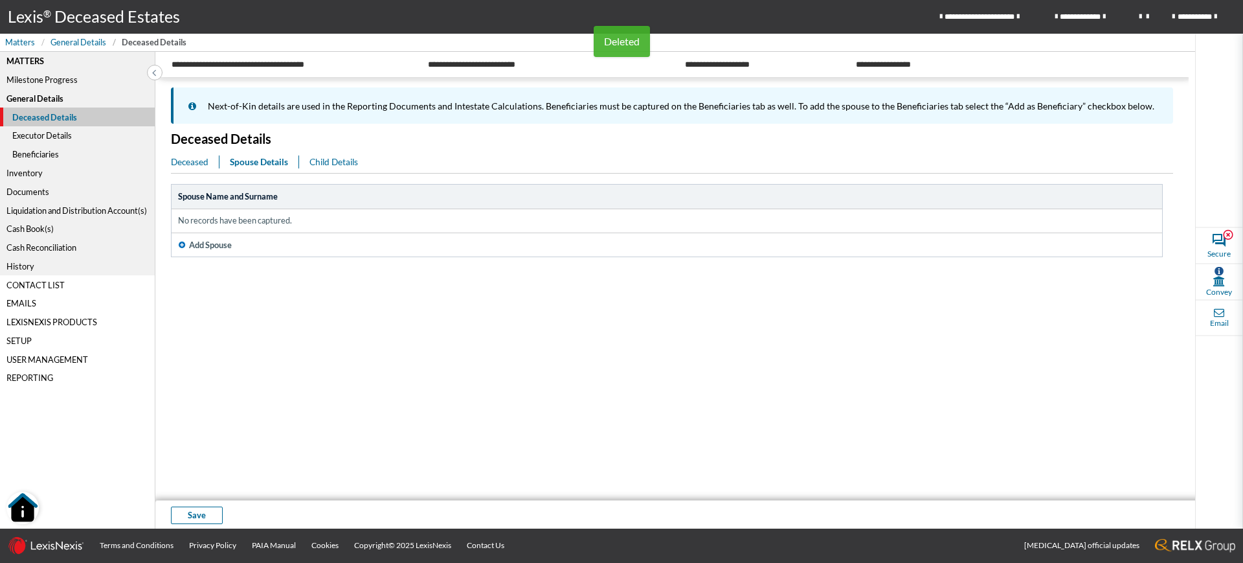
click at [405, 236] on th "Add Spouse" at bounding box center [667, 244] width 991 height 24
click at [287, 220] on td "No records have been captured." at bounding box center [667, 220] width 991 height 23
click at [223, 242] on span "Add Spouse" at bounding box center [210, 245] width 43 height 12
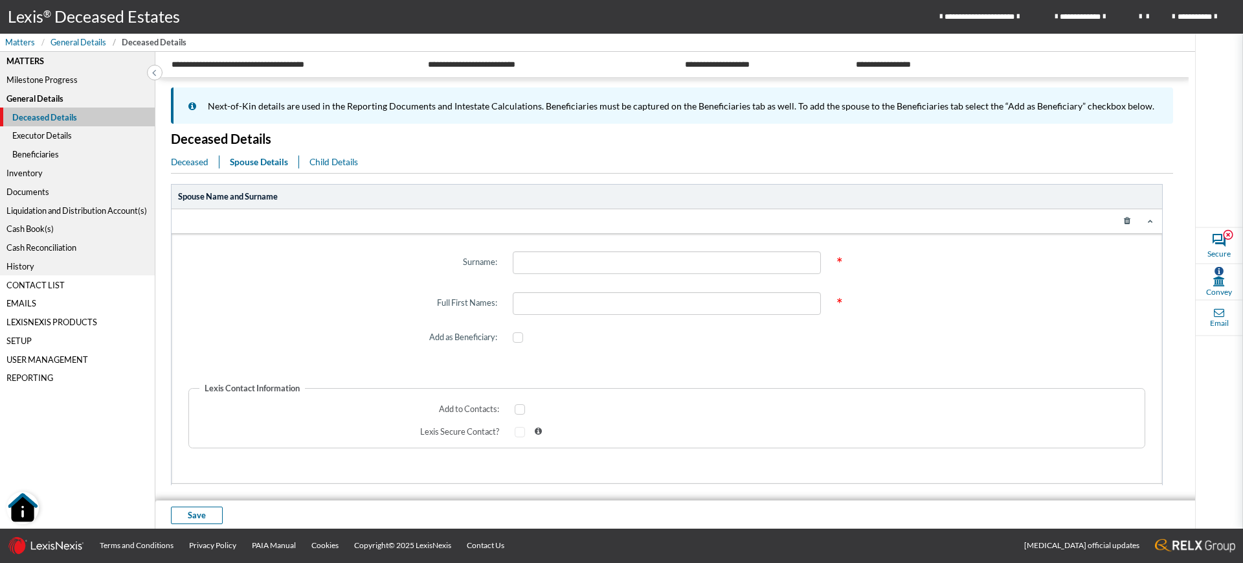
click at [291, 245] on label "Surname:" at bounding box center [343, 262] width 324 height 44
click at [536, 269] on input "text" at bounding box center [667, 262] width 309 height 23
type input "b"
type input "BOOTH"
type input "CAROL"
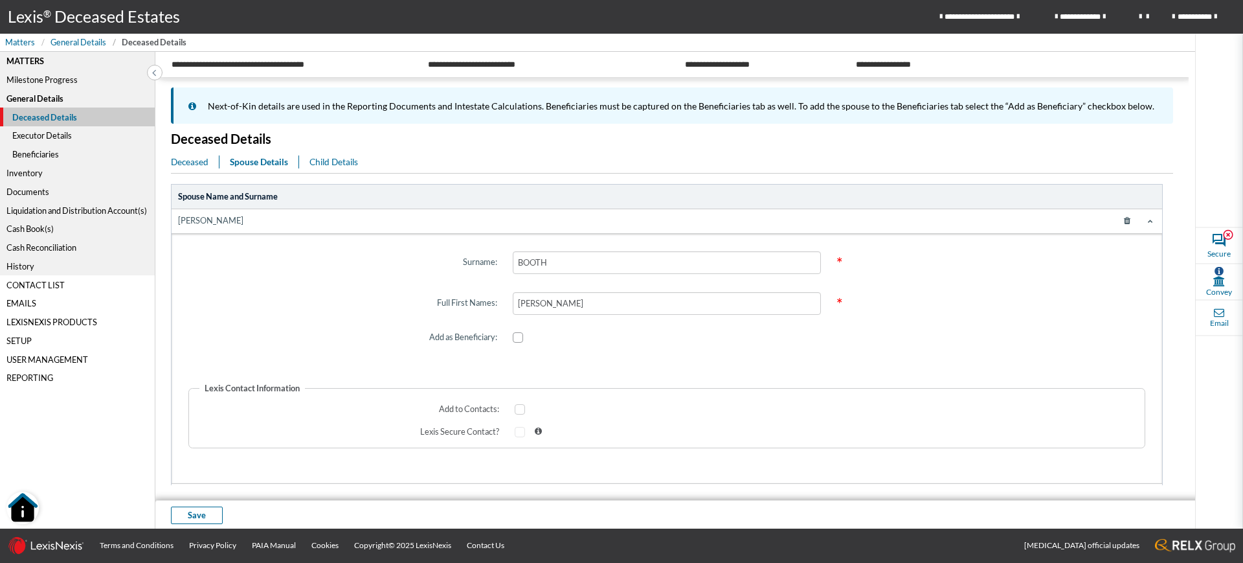
click at [519, 341] on label at bounding box center [520, 337] width 15 height 10
click at [519, 341] on input "checkbox" at bounding box center [517, 338] width 8 height 8
checkbox input "true"
click at [213, 512] on button "Save" at bounding box center [197, 514] width 52 height 17
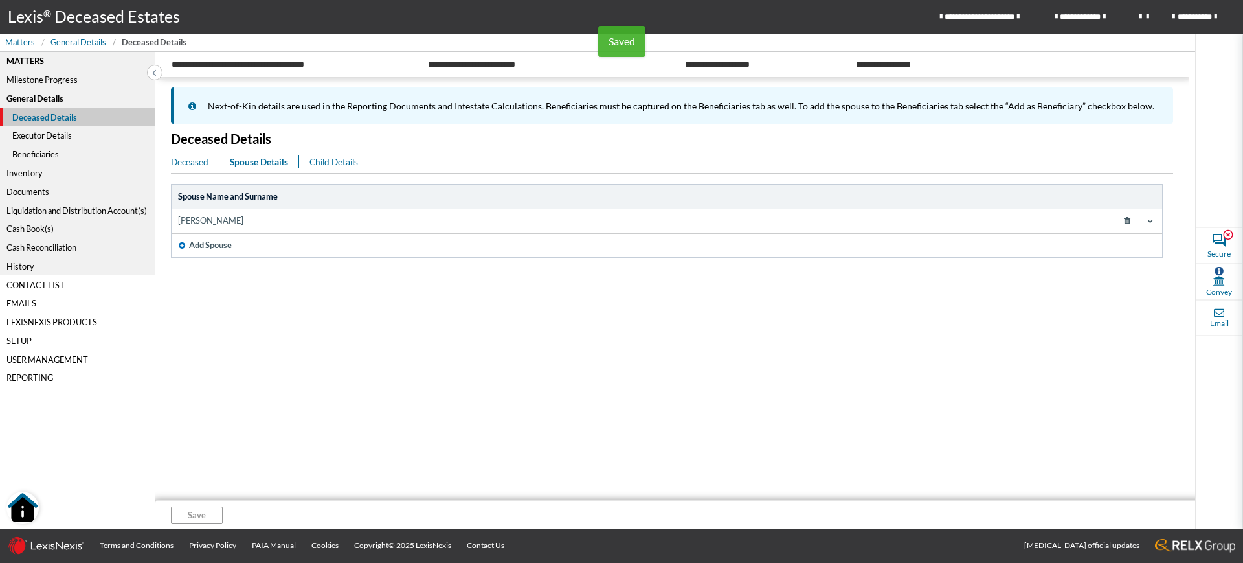
click at [47, 155] on div "Beneficiaries" at bounding box center [77, 154] width 155 height 19
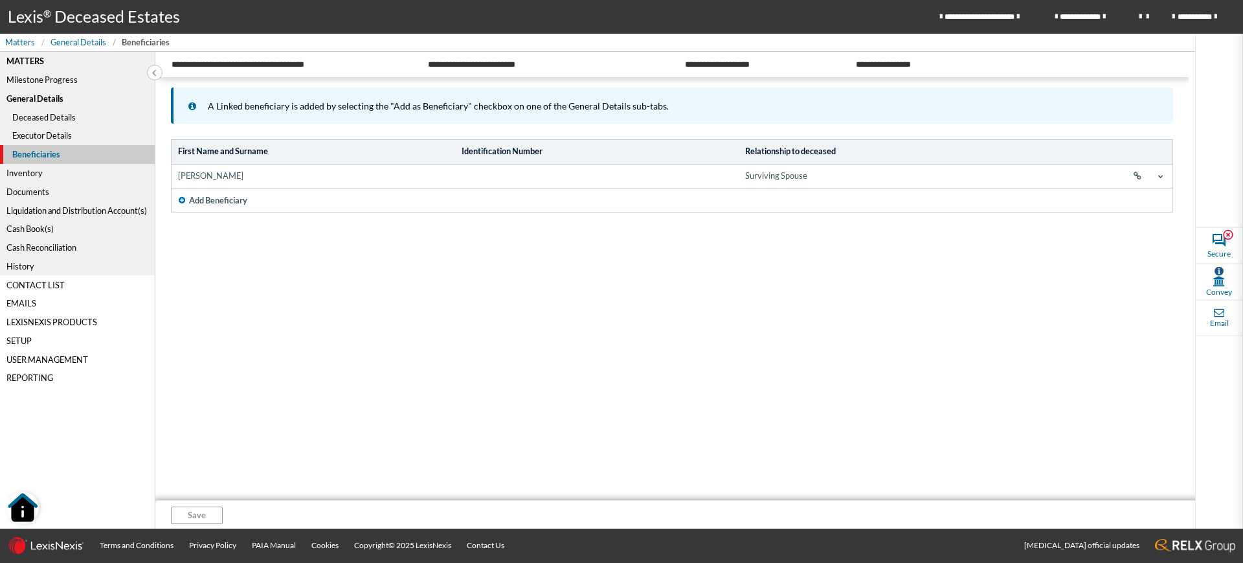
click at [1162, 181] on span at bounding box center [1161, 176] width 10 height 10
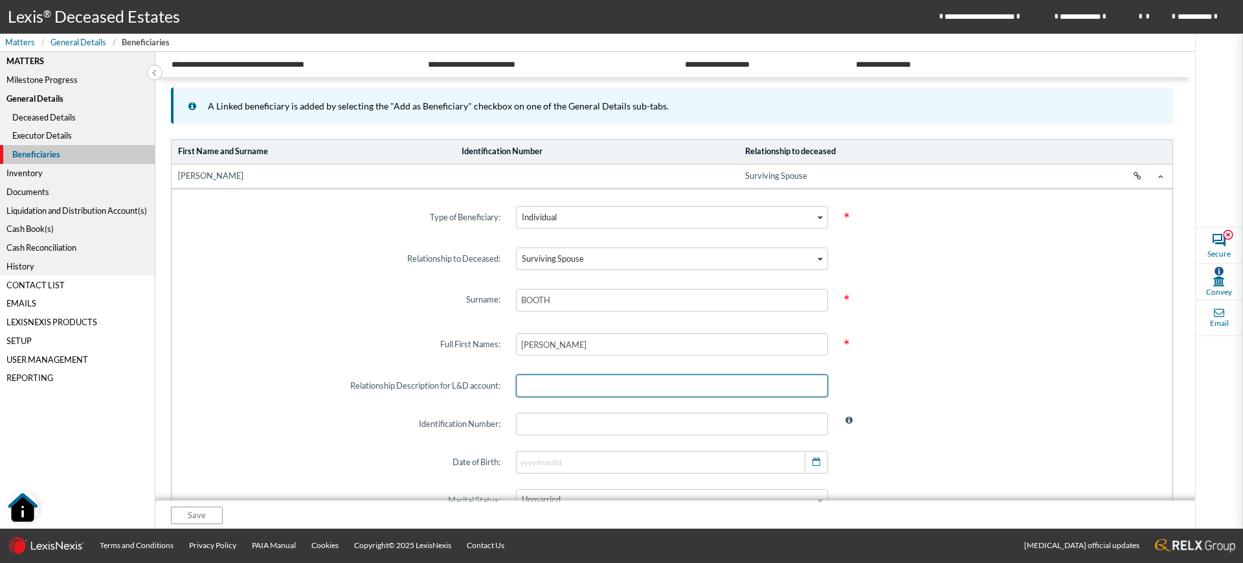
click at [563, 380] on input "text" at bounding box center [672, 385] width 312 height 23
type input "Surviving spouse"
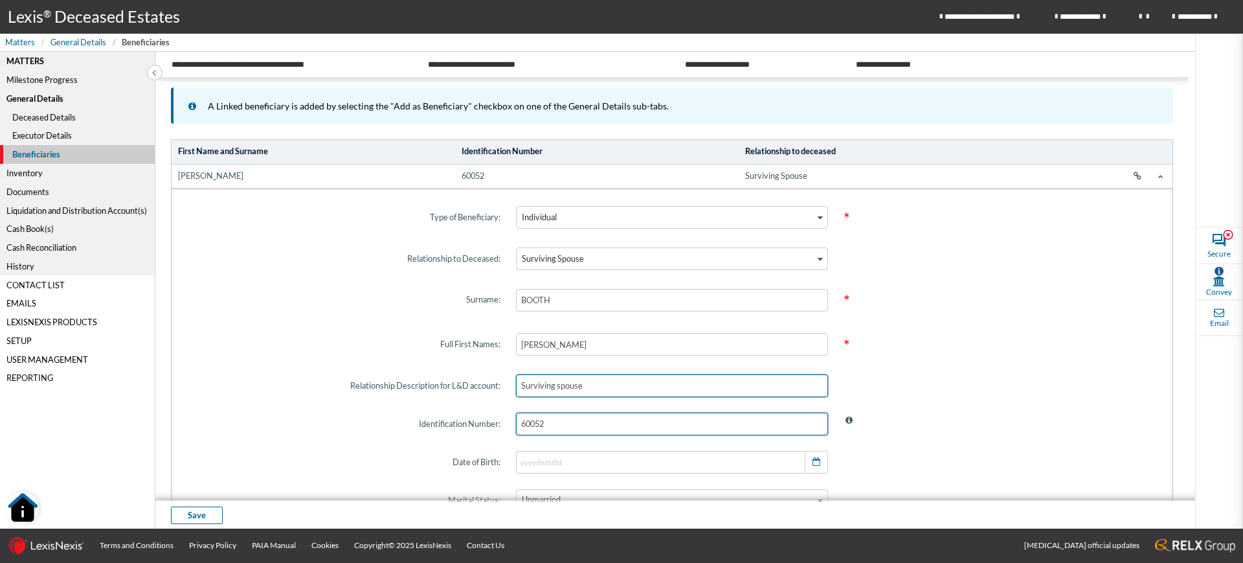
type input "600522"
type input "1960/05/22"
type input "600522"
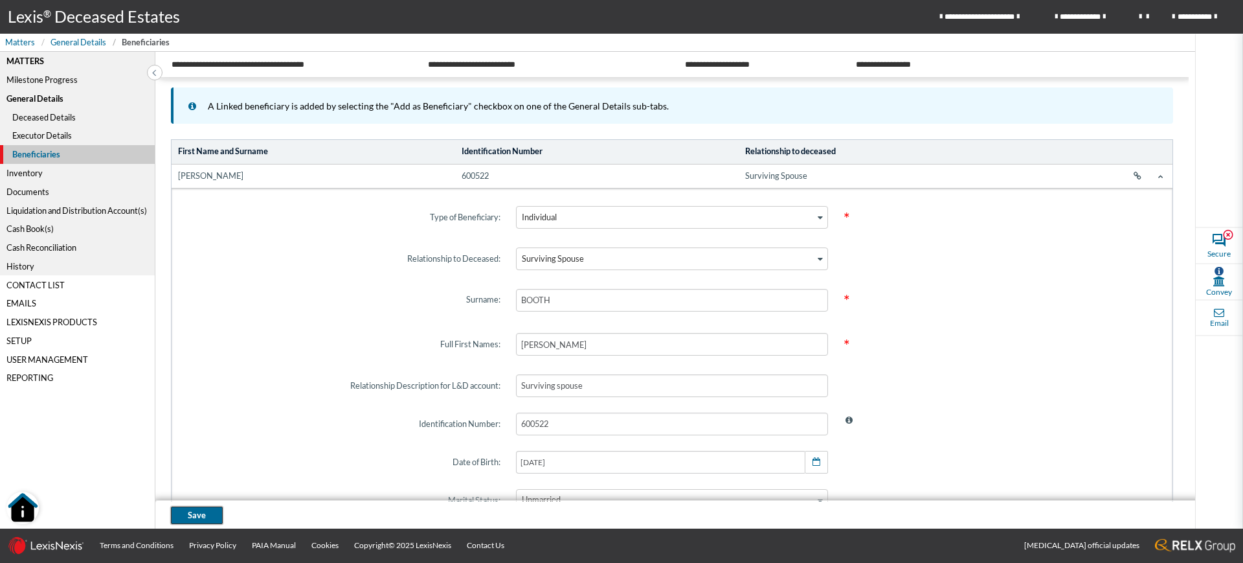
click at [221, 511] on button "Save" at bounding box center [197, 514] width 52 height 17
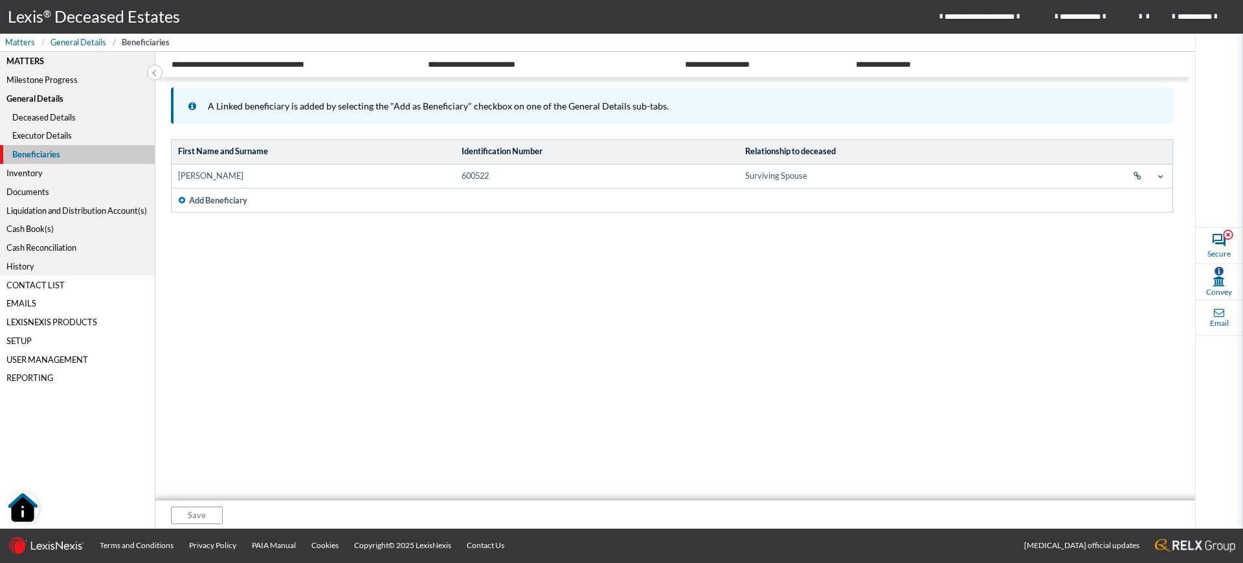
click at [116, 214] on div "Liquidation and Distribution Account(s)" at bounding box center [77, 210] width 155 height 19
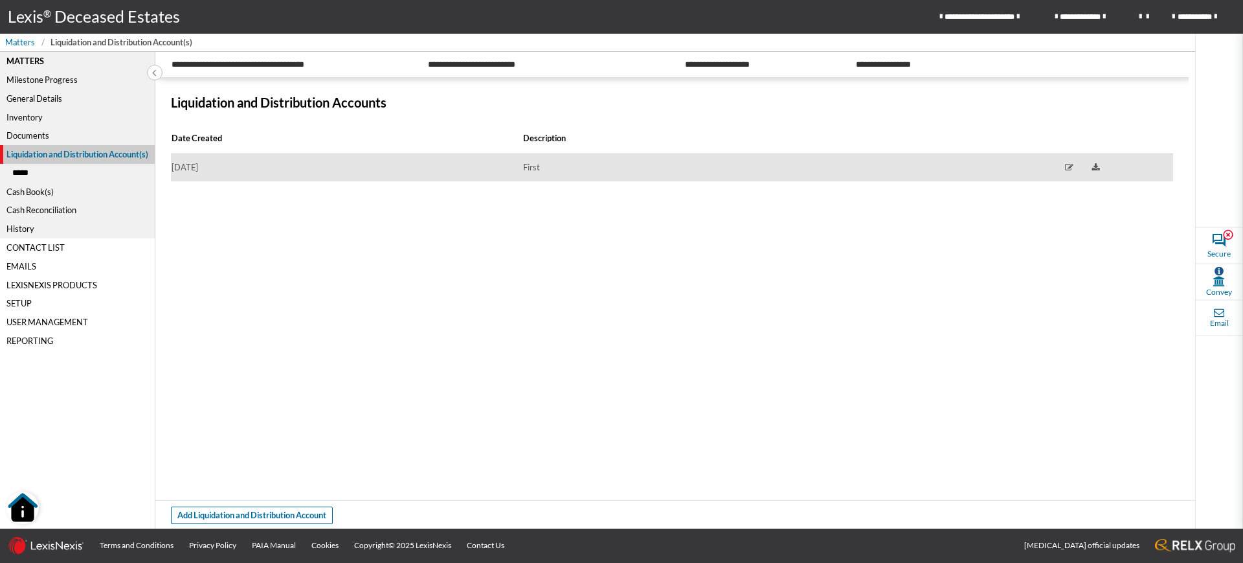
click at [346, 159] on td "2025/09/14" at bounding box center [347, 168] width 352 height 28
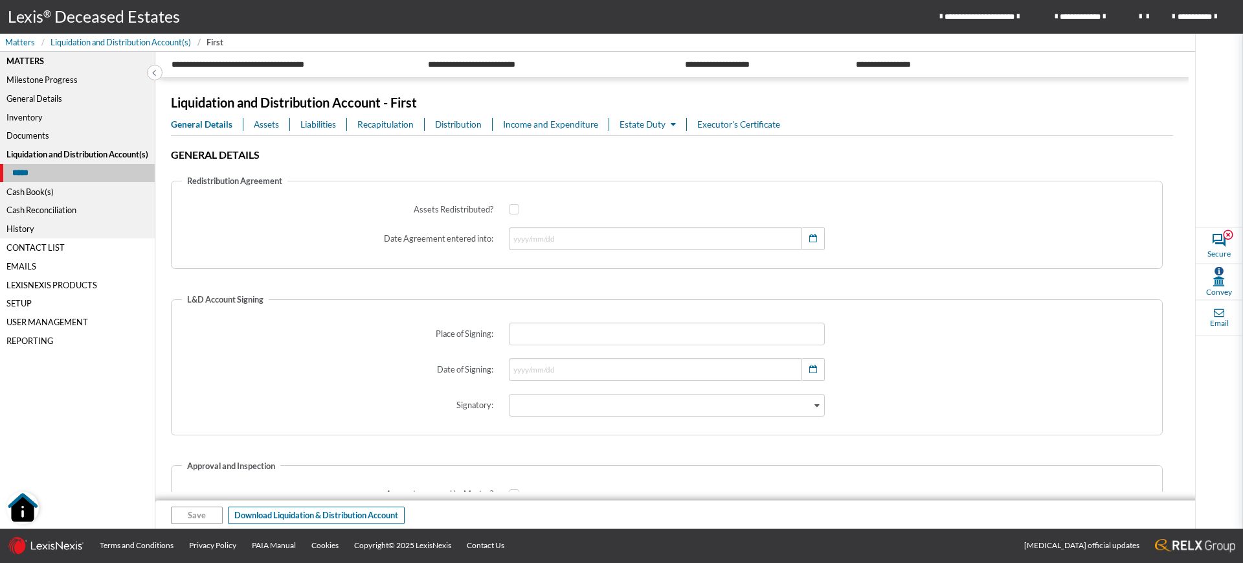
click at [255, 119] on span "Assets" at bounding box center [266, 124] width 25 height 13
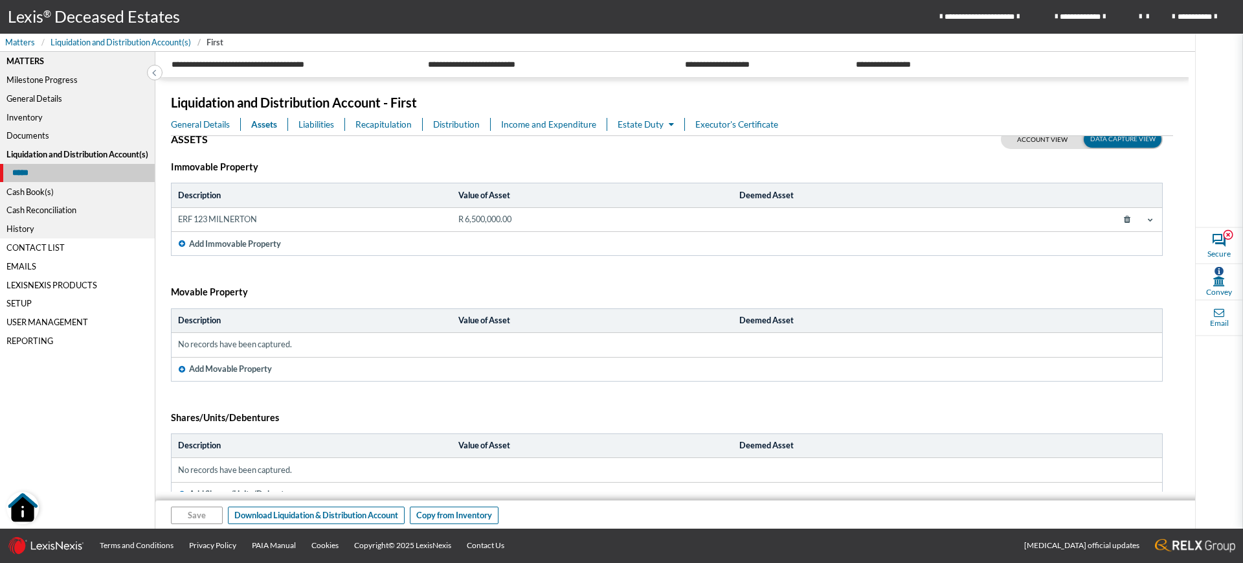
scroll to position [28, 0]
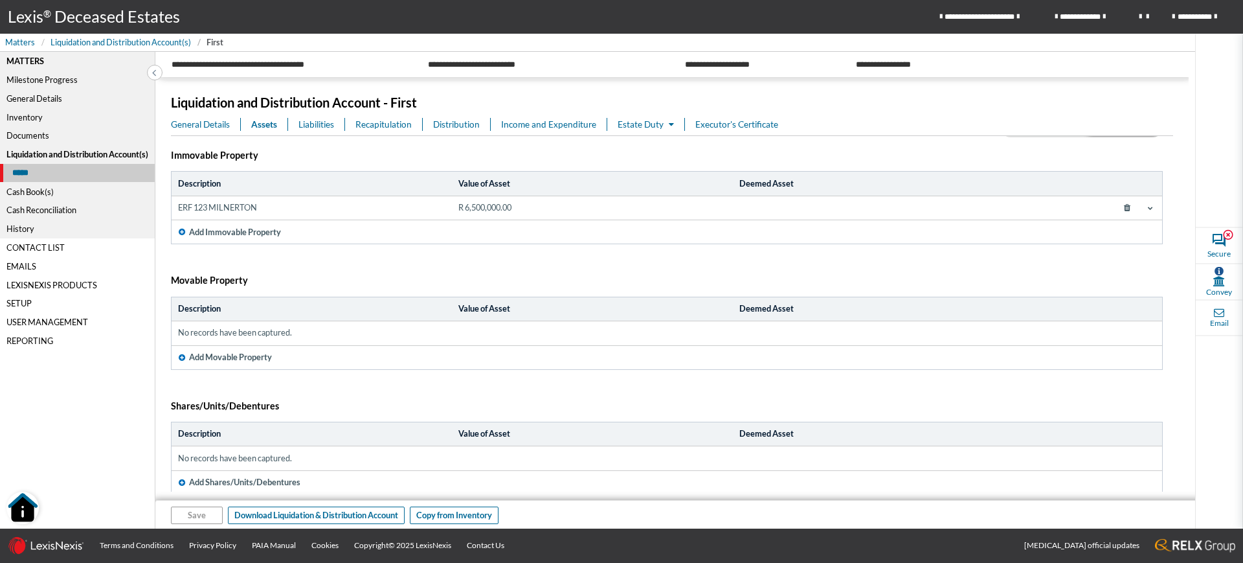
click at [1046, 218] on td at bounding box center [1088, 208] width 149 height 24
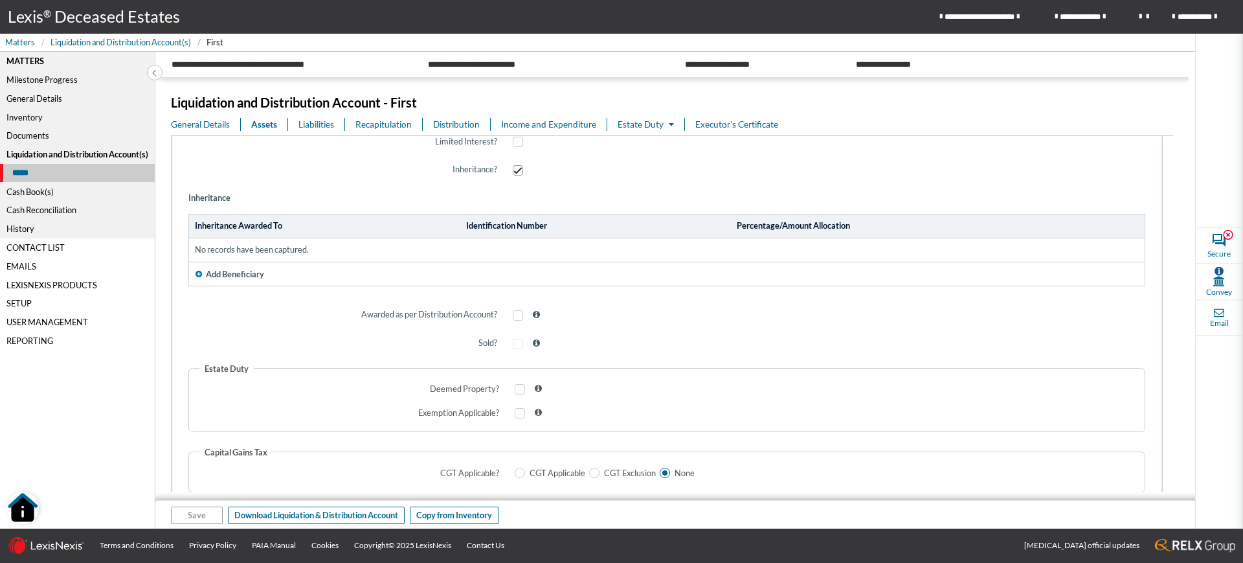
scroll to position [743, 0]
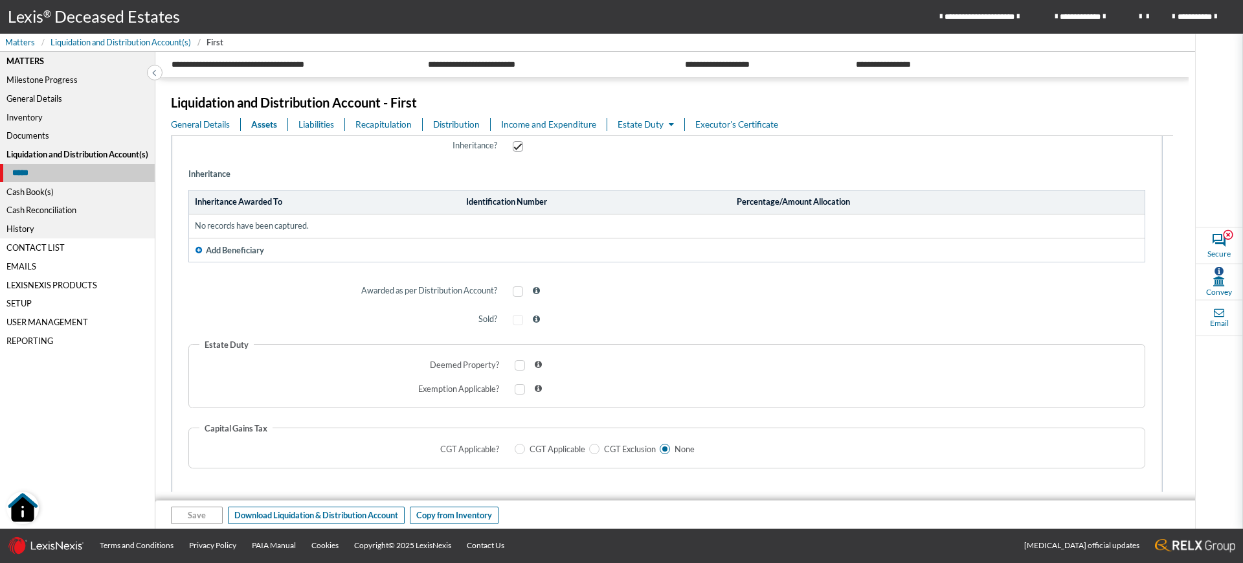
click at [231, 248] on span "Add Beneficiary" at bounding box center [235, 250] width 58 height 12
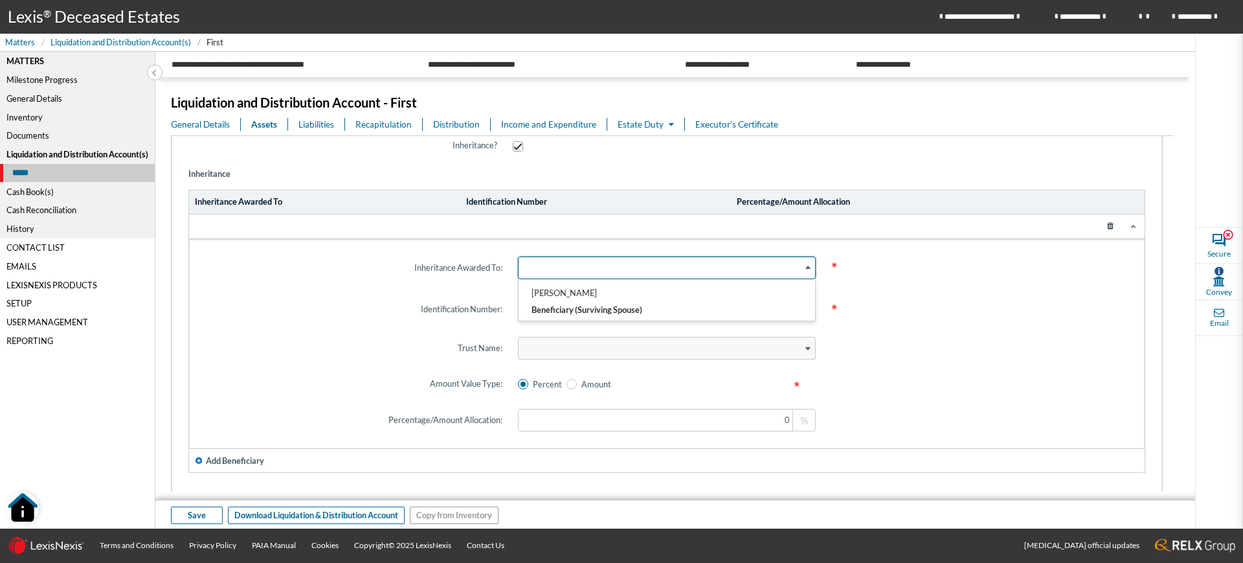
click at [648, 276] on div "Loading..." at bounding box center [666, 267] width 297 height 23
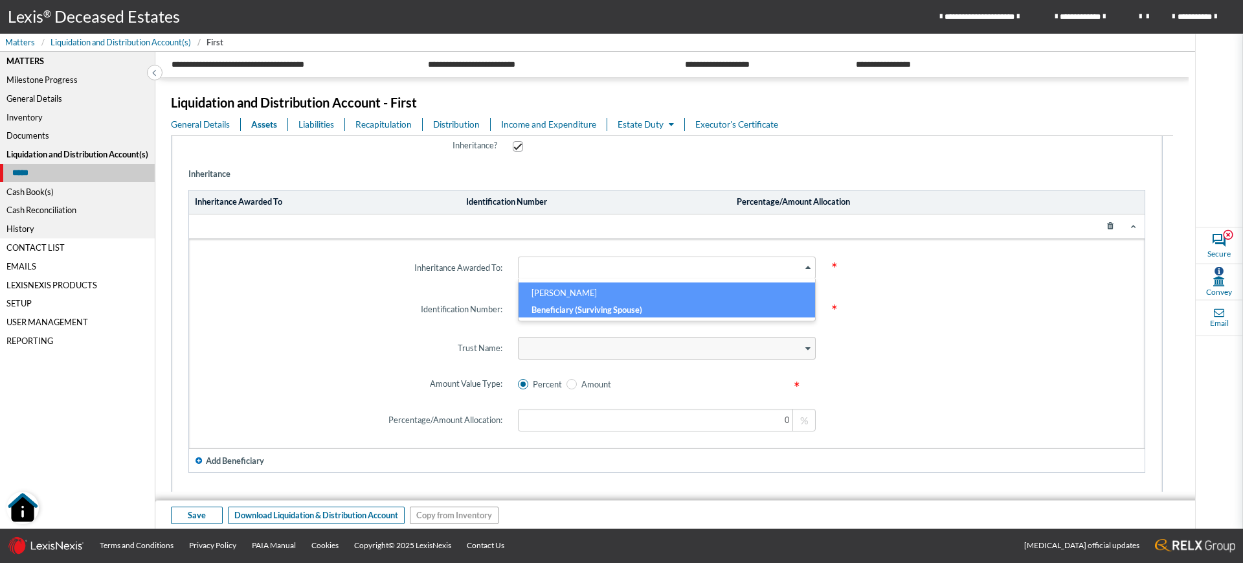
click at [634, 290] on h6 "CAROL BOOTH" at bounding box center [667, 295] width 270 height 17
type input "600522"
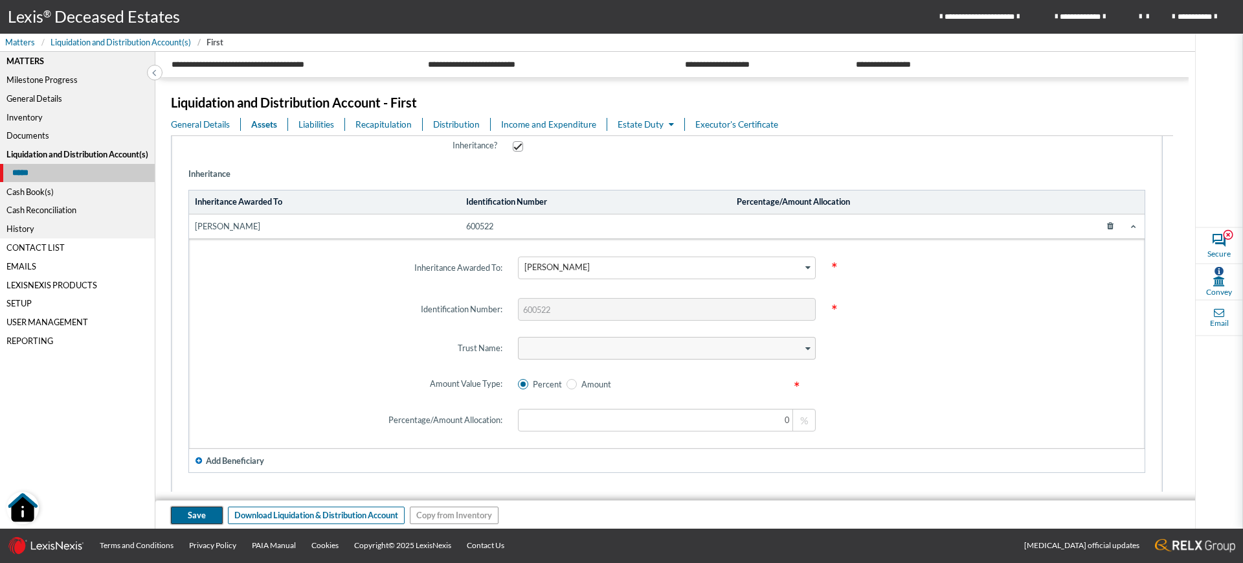
click at [181, 511] on button "Save" at bounding box center [197, 514] width 52 height 17
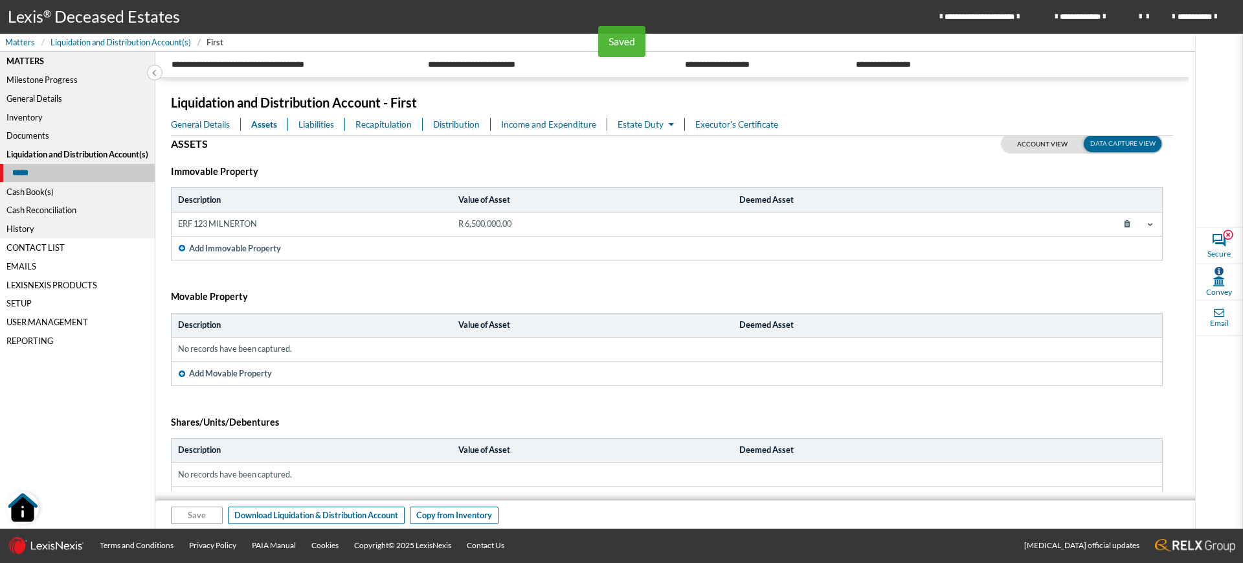
scroll to position [0, 0]
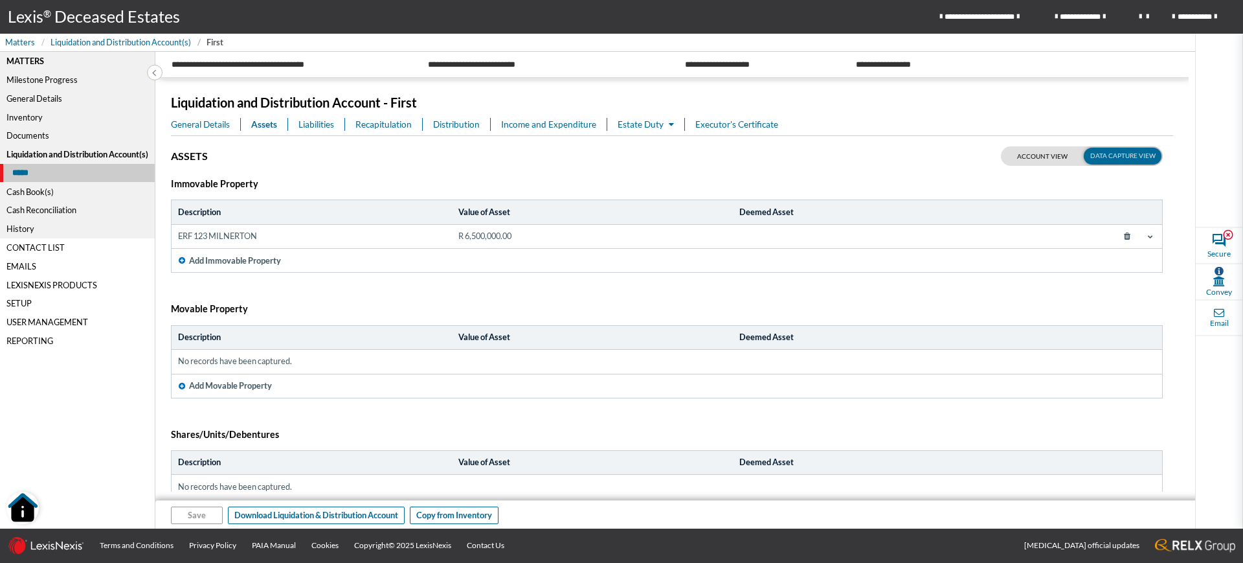
click at [647, 124] on span "Estate Duty" at bounding box center [646, 124] width 56 height 10
click at [649, 145] on link "Estate Duty" at bounding box center [680, 149] width 124 height 21
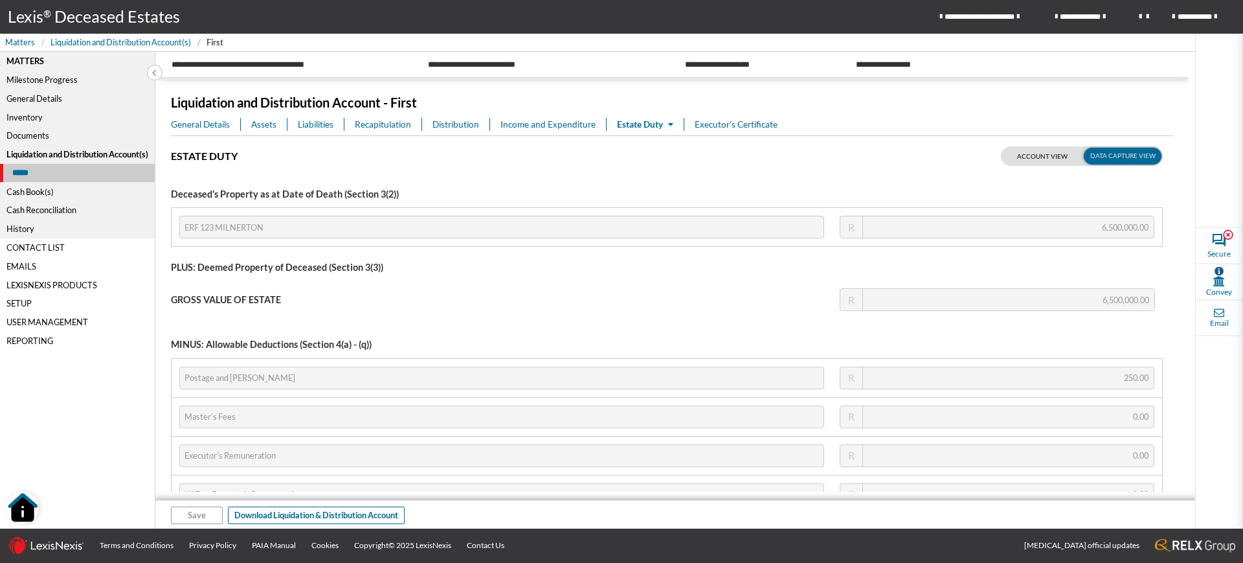
click at [187, 124] on span "General Details" at bounding box center [200, 124] width 59 height 13
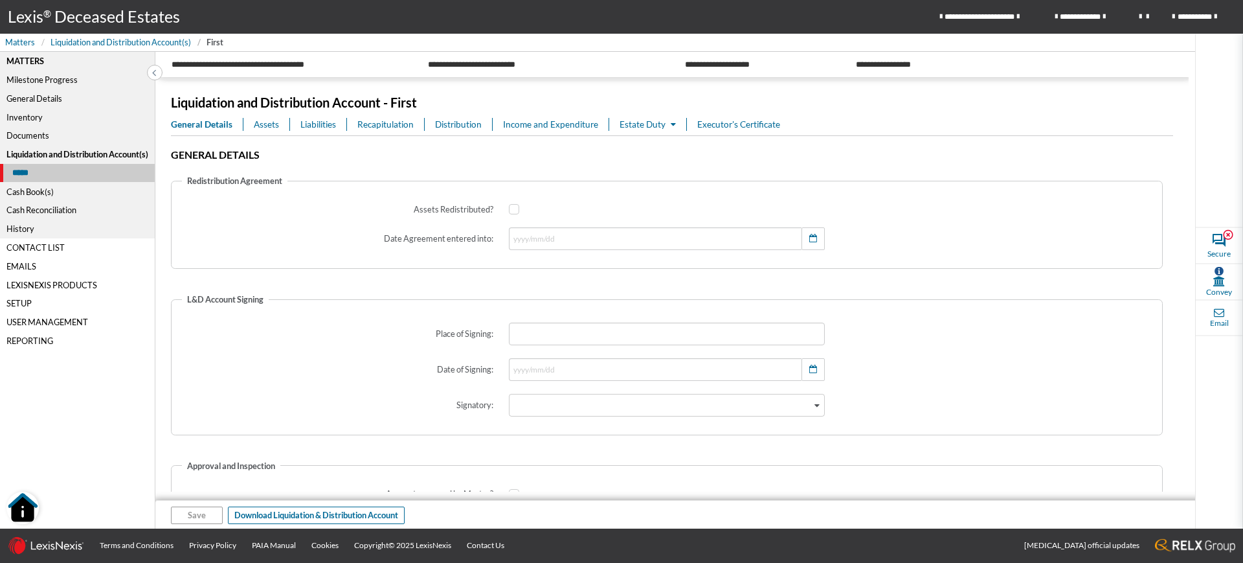
click at [277, 122] on span "Assets" at bounding box center [266, 124] width 25 height 13
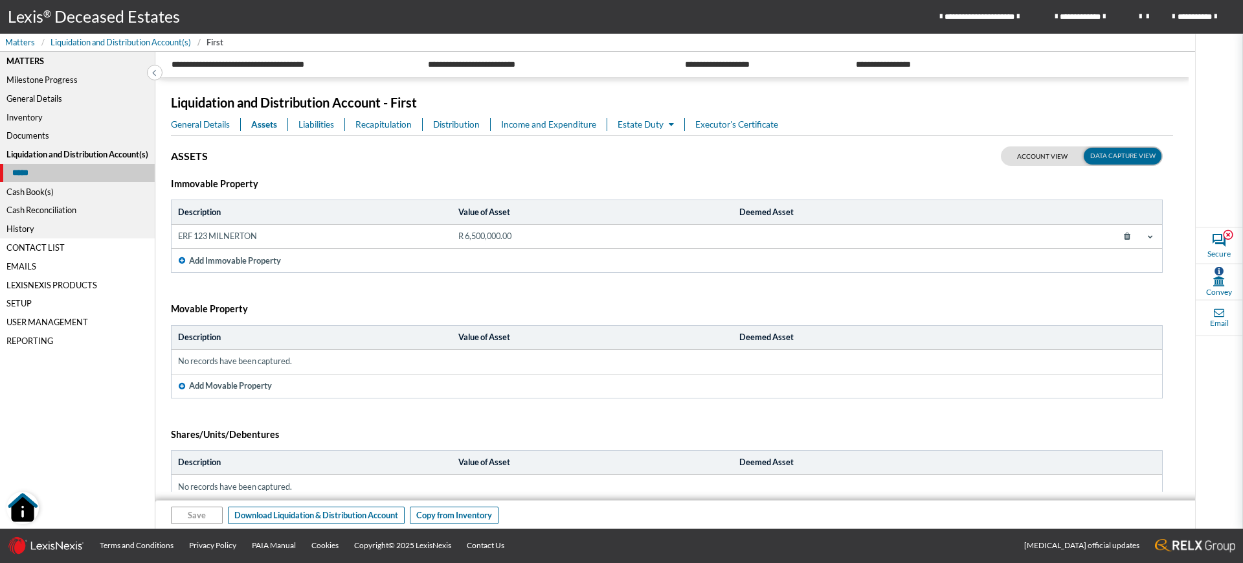
click at [365, 240] on td "ERF 123 MILNERTON" at bounding box center [312, 237] width 280 height 24
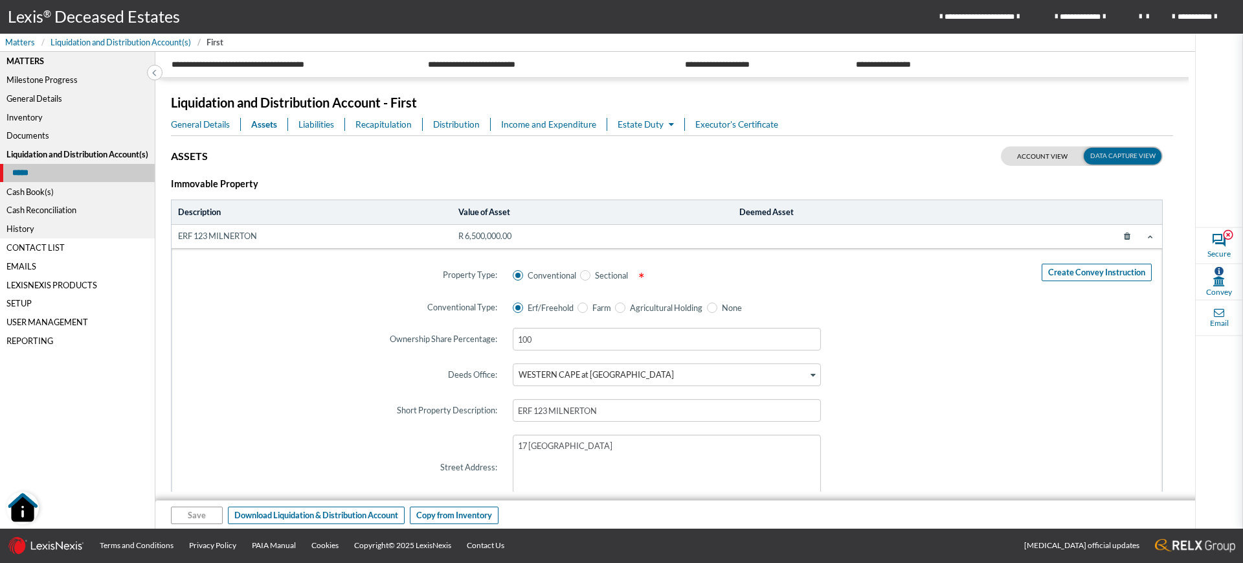
click at [993, 371] on span at bounding box center [991, 375] width 324 height 38
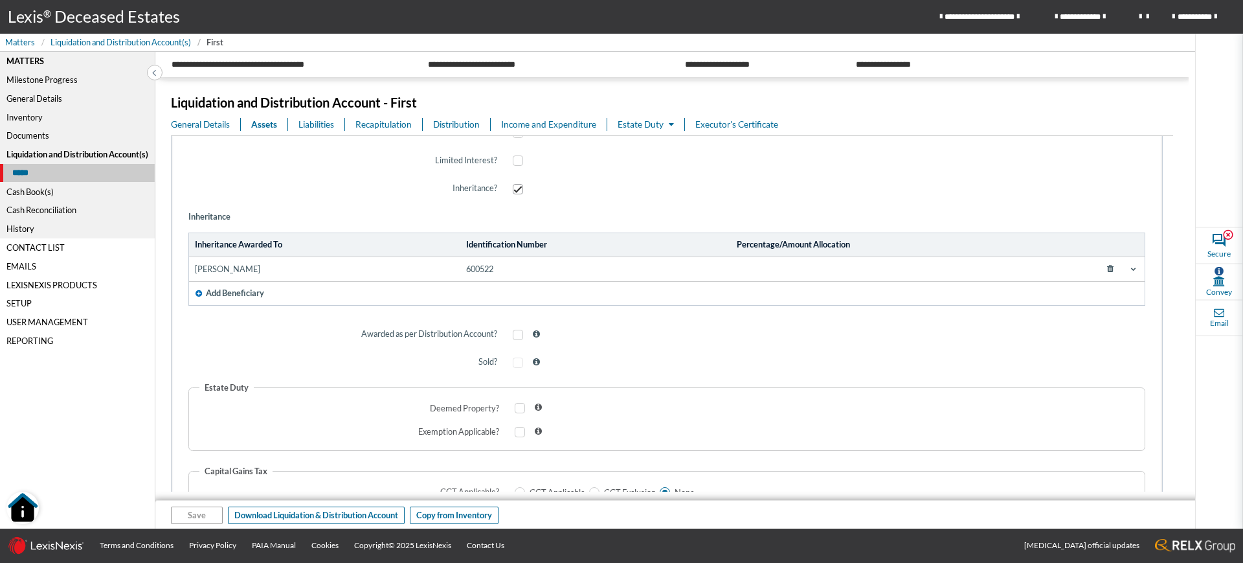
scroll to position [703, 0]
click at [1131, 267] on icon at bounding box center [1133, 266] width 5 height 5
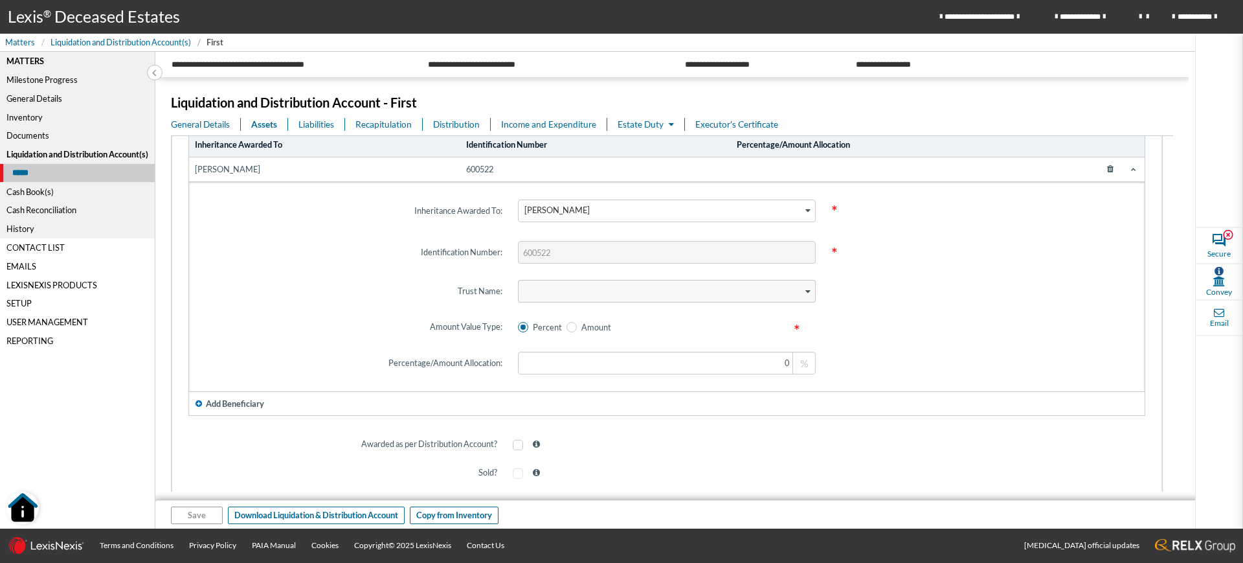
scroll to position [804, 0]
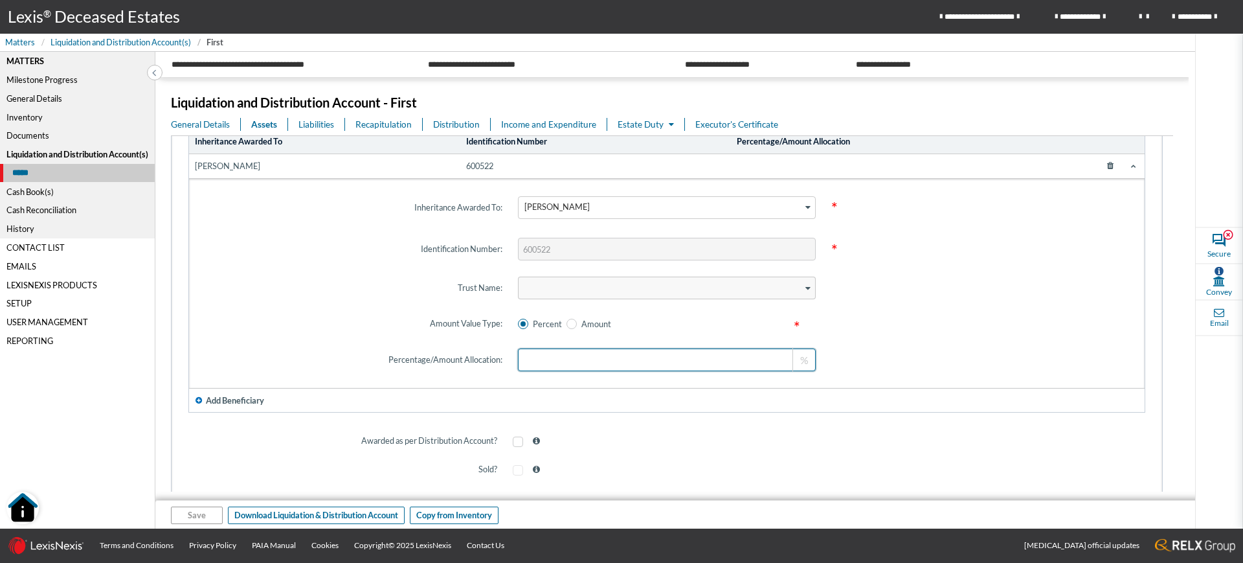
click at [772, 366] on input at bounding box center [666, 359] width 297 height 23
type input "100"
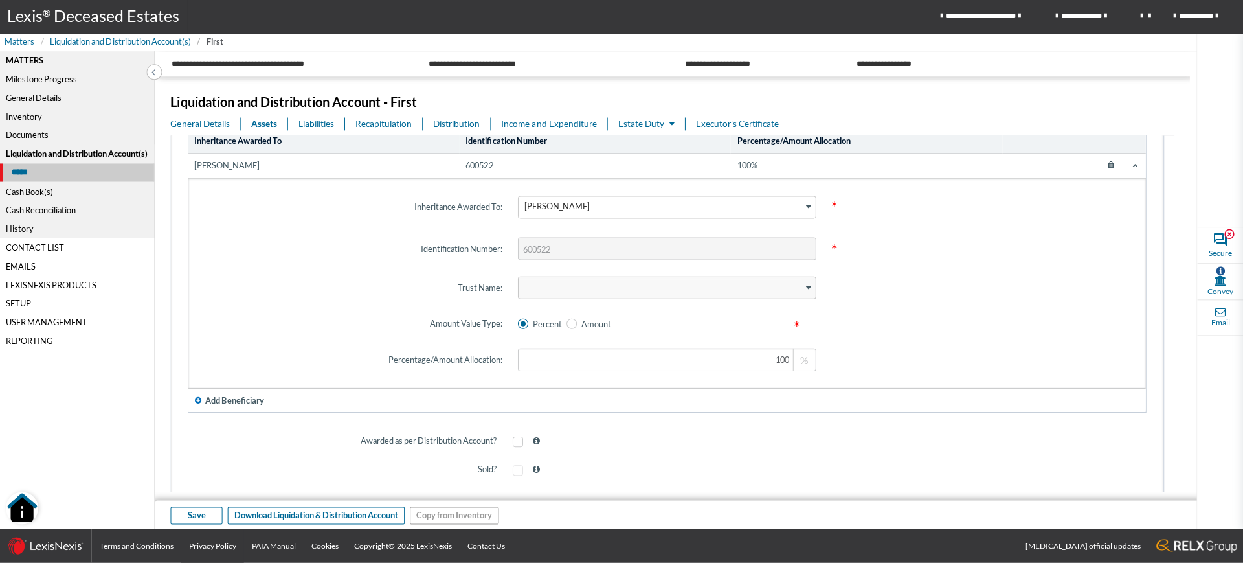
scroll to position [0, 0]
click at [209, 519] on button "Save" at bounding box center [197, 514] width 52 height 17
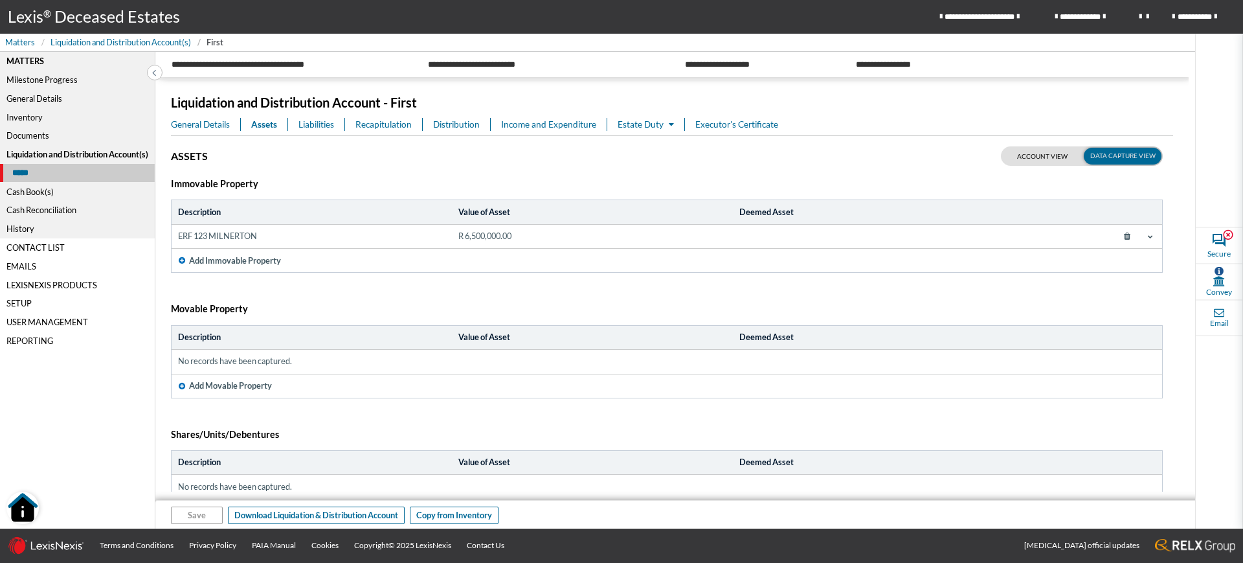
click at [668, 123] on span "Estate Duty" at bounding box center [646, 124] width 56 height 10
click at [664, 149] on link "Estate Duty" at bounding box center [680, 149] width 124 height 21
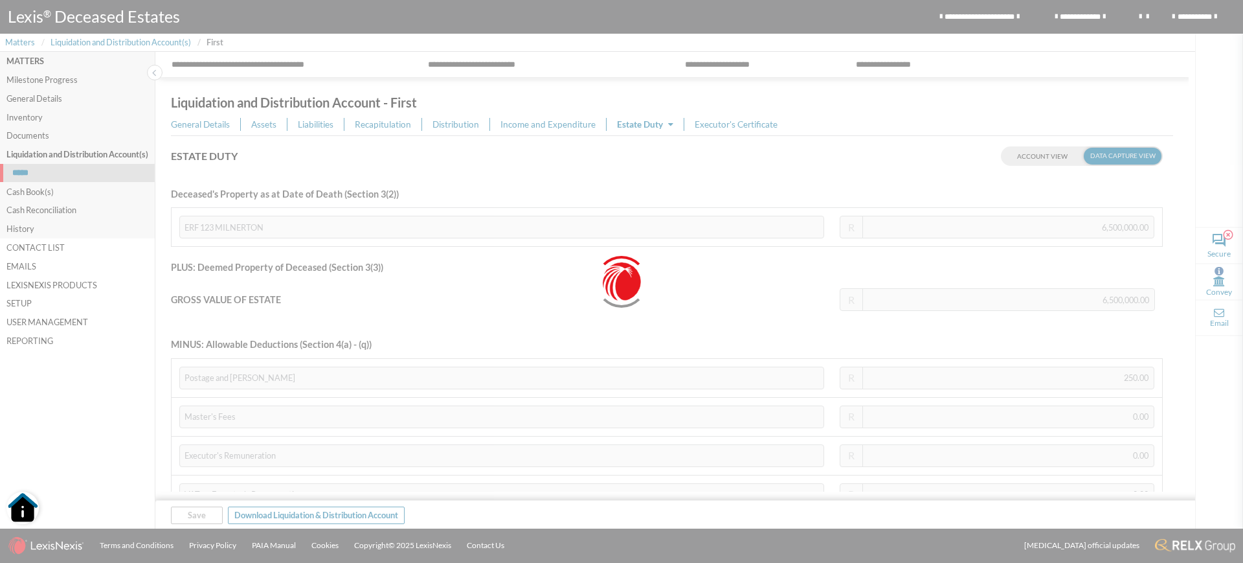
type input "6,499,532.00"
type input "0.00"
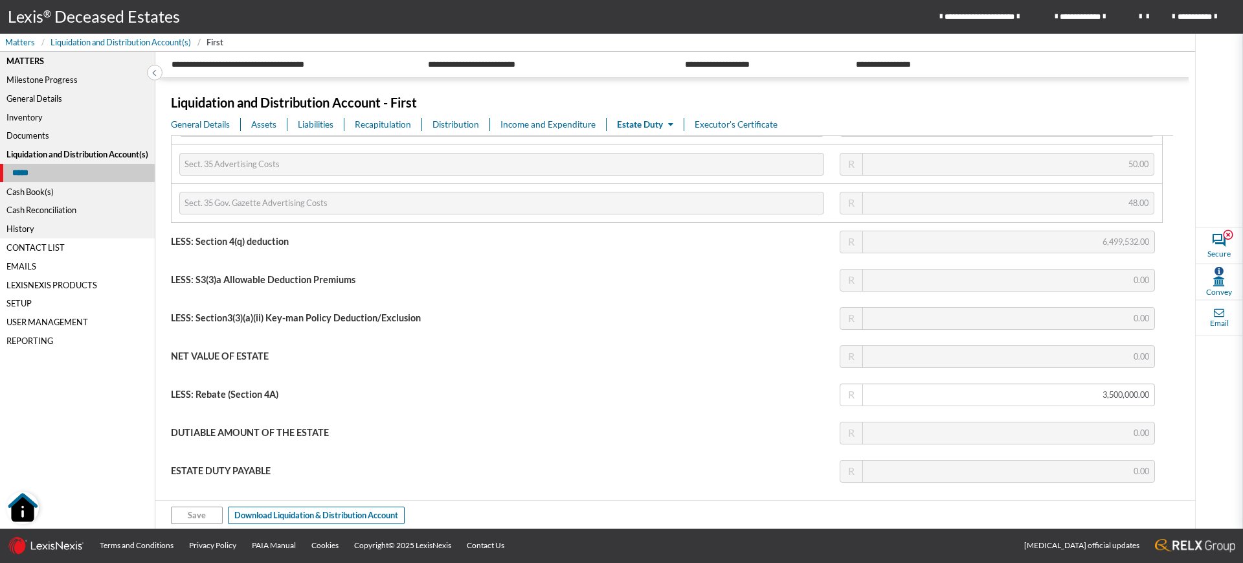
scroll to position [456, 0]
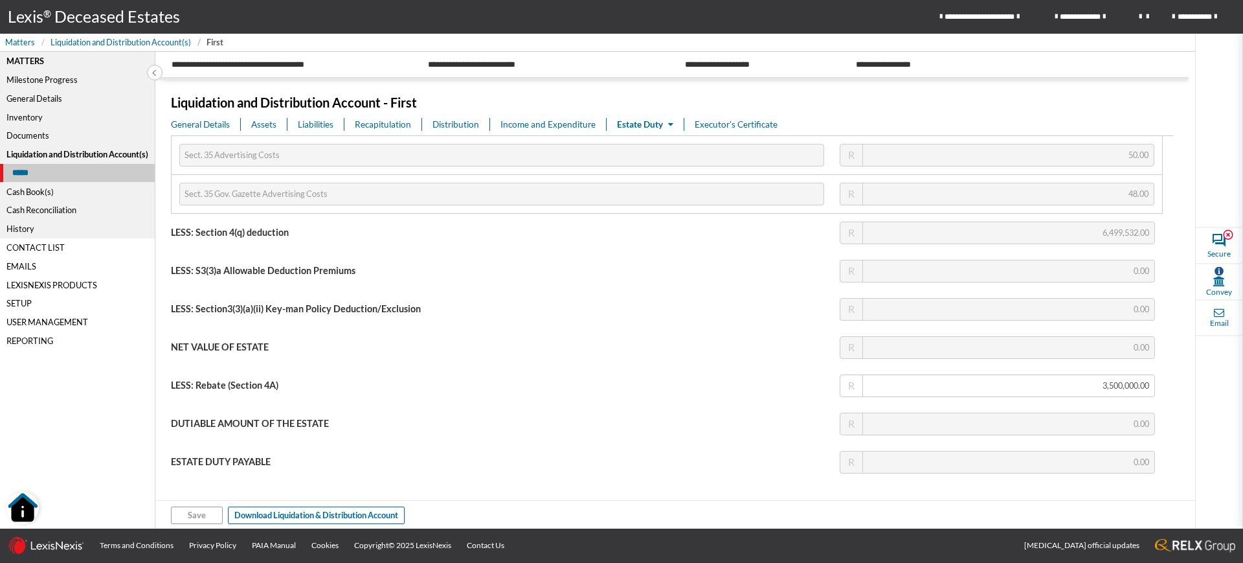
click at [261, 127] on span "Assets" at bounding box center [263, 124] width 25 height 13
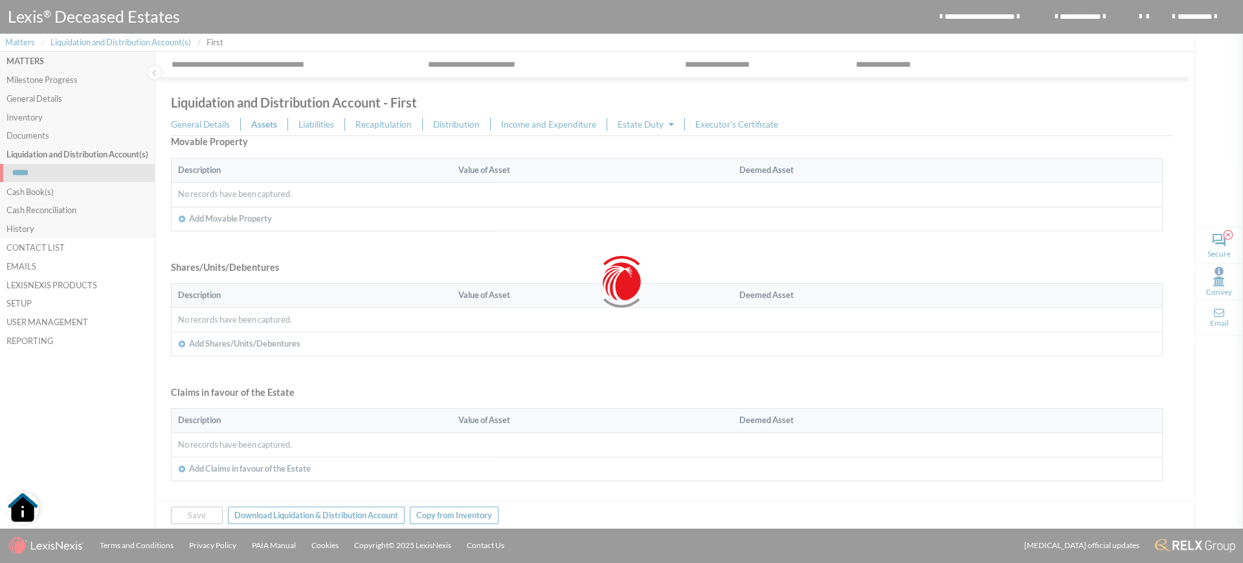
scroll to position [167, 0]
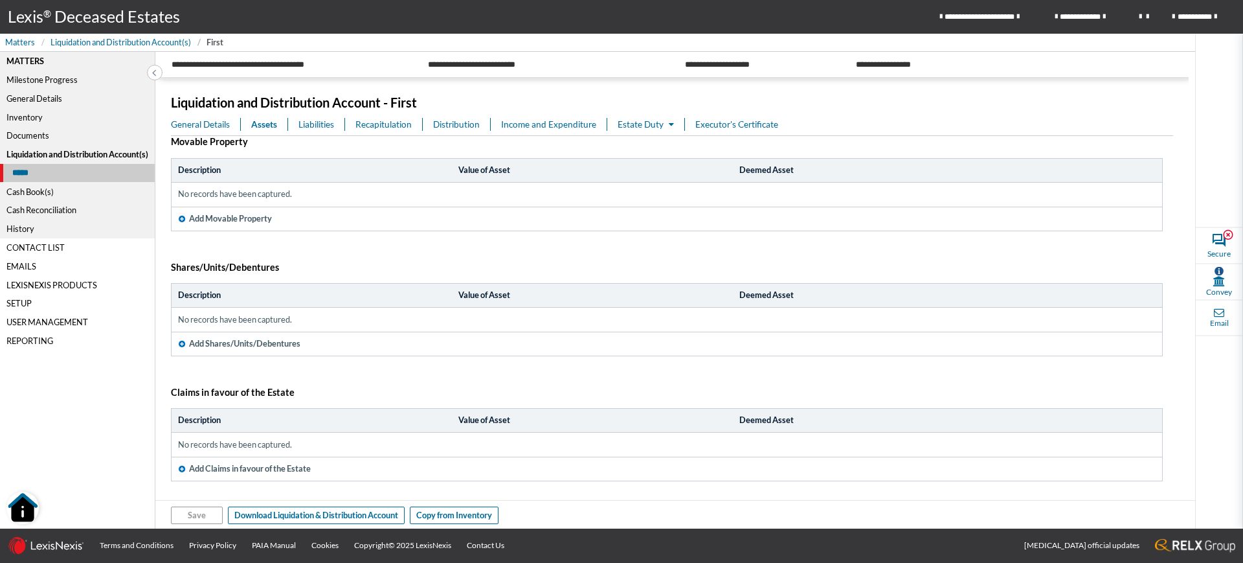
click at [225, 468] on span "Add Claims in favour of the Estate" at bounding box center [250, 468] width 122 height 12
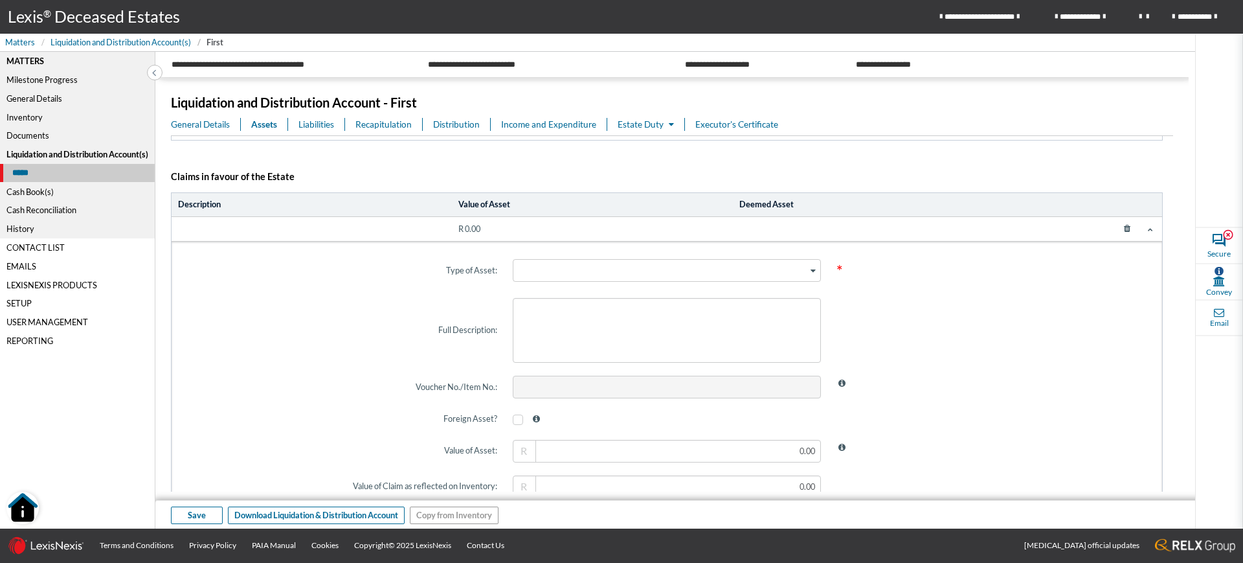
scroll to position [373, 0]
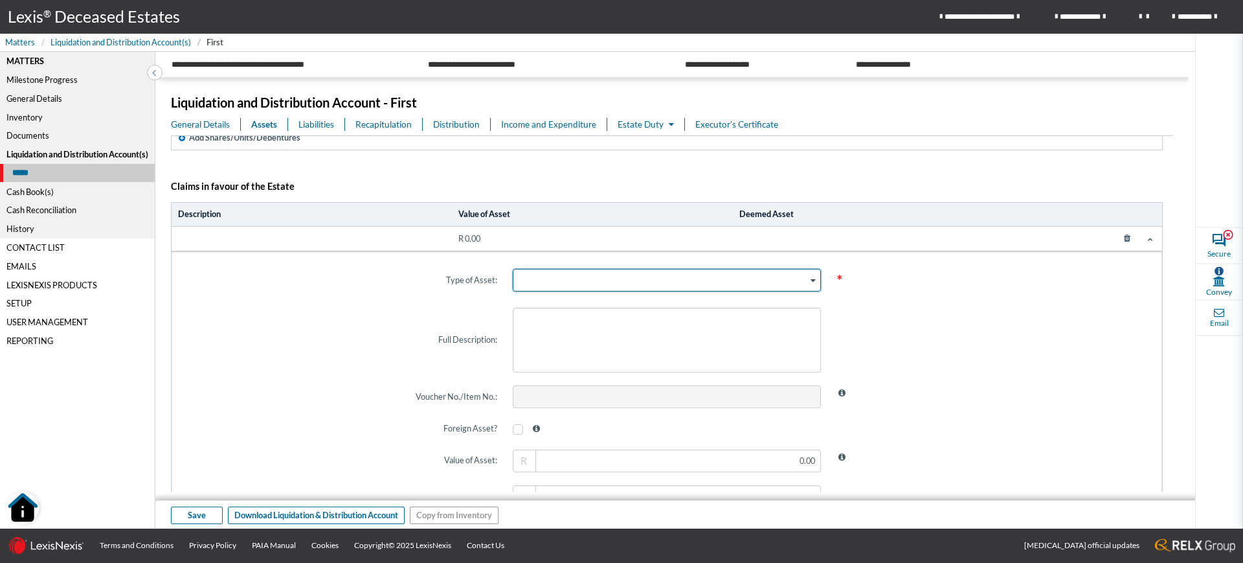
click at [673, 283] on div "Search for option" at bounding box center [661, 278] width 295 height 19
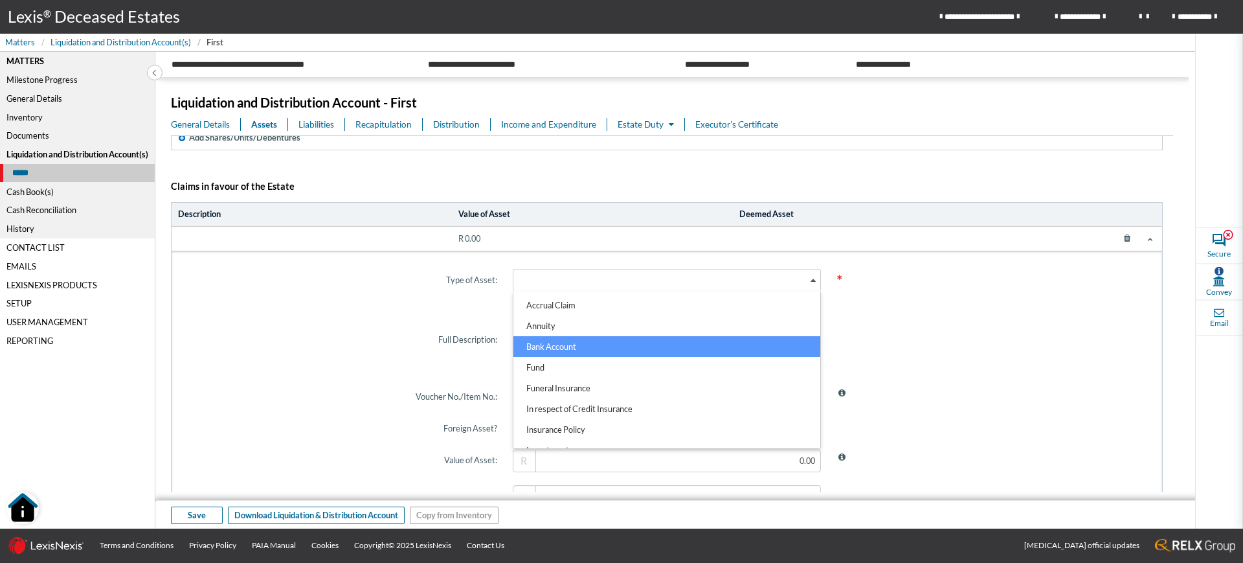
click at [577, 345] on li "Bank Account" at bounding box center [668, 346] width 308 height 21
checkbox input "true"
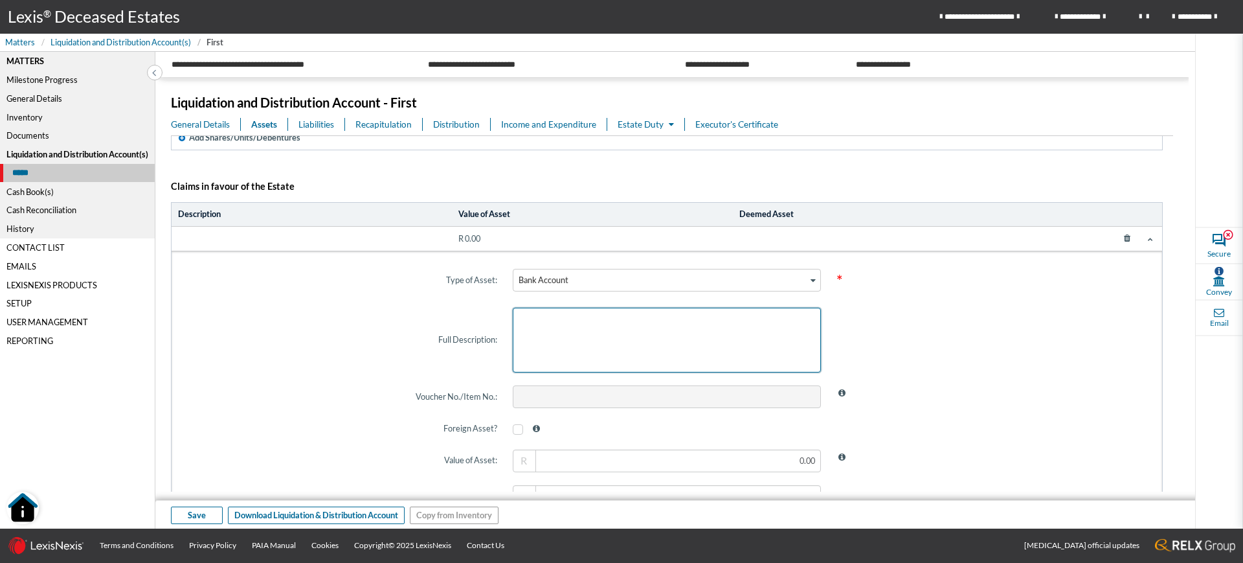
click at [594, 347] on textarea at bounding box center [667, 340] width 309 height 65
drag, startPoint x: 594, startPoint y: 347, endPoint x: 598, endPoint y: 332, distance: 16.2
click at [598, 332] on textarea at bounding box center [667, 340] width 309 height 65
type textarea "cash"
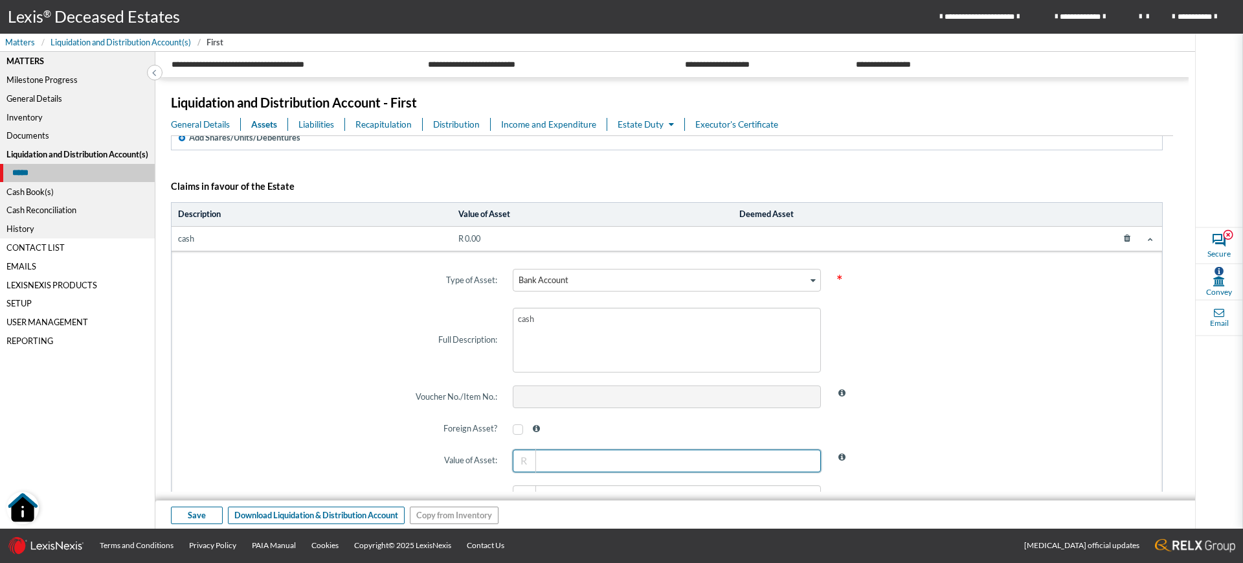
click at [785, 458] on input "text" at bounding box center [667, 460] width 309 height 23
type input "4,000,000.00"
type input "0.00"
click at [195, 512] on span "Save" at bounding box center [197, 515] width 18 height 12
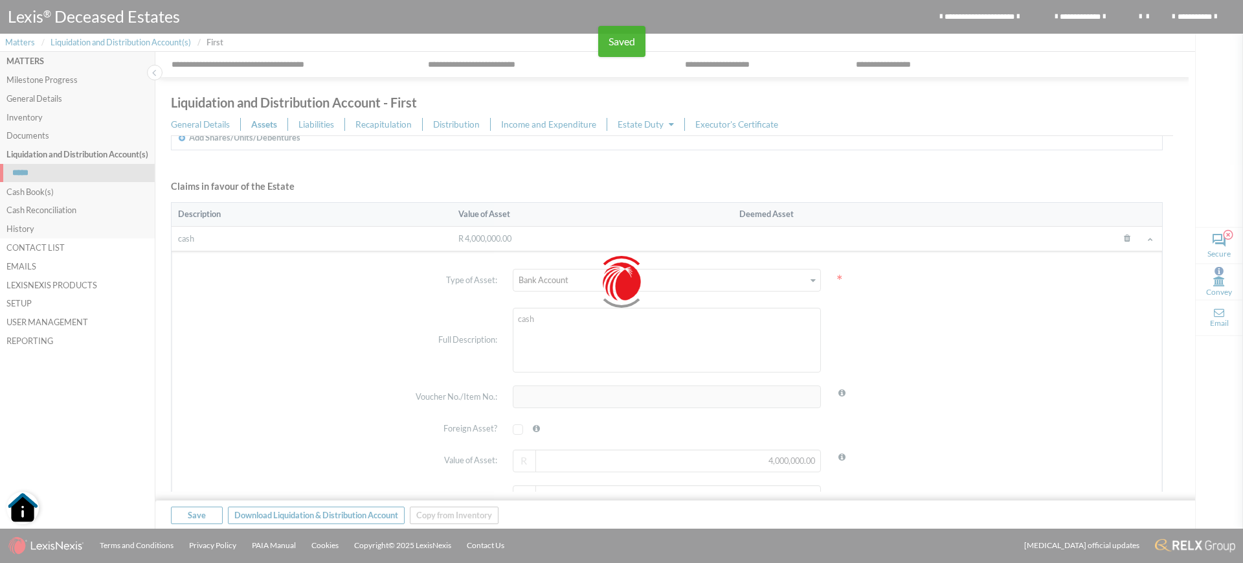
type input "2"
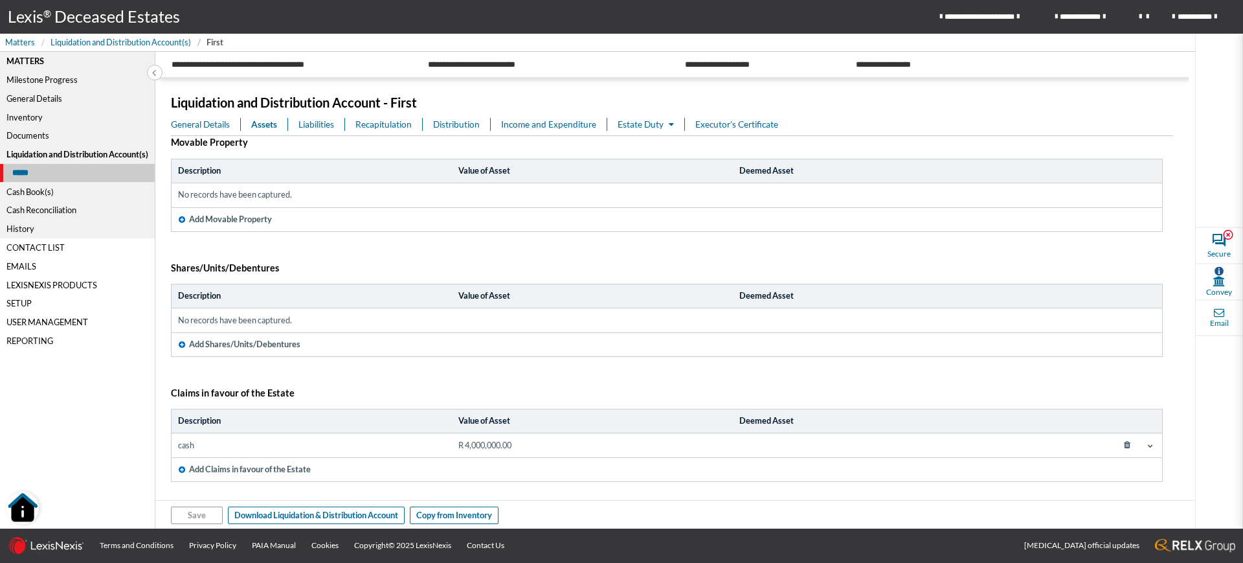
scroll to position [167, 0]
click at [1148, 442] on icon at bounding box center [1150, 444] width 5 height 5
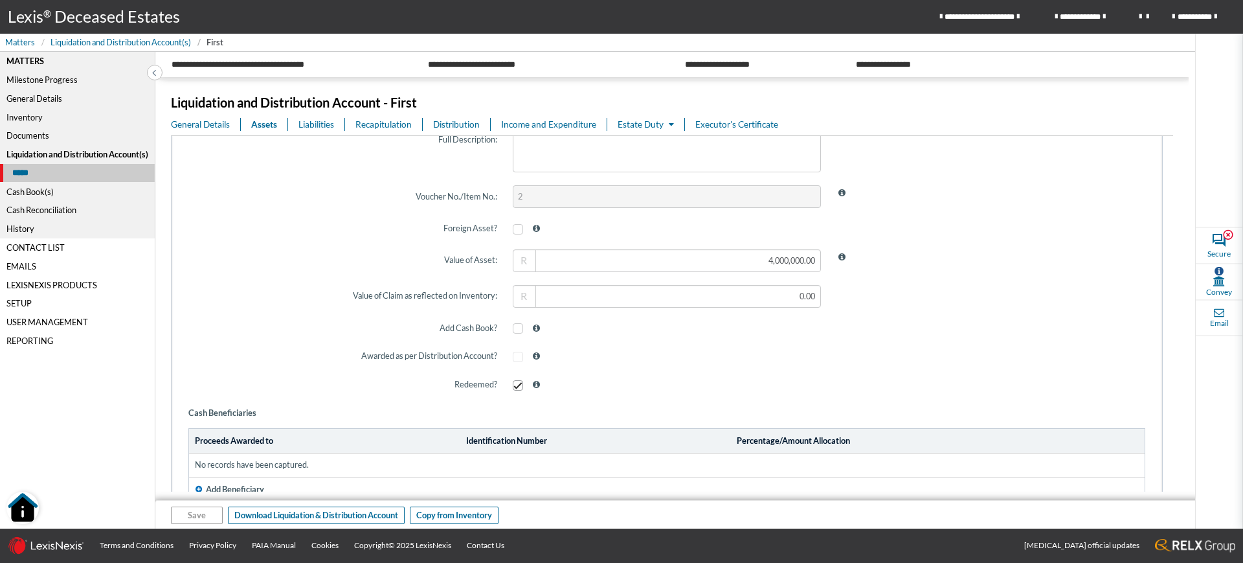
scroll to position [575, 0]
drag, startPoint x: 1175, startPoint y: 334, endPoint x: 1170, endPoint y: 364, distance: 31.0
click at [1170, 364] on div "Liquidation and Distribution Account - First General Details Assets Liabilities…" at bounding box center [672, 304] width 1034 height 449
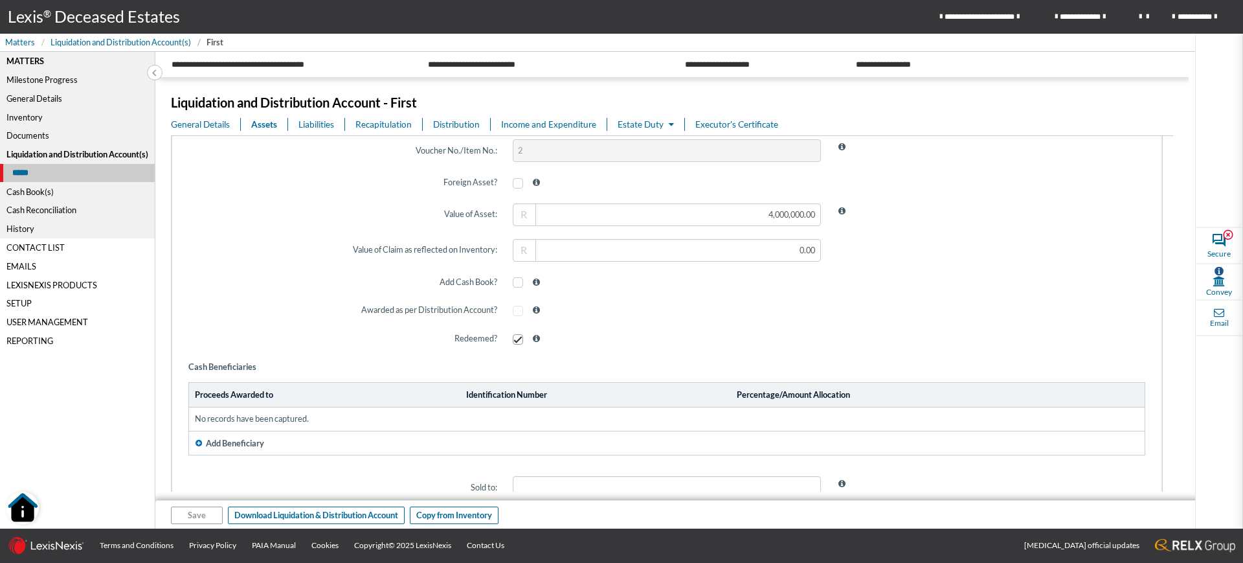
scroll to position [639, 0]
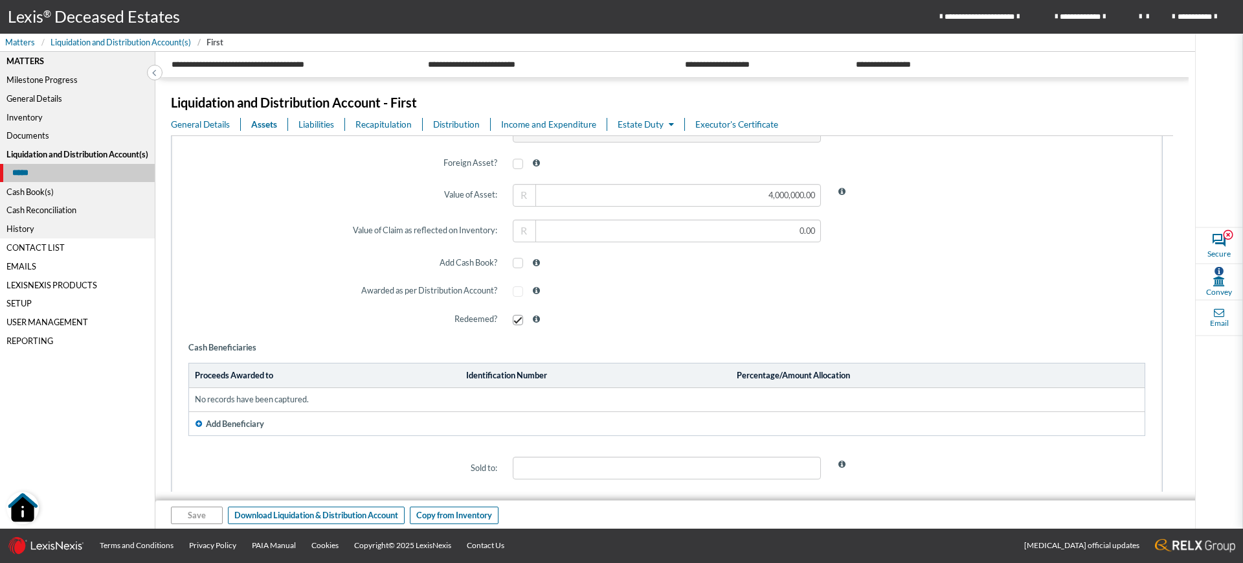
click at [232, 422] on span "Add Beneficiary" at bounding box center [235, 424] width 58 height 12
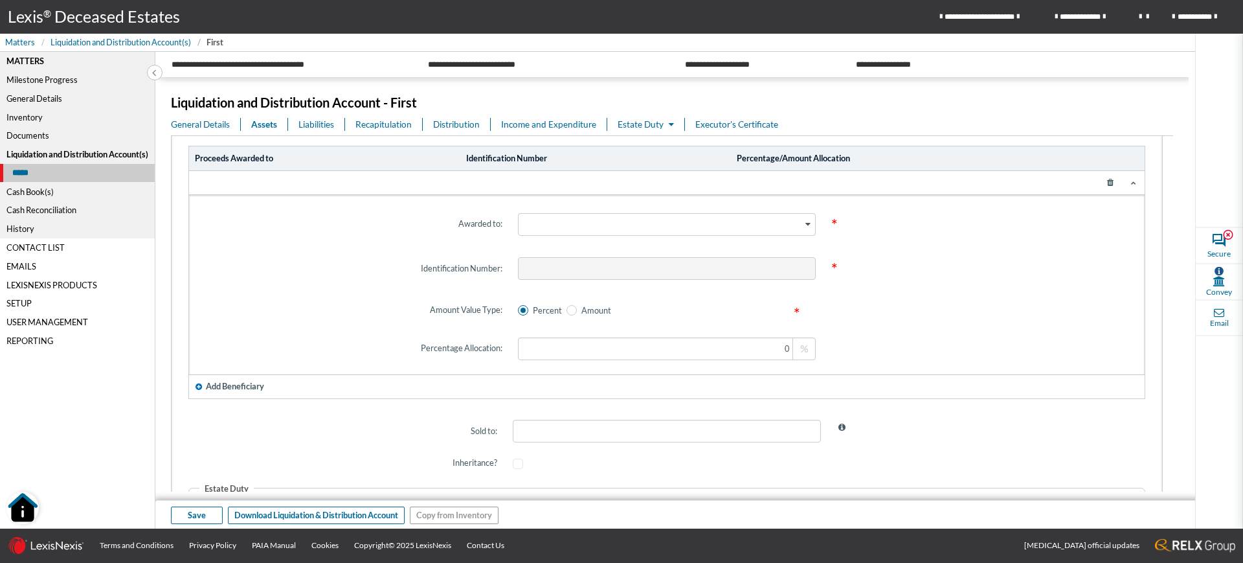
scroll to position [867, 0]
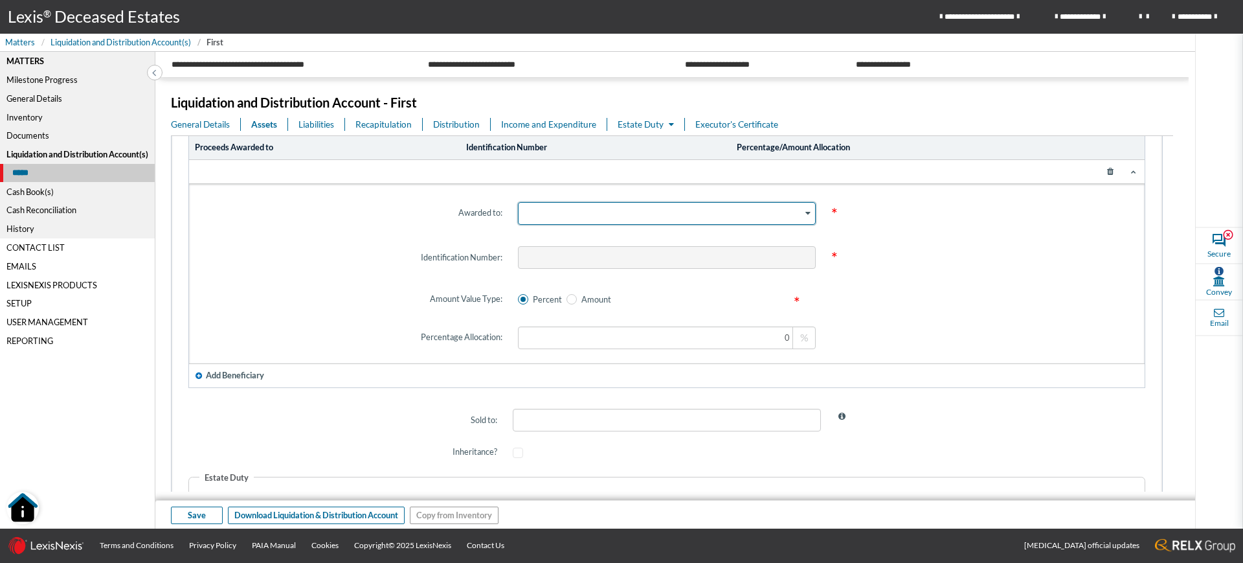
click at [806, 216] on icon "Search for option" at bounding box center [808, 213] width 5 height 6
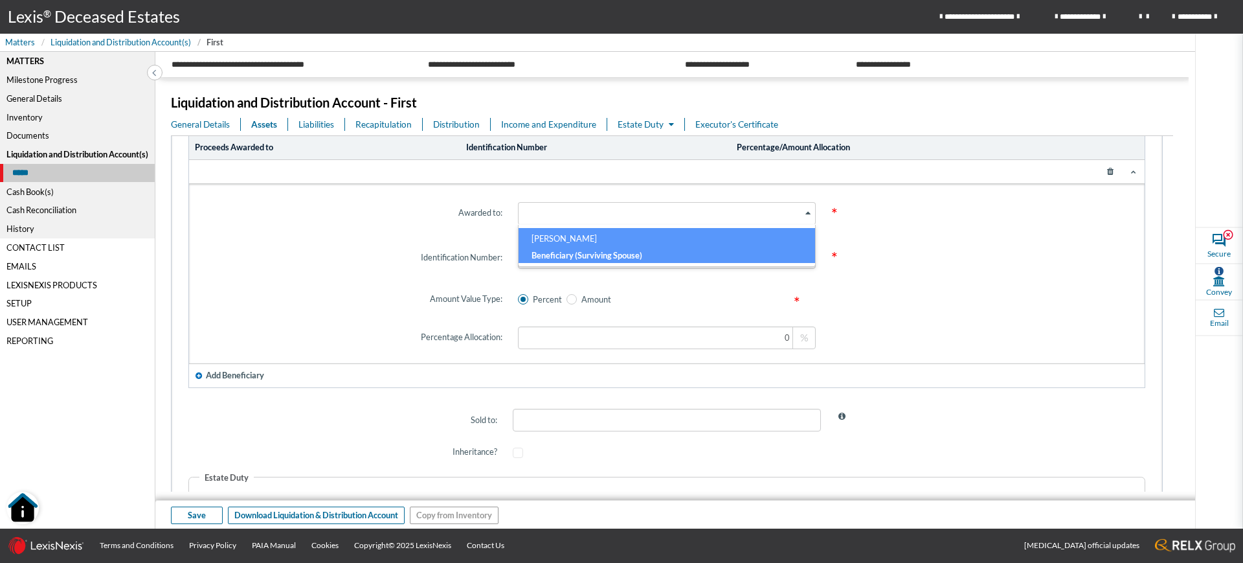
click at [647, 238] on h6 "CAROL BOOTH" at bounding box center [667, 240] width 270 height 17
type input "600522"
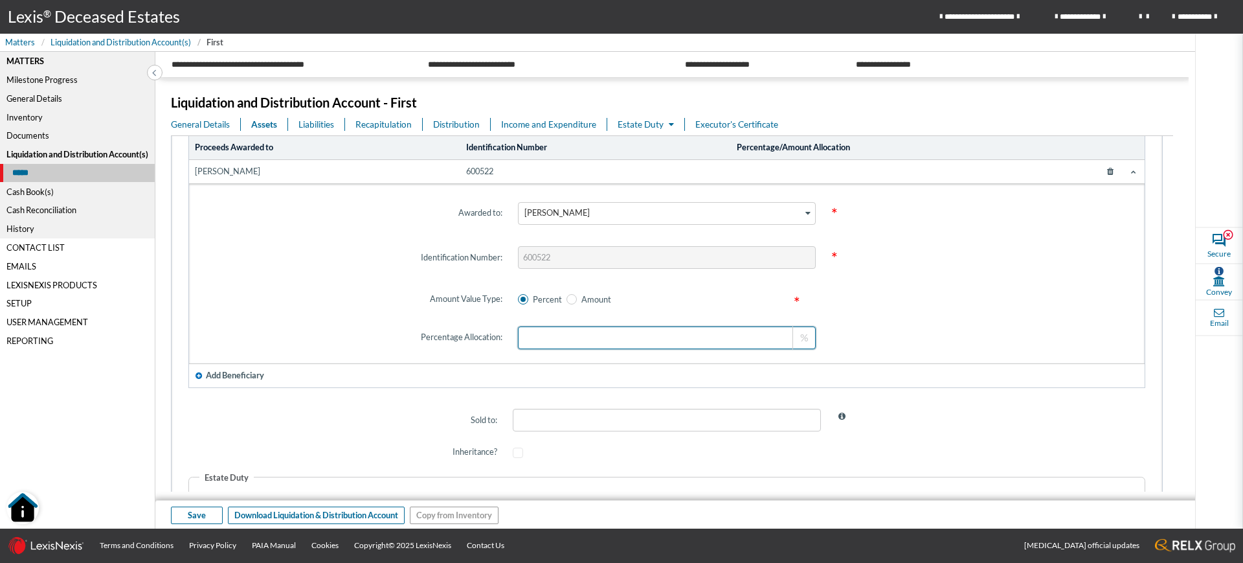
click at [740, 337] on input at bounding box center [666, 337] width 297 height 23
type input "100"
click at [196, 511] on span "Save" at bounding box center [197, 515] width 18 height 12
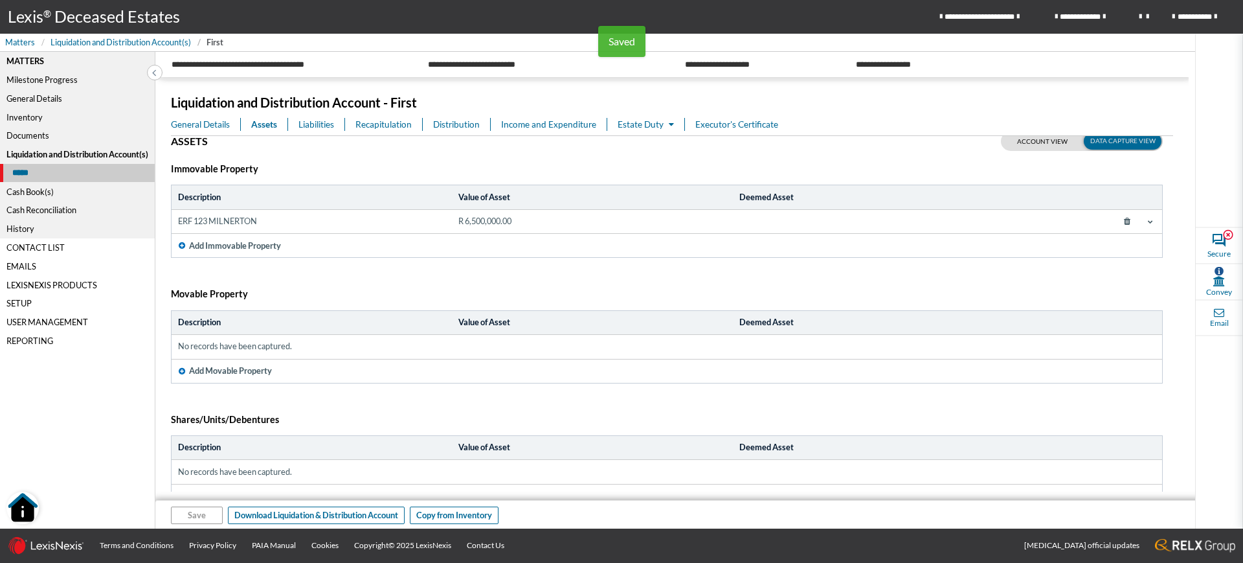
scroll to position [0, 0]
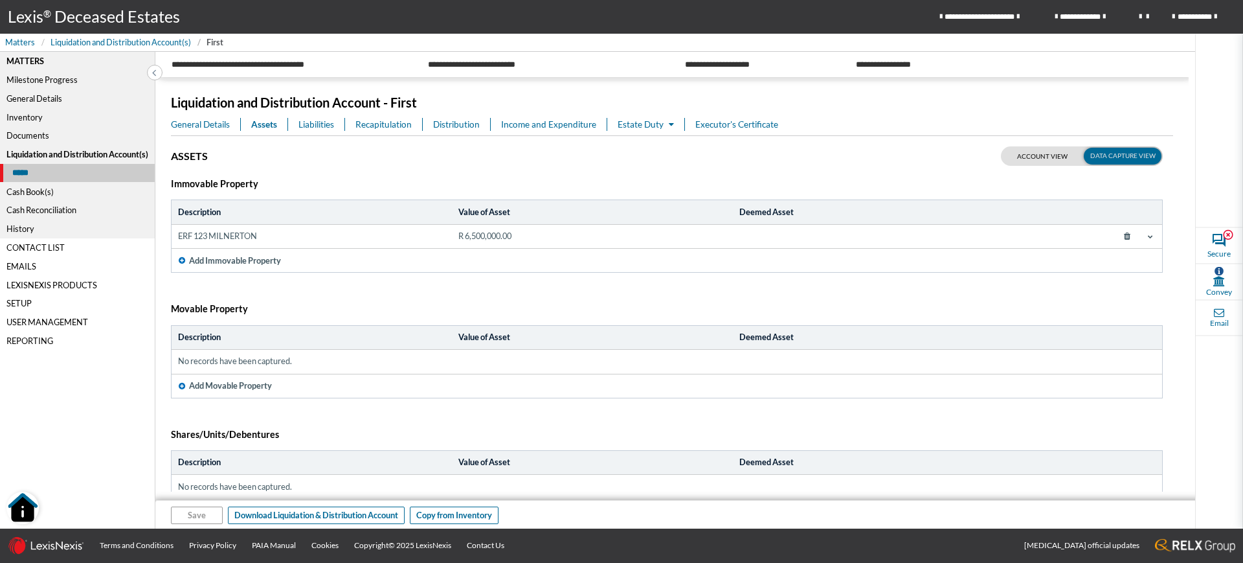
click at [631, 123] on span "Estate Duty" at bounding box center [646, 124] width 56 height 10
click at [651, 152] on link "Estate Duty" at bounding box center [680, 149] width 124 height 21
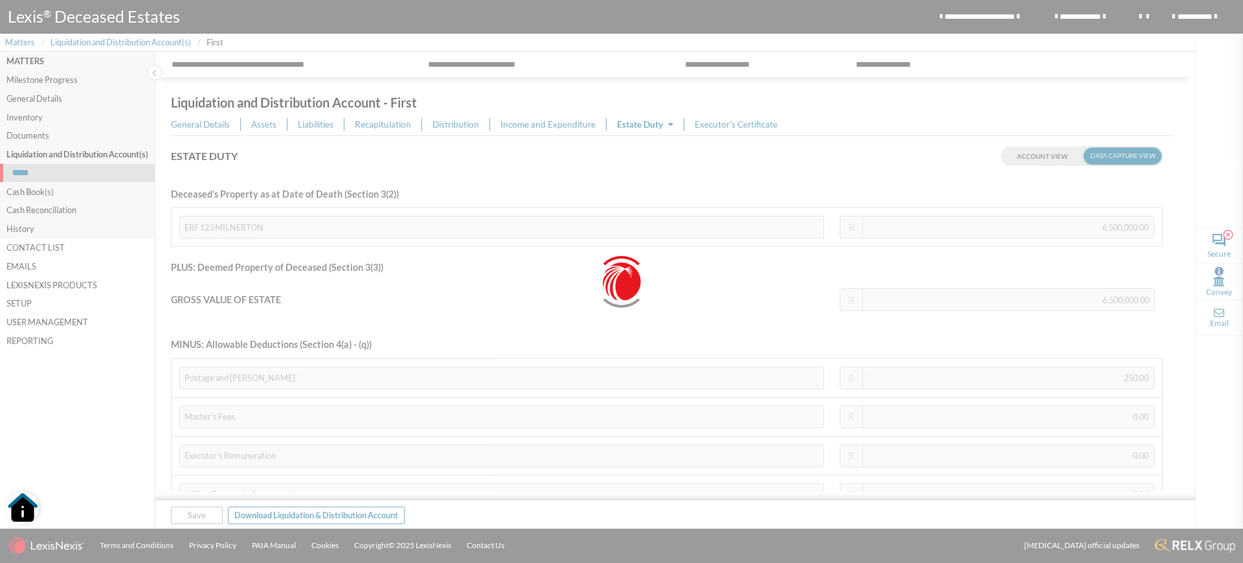
type input "10,500,000.00"
type input "10,499,532.00"
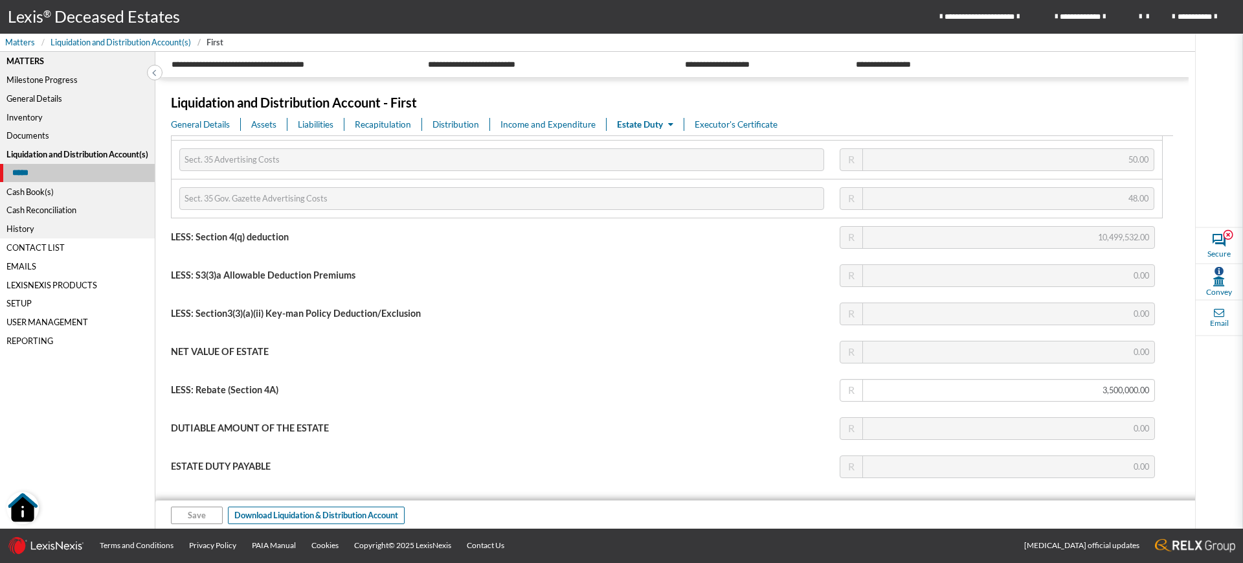
scroll to position [495, 0]
